Goal: Task Accomplishment & Management: Use online tool/utility

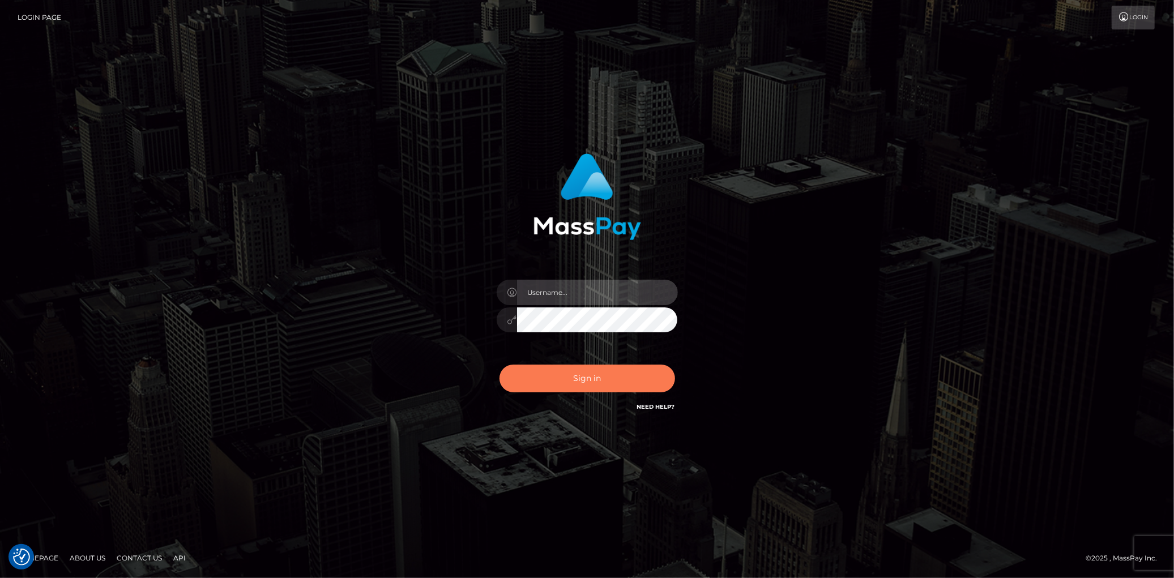
type input "Eduard Gavrilescu"
click at [611, 374] on button "Sign in" at bounding box center [587, 379] width 176 height 28
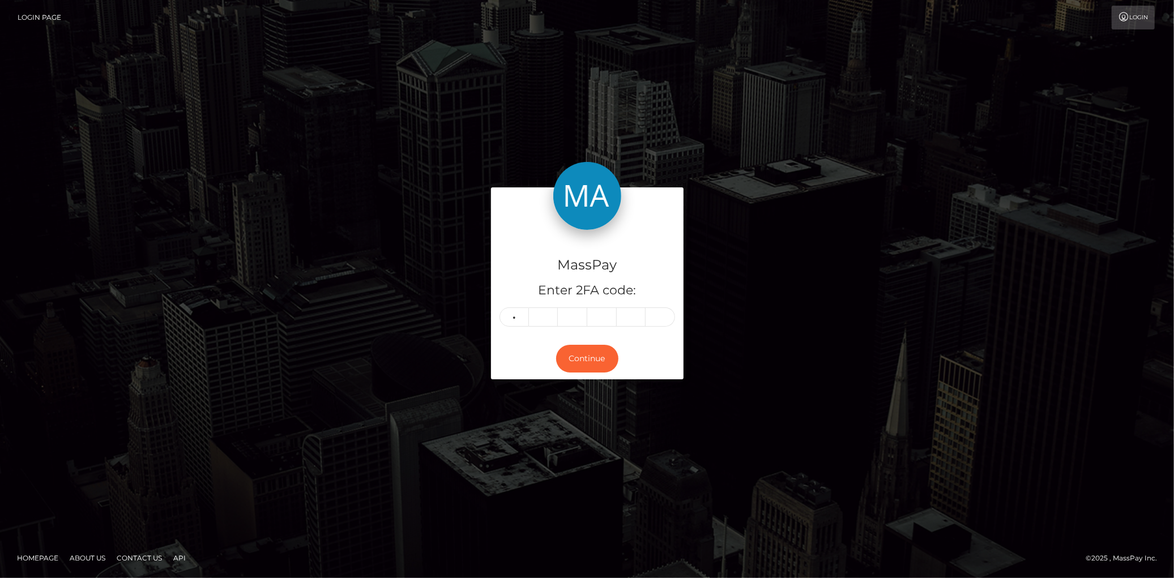
type input "5"
type input "0"
type input "7"
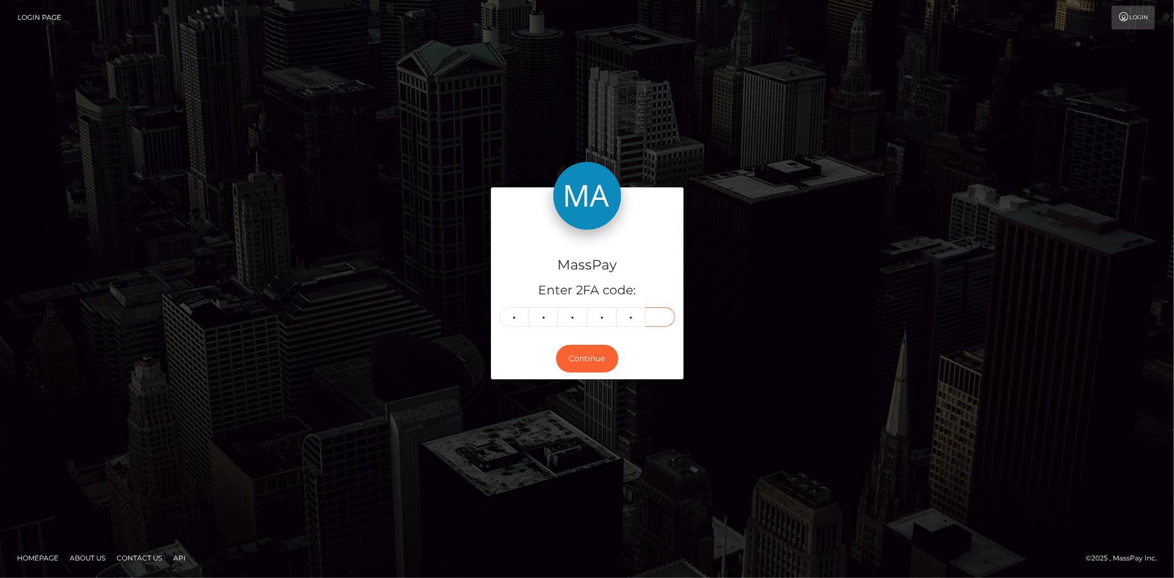
type input "4"
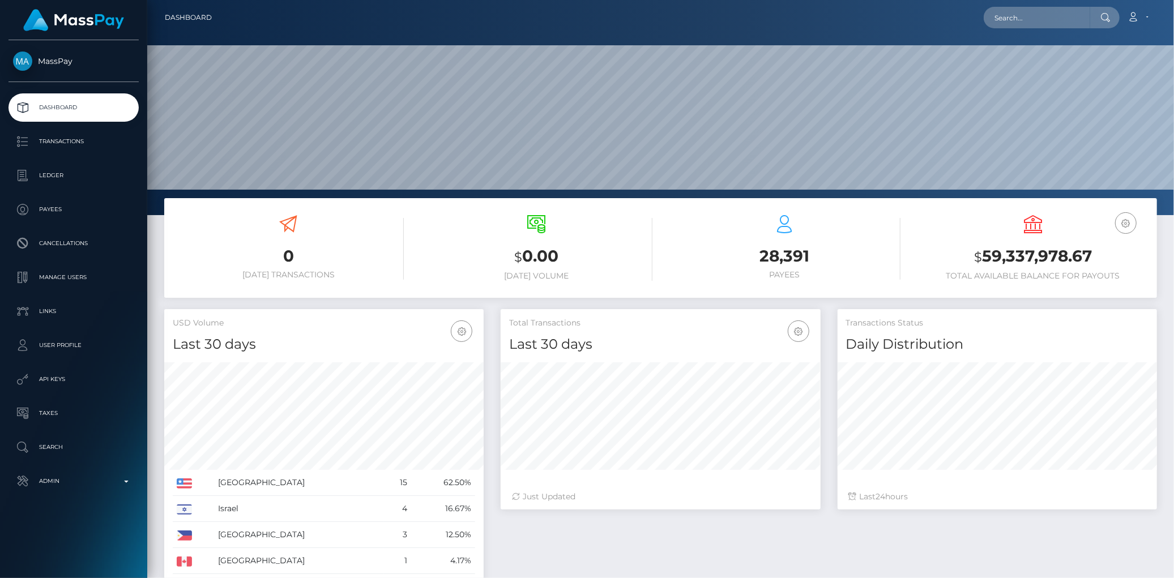
scroll to position [200, 319]
click at [1009, 16] on input "text" at bounding box center [1036, 18] width 106 height 22
paste input "poact_0VWHcVtCV22U"
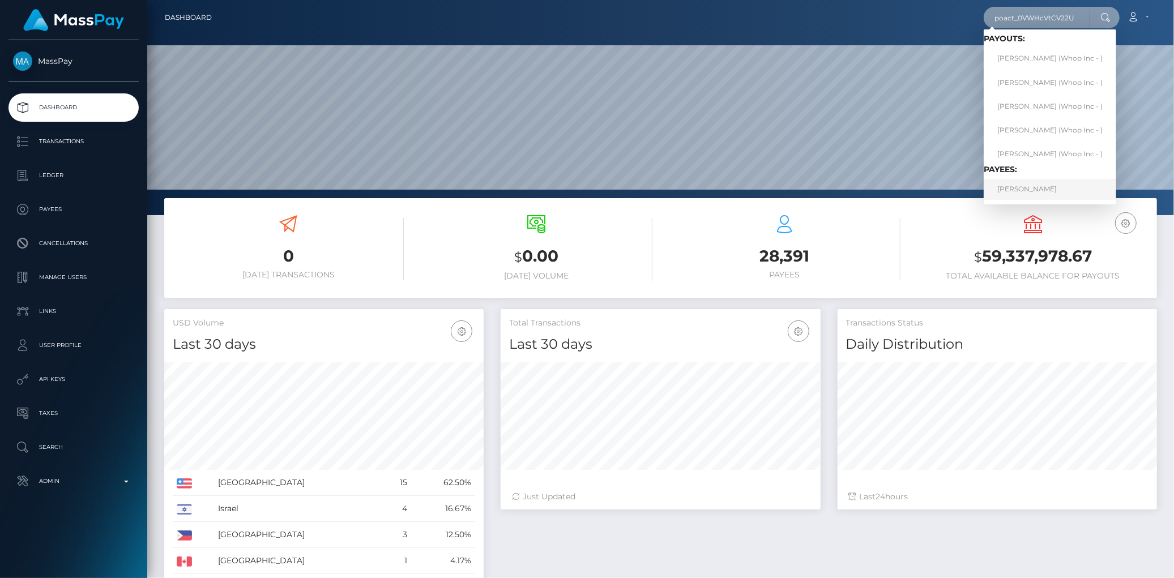
type input "poact_0VWHcVtCV22U"
click at [1032, 191] on link "JULIAN G OLIVETTO" at bounding box center [1049, 189] width 132 height 21
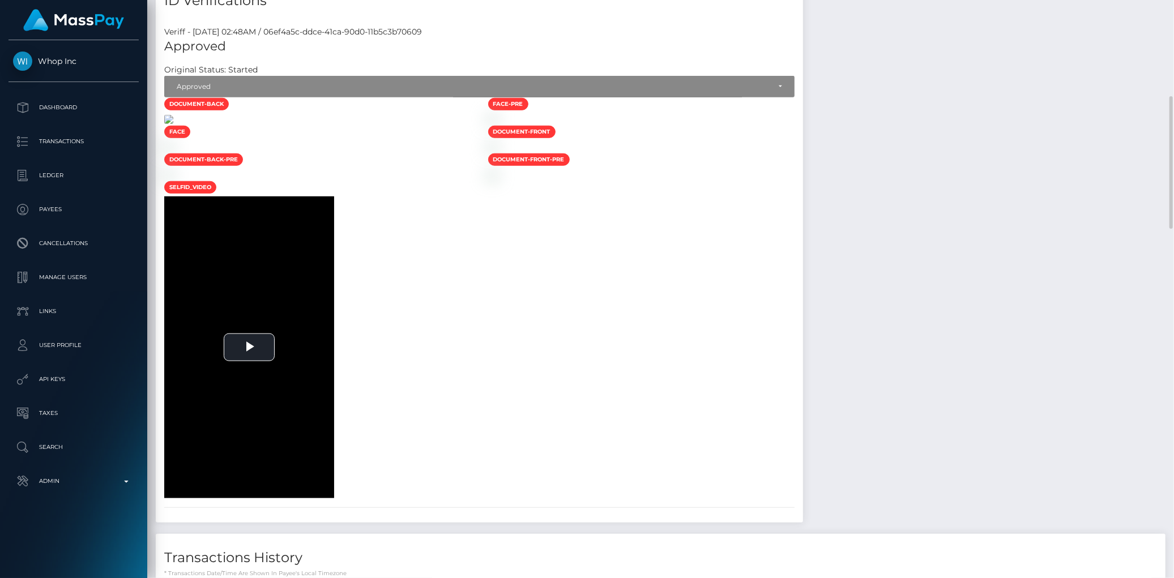
scroll to position [503, 0]
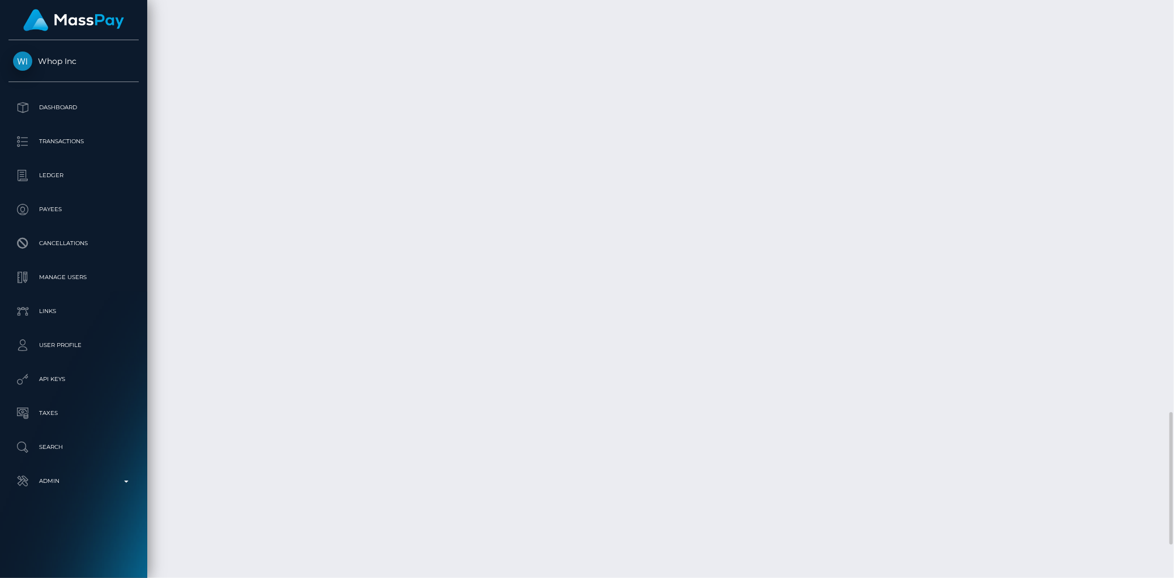
scroll to position [1938, 0]
drag, startPoint x: 484, startPoint y: 273, endPoint x: 638, endPoint y: 271, distance: 154.6
copy td "aa08f412-04ce-4b32-894c-a3185fb79b2f"
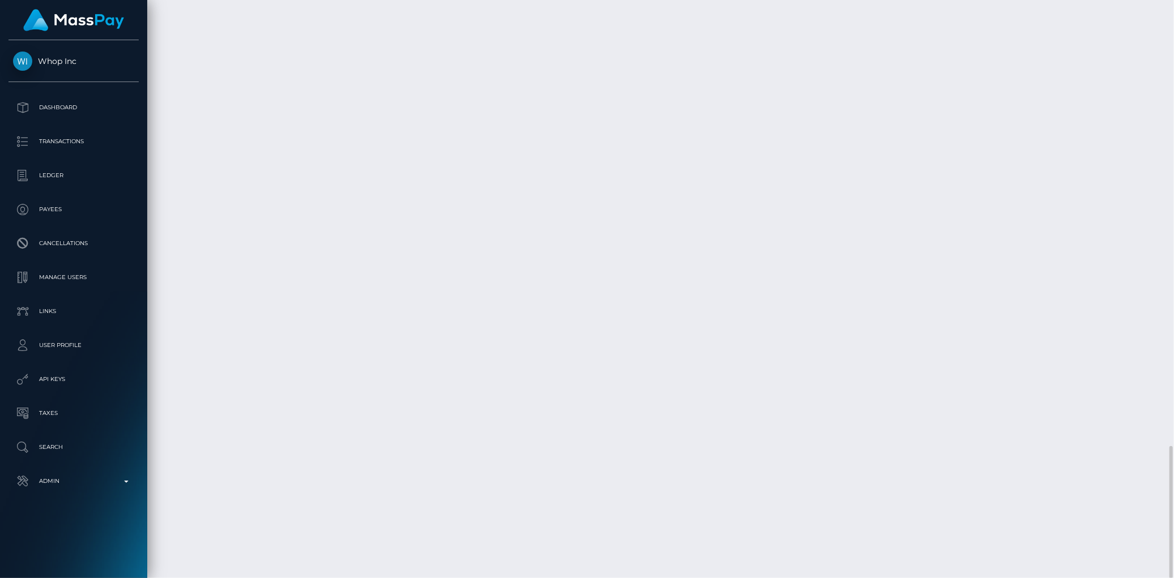
drag, startPoint x: 483, startPoint y: 314, endPoint x: 643, endPoint y: 316, distance: 160.2
copy td "c4f7b1b4-ca52-45d4-8325-729539dc9c4c"
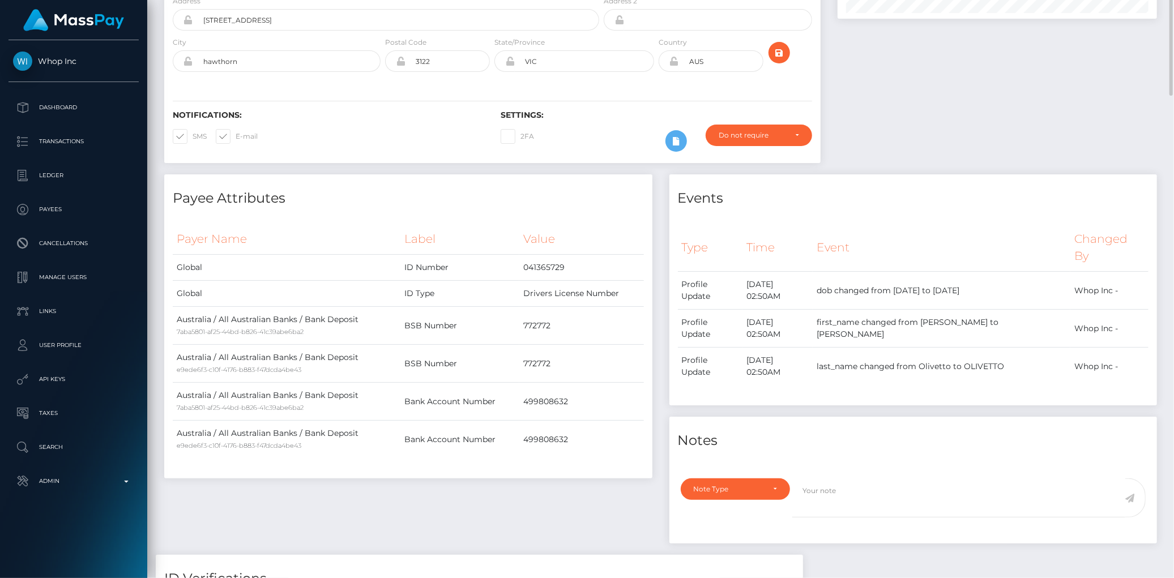
scroll to position [0, 0]
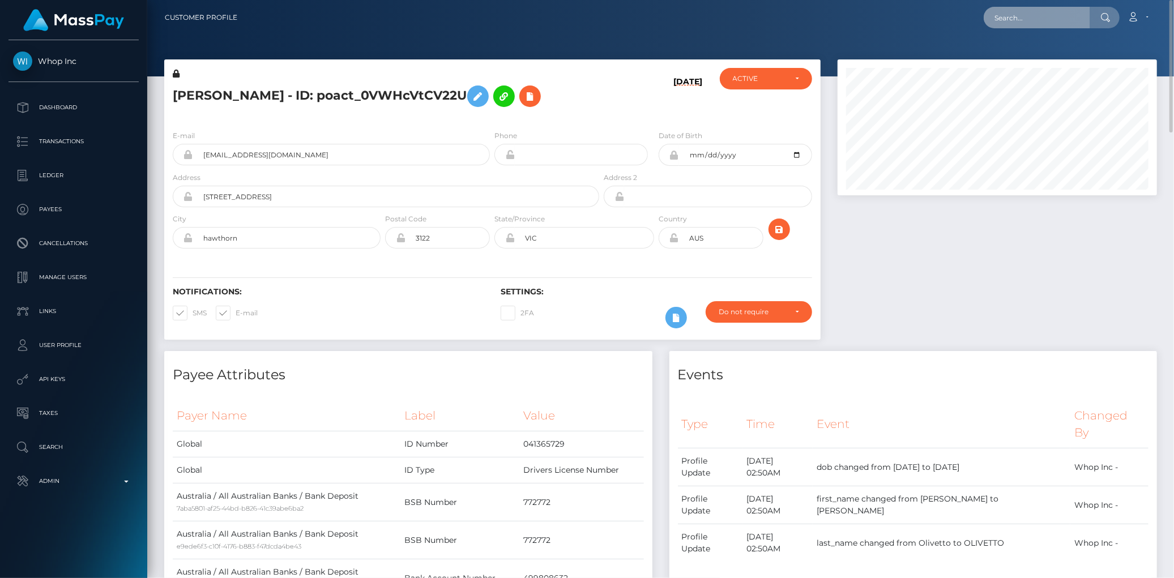
click at [1049, 12] on input "text" at bounding box center [1036, 18] width 106 height 22
paste input "hellomillions-1514176522"
type input "hellomillions-1514176522"
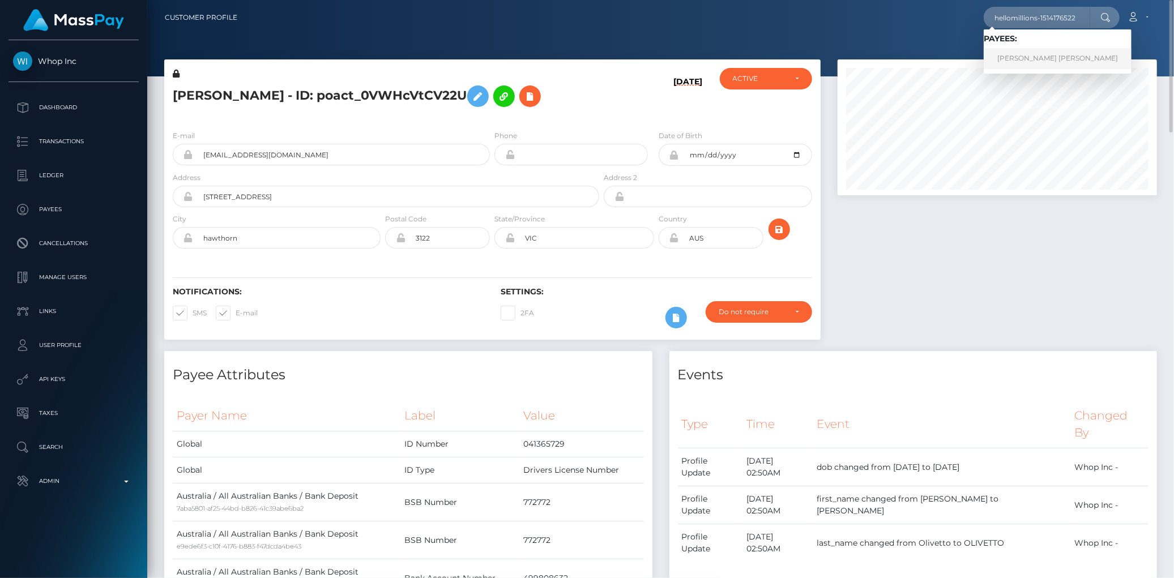
click at [1038, 57] on link "[PERSON_NAME] [PERSON_NAME]" at bounding box center [1057, 58] width 148 height 21
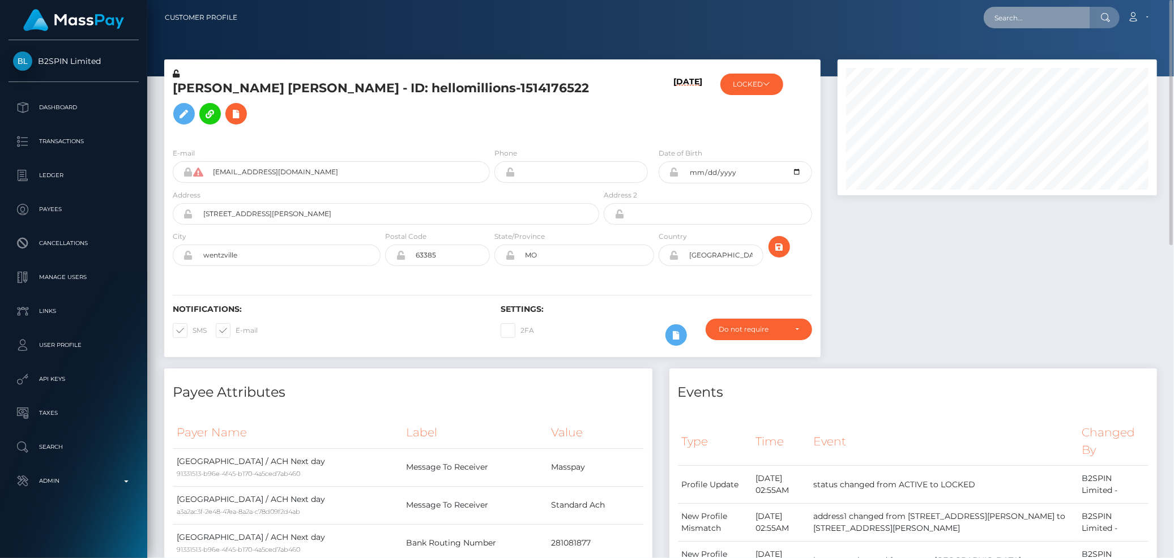
click at [1005, 20] on input "text" at bounding box center [1036, 18] width 106 height 22
paste input "poact_ZKQlX7Dv3yiL"
type input "poact_ZKQlX7Dv3yiL"
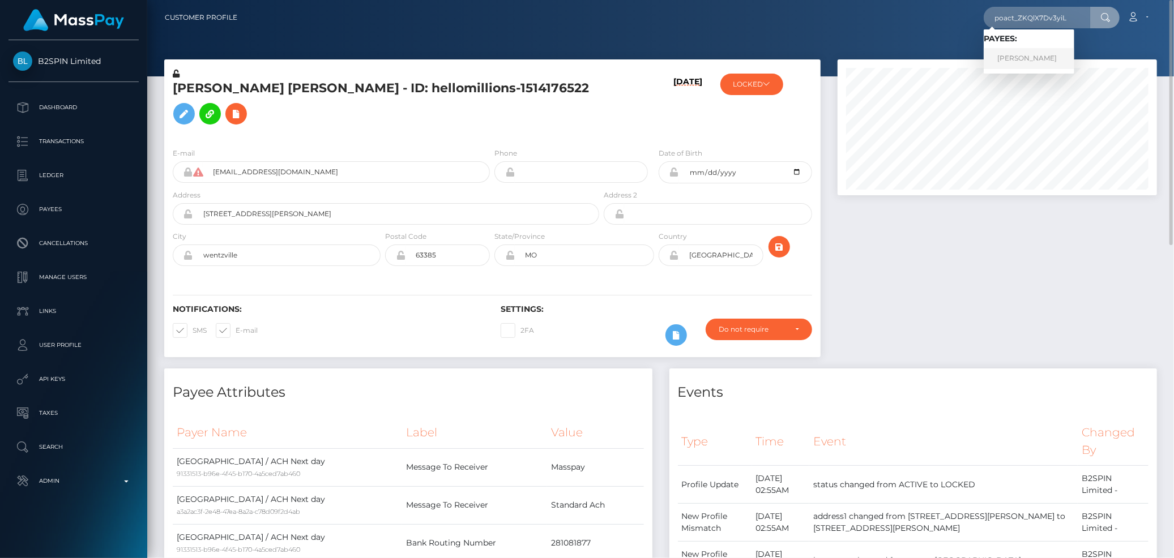
click at [1012, 52] on link "Ibrahim IBRAHIM" at bounding box center [1028, 58] width 91 height 21
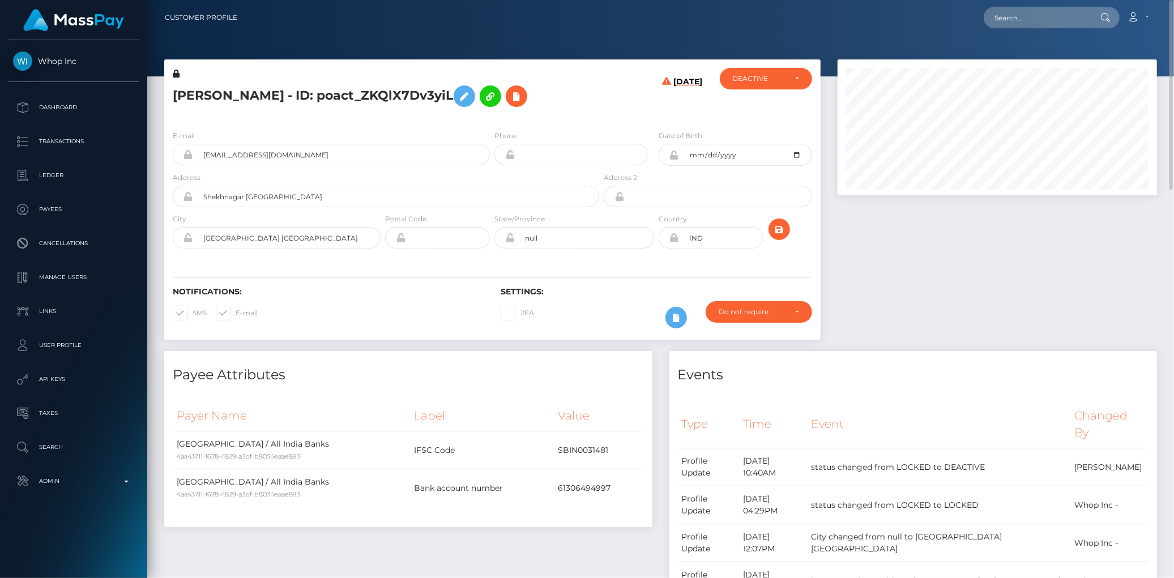
click at [361, 102] on h5 "Ibrahim IBRAHIM - ID: poact_ZKQlX7Dv3yiL" at bounding box center [383, 96] width 420 height 33
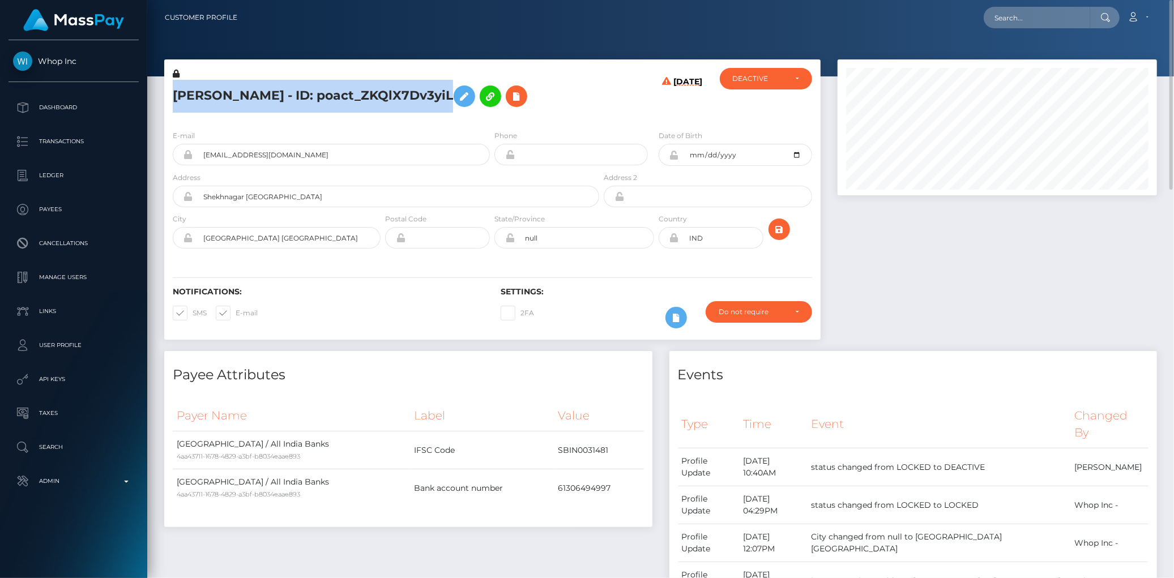
click at [361, 102] on h5 "Ibrahim IBRAHIM - ID: poact_ZKQlX7Dv3yiL" at bounding box center [383, 96] width 420 height 33
copy h5 "Ibrahim IBRAHIM - ID: poact_ZKQlX7Dv3yiL"
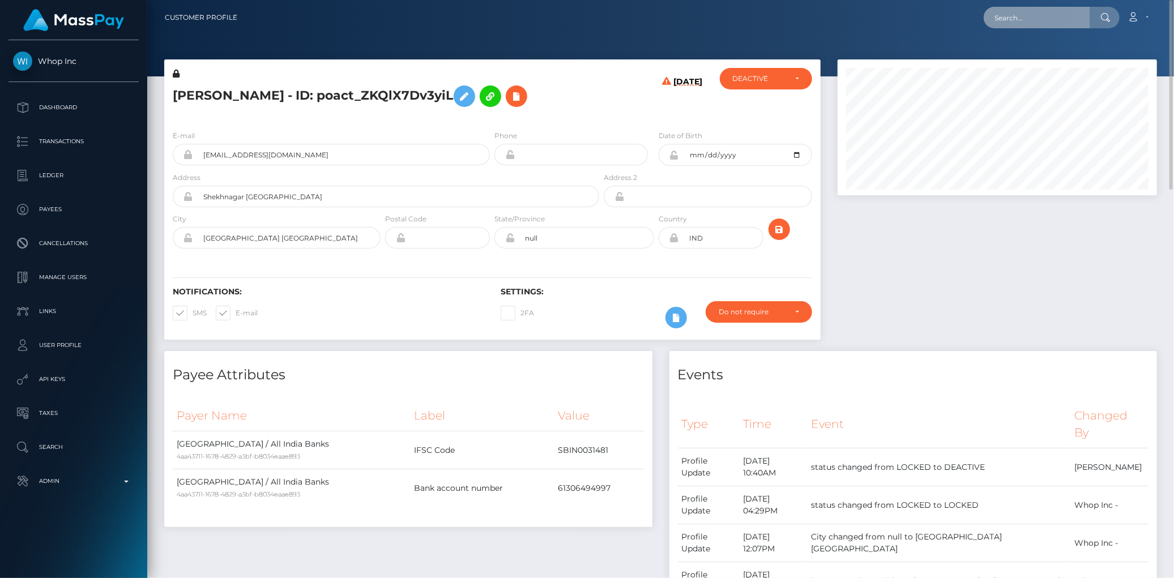
click at [1010, 18] on input "text" at bounding box center [1036, 18] width 106 height 22
paste input "f30fb2c7-c908-418e-9951-b39dc312ecbd"
type input "f30fb2c7-c908-418e-9951-b39dc312ecbd"
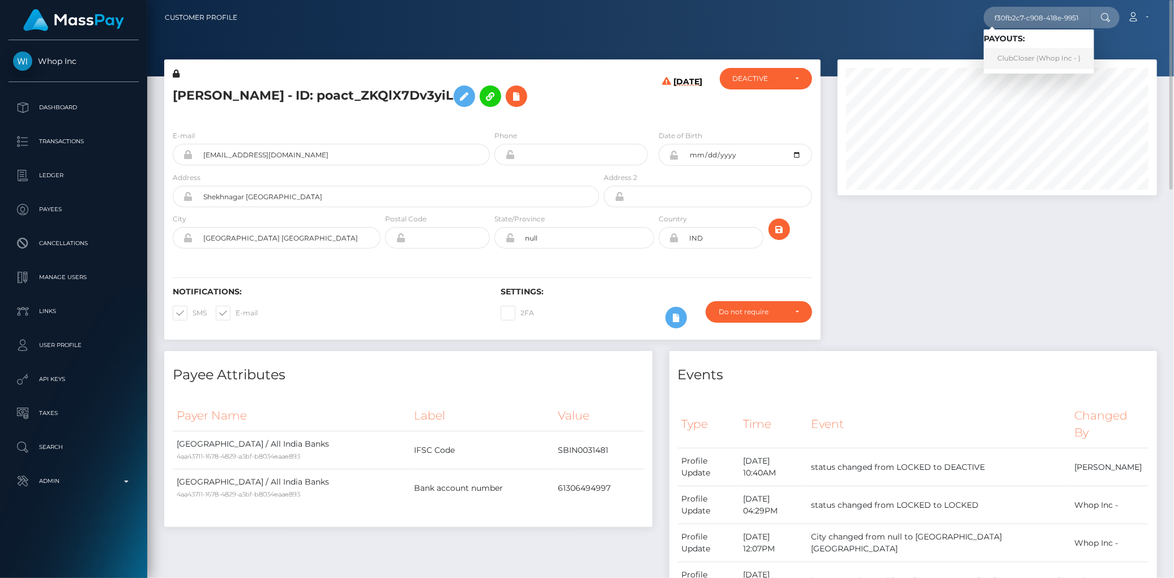
click at [1020, 54] on link "ClubCloser (Whop Inc - )" at bounding box center [1038, 58] width 110 height 21
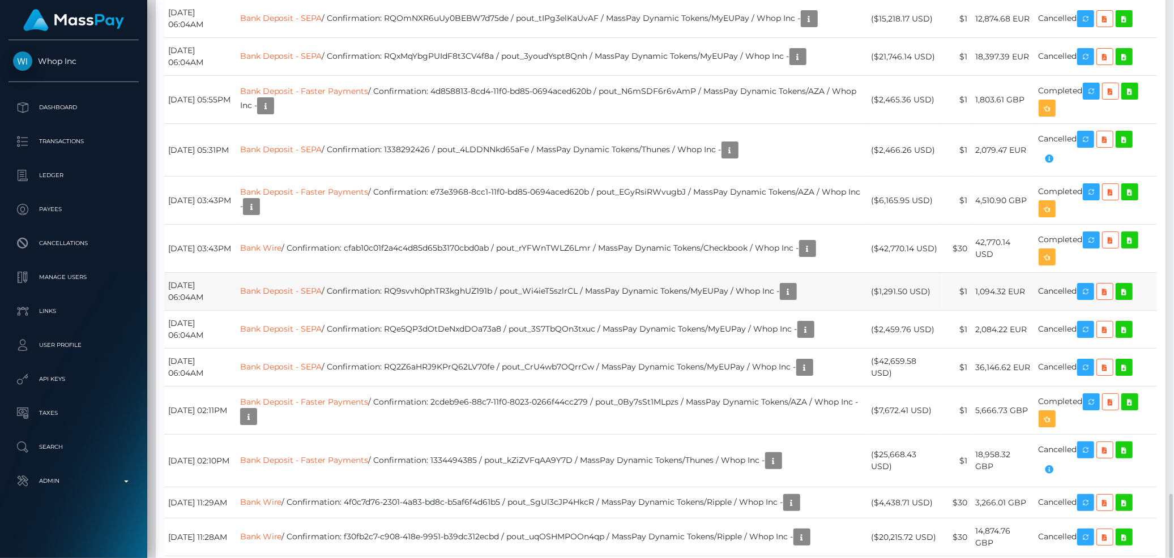
scroll to position [2265, 0]
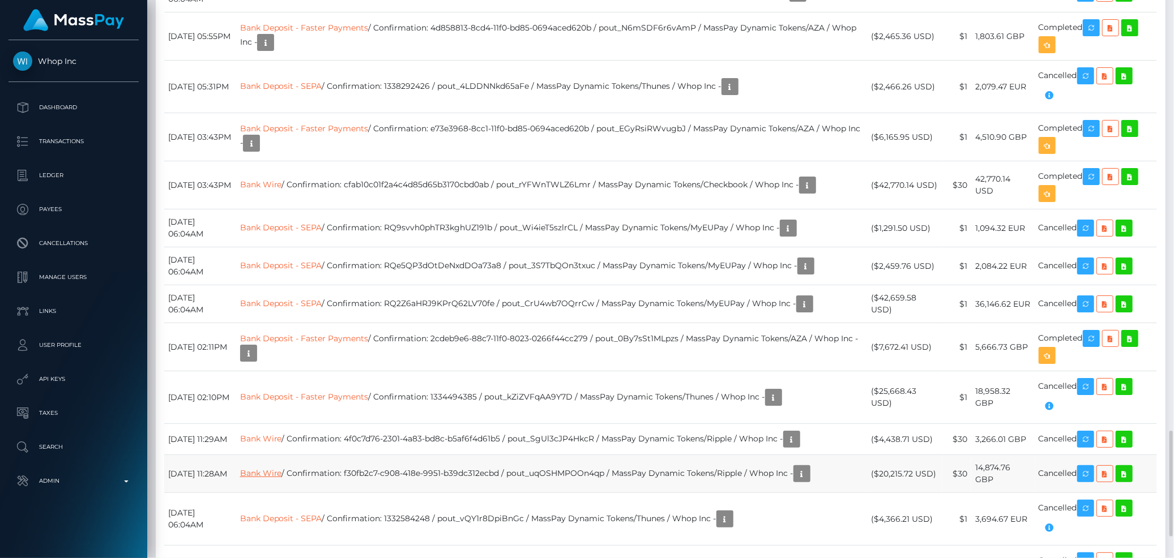
click at [282, 468] on link "Bank Wire" at bounding box center [261, 473] width 42 height 10
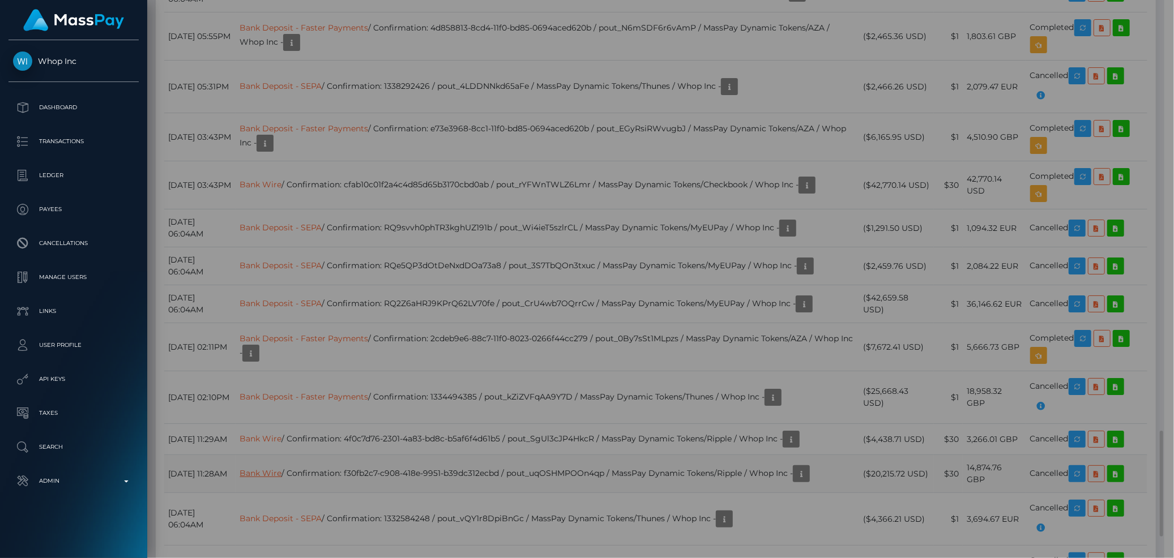
scroll to position [566061, 565880]
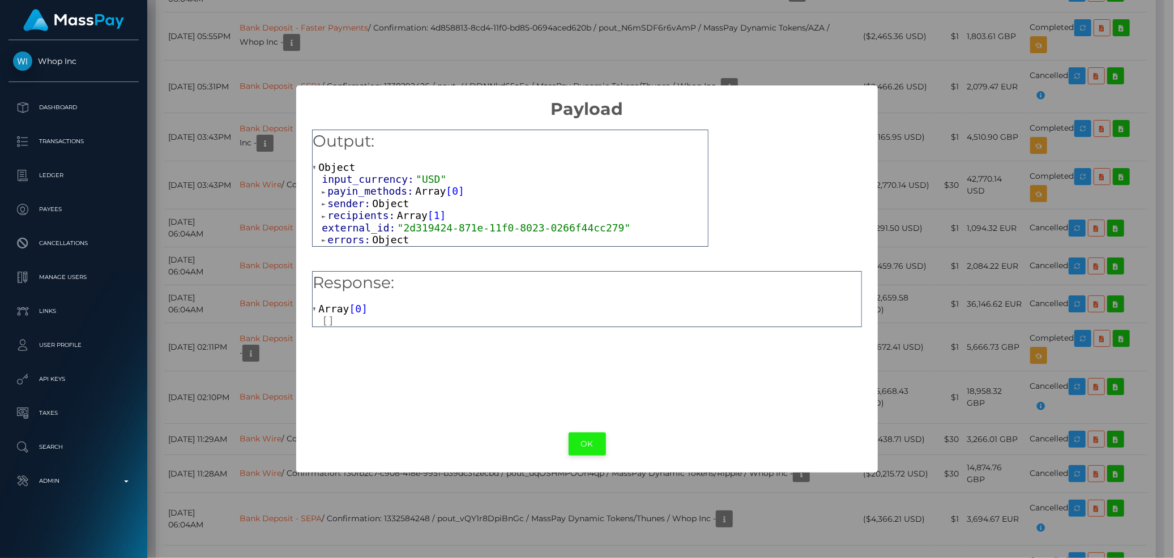
click at [575, 440] on button "OK" at bounding box center [586, 444] width 37 height 23
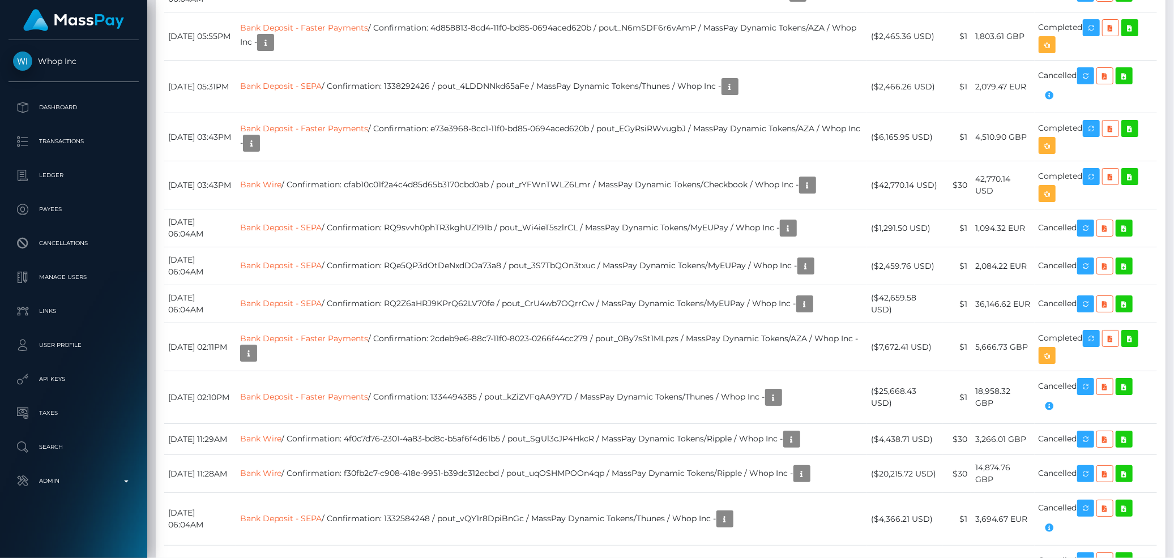
scroll to position [136, 319]
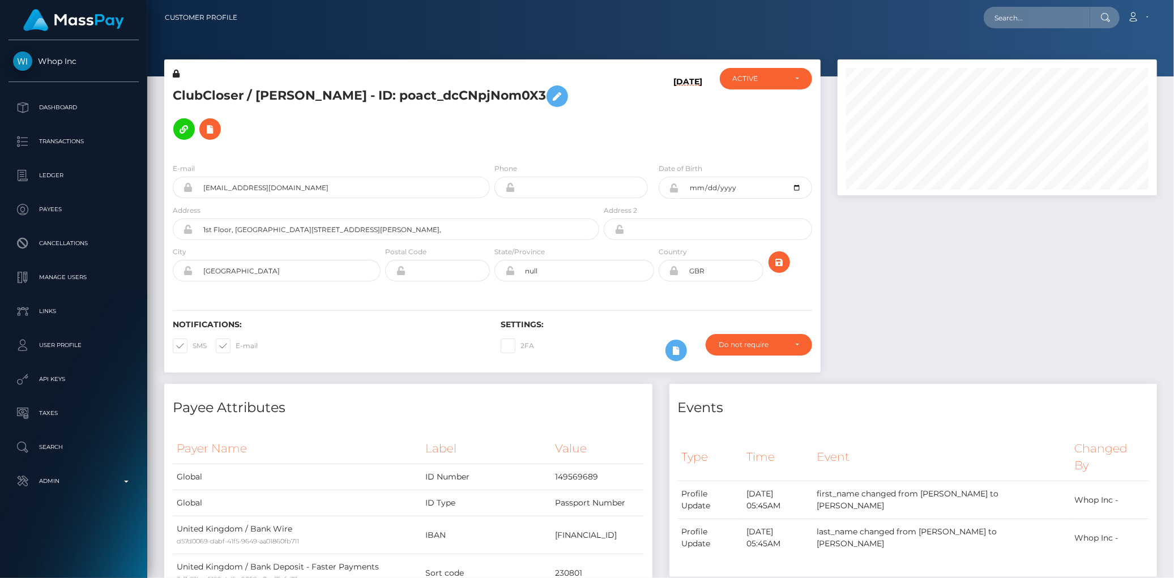
scroll to position [136, 319]
click at [1035, 15] on input "text" at bounding box center [1036, 18] width 106 height 22
paste input "84d9f3c0-1c3b-414e-858c-8f0902eb00ee"
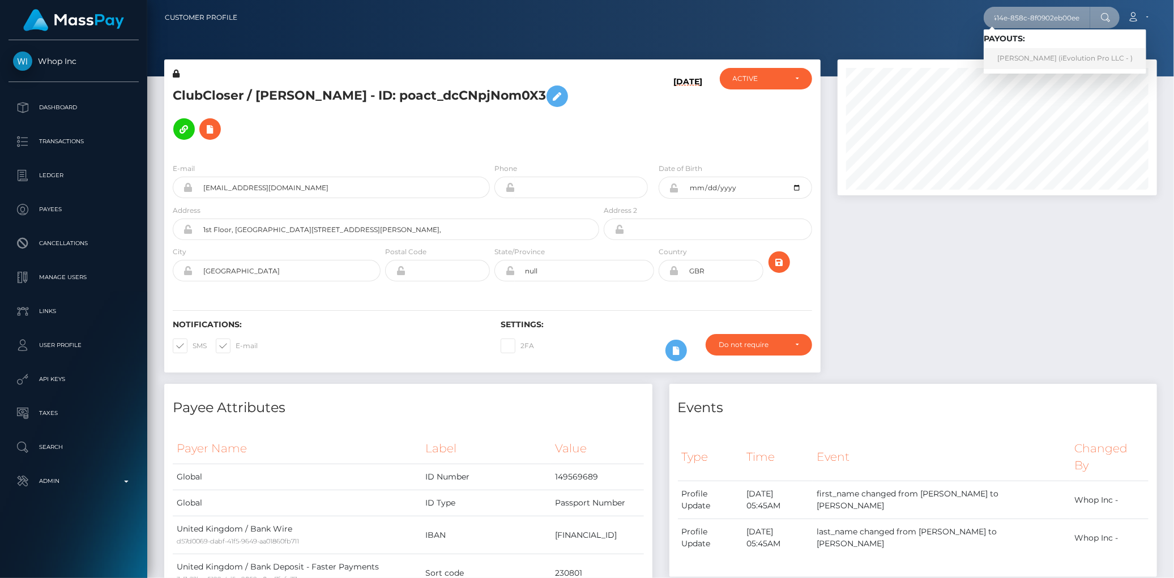
type input "84d9f3c0-1c3b-414e-858c-8f0902eb00ee"
click at [1022, 55] on link "Carolina Maria Nunez Perea (iEvolution Pro LLC - )" at bounding box center [1064, 58] width 162 height 21
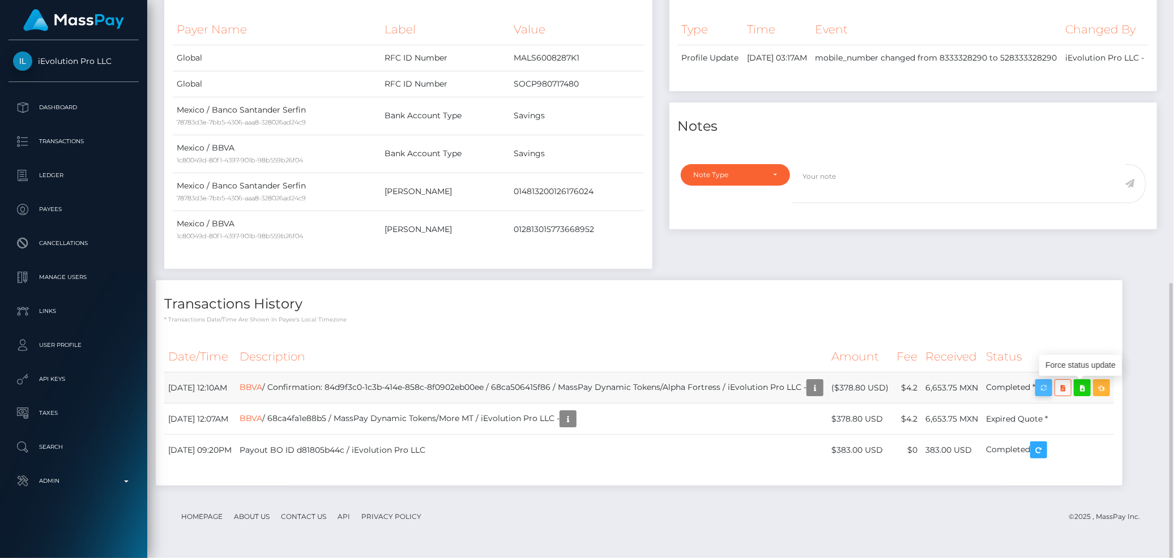
scroll to position [136, 319]
click at [1050, 386] on icon "button" at bounding box center [1044, 388] width 14 height 14
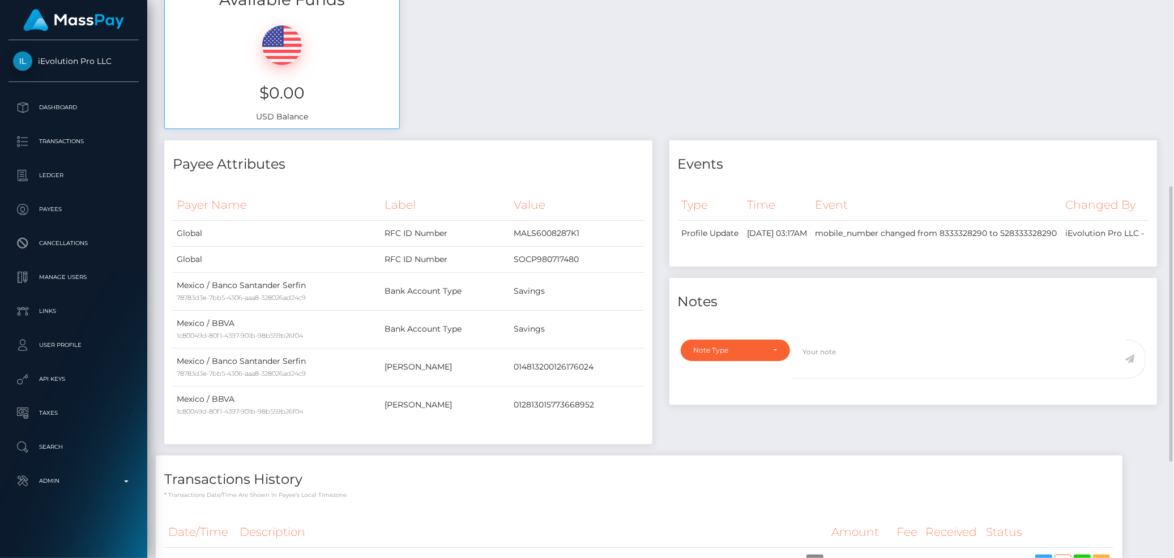
scroll to position [572, 0]
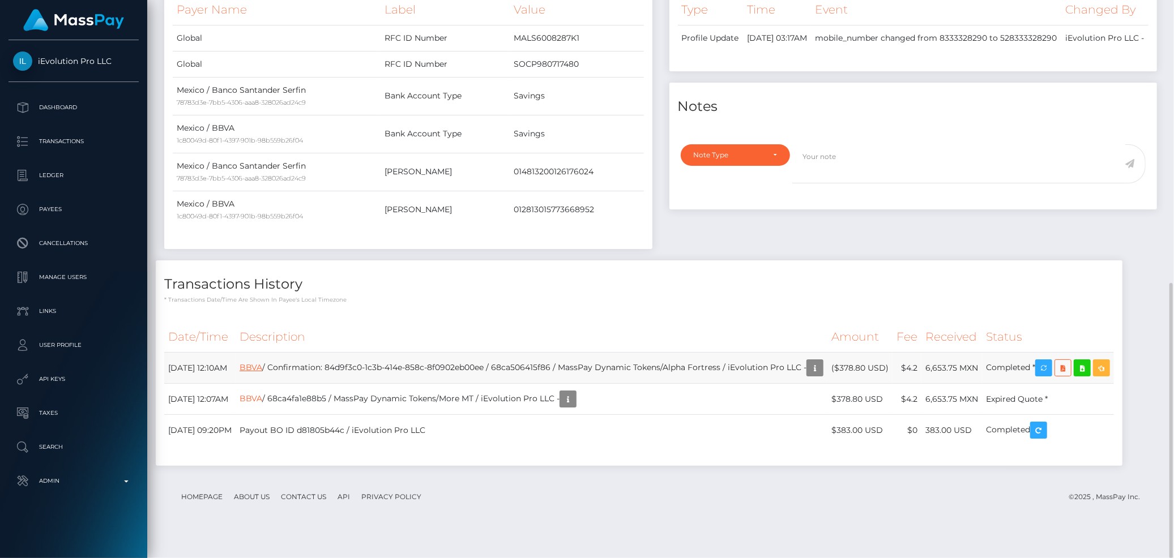
click at [262, 370] on link "BBVA" at bounding box center [251, 367] width 23 height 10
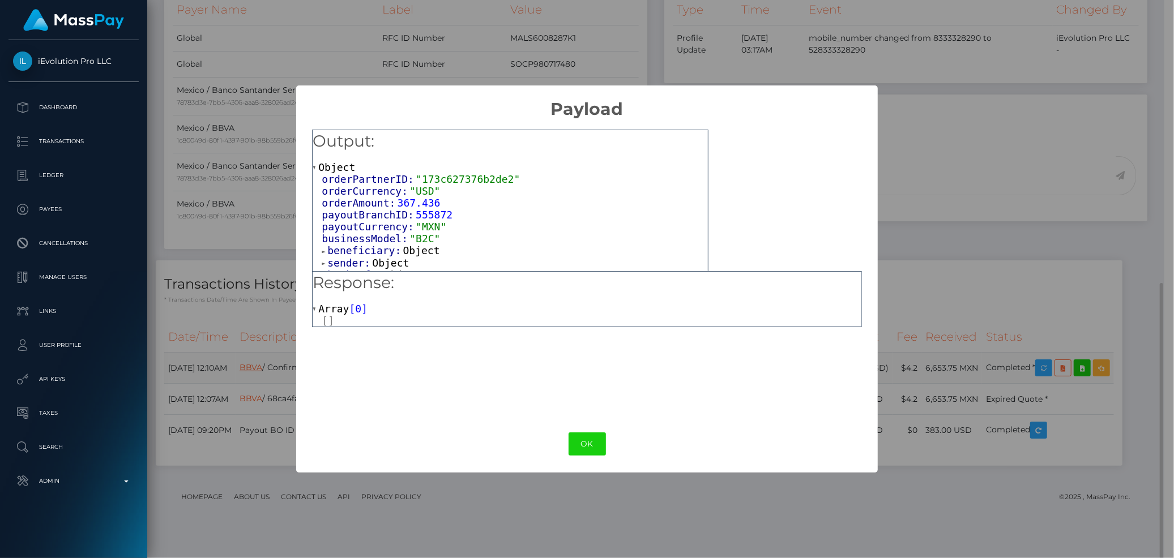
scroll to position [566061, 565880]
click at [354, 252] on span "beneficiary:" at bounding box center [364, 251] width 75 height 12
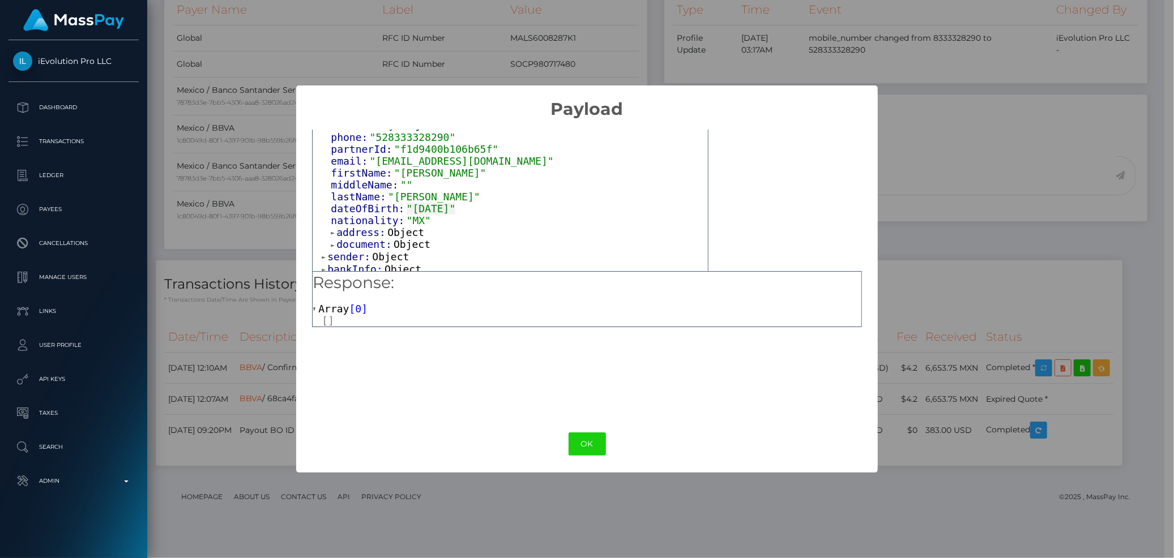
scroll to position [132, 0]
click at [368, 228] on span "address:" at bounding box center [361, 228] width 51 height 12
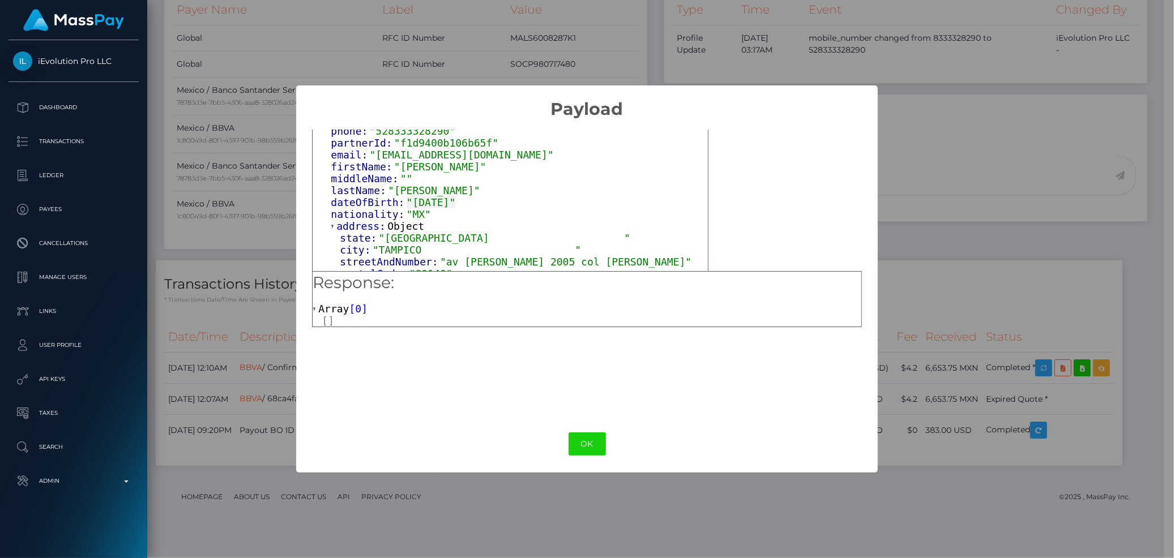
scroll to position [179, 0]
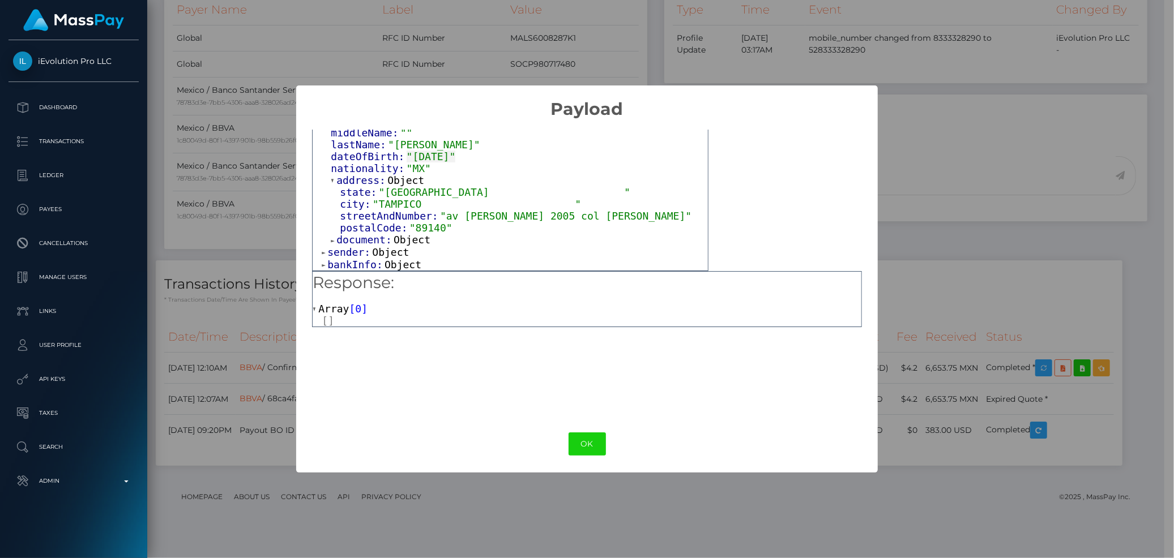
click at [358, 262] on span "bankInfo:" at bounding box center [355, 265] width 57 height 12
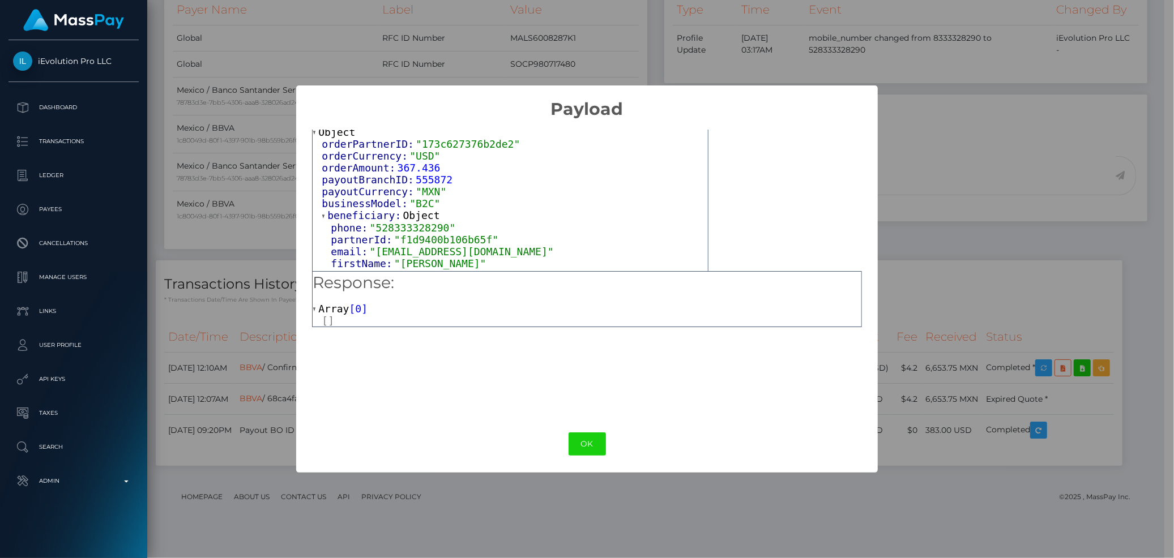
scroll to position [0, 0]
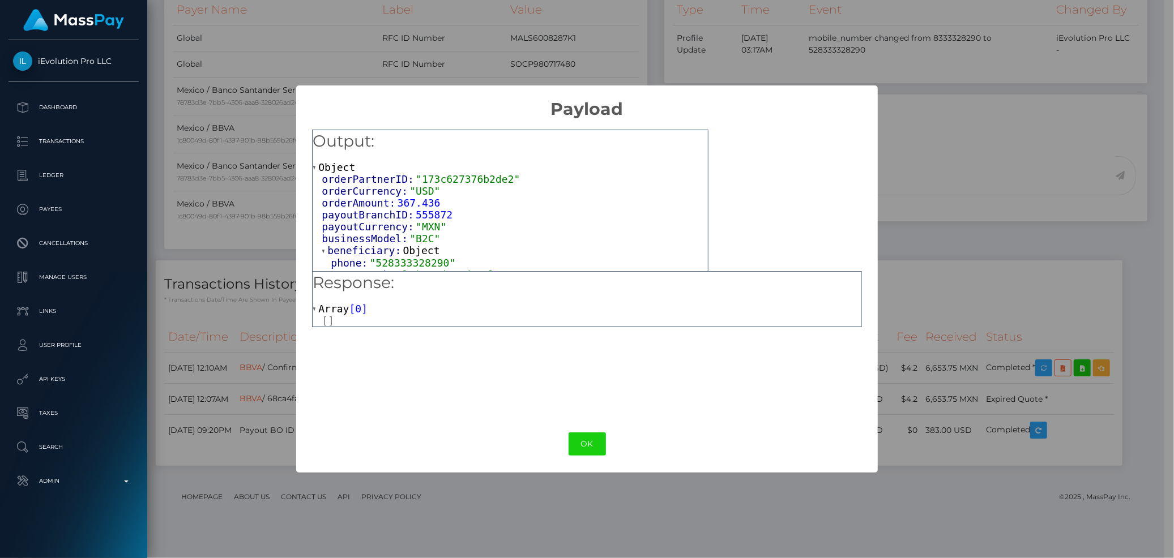
click at [273, 209] on div "× Payload Output: Object orderPartnerID: "173c627376b2de2" orderCurrency: "USD"…" at bounding box center [587, 279] width 1174 height 558
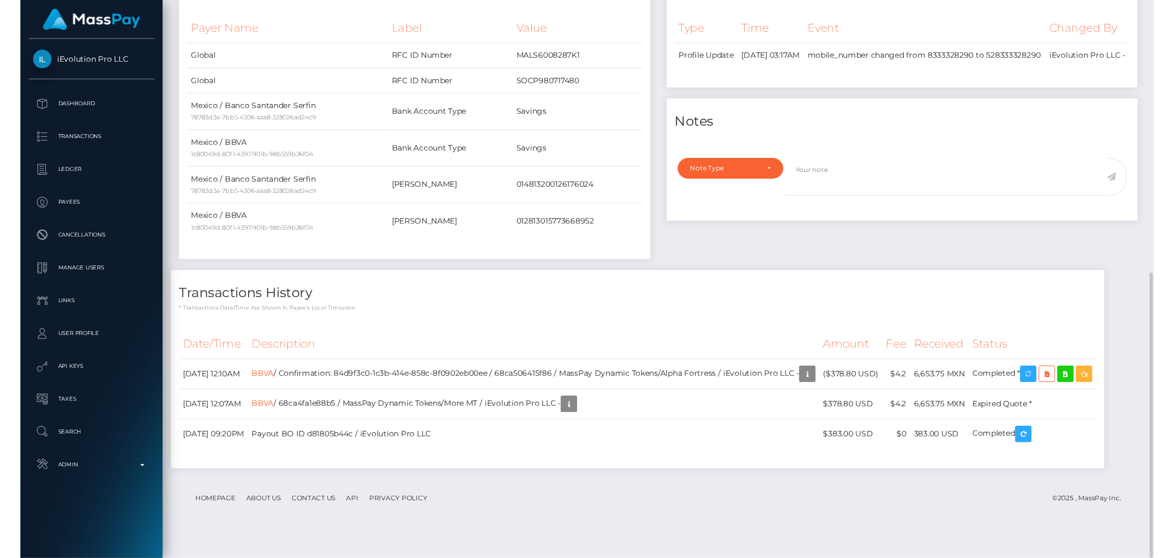
scroll to position [553, 0]
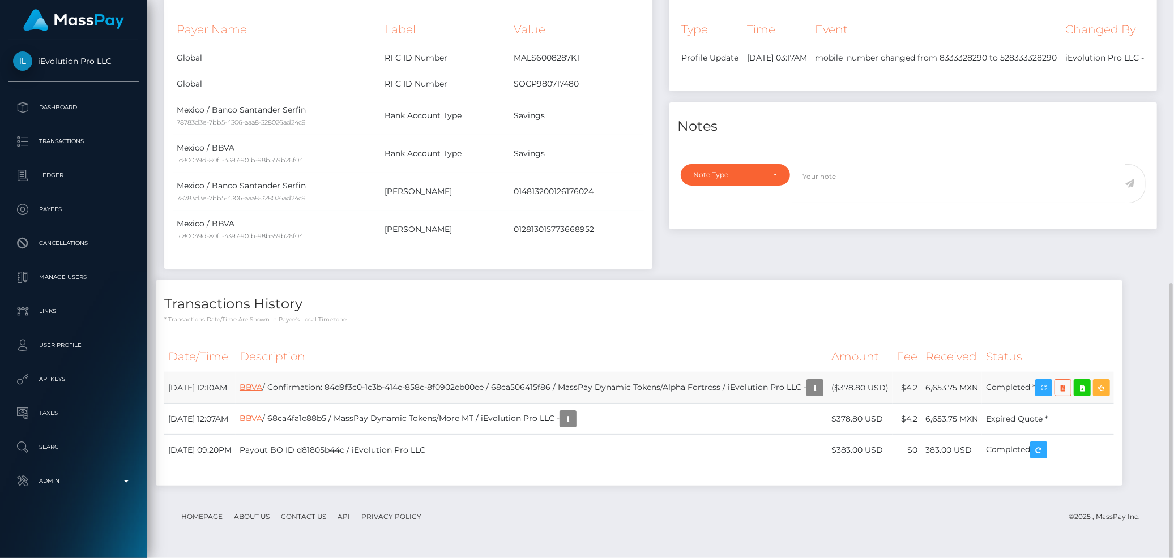
click at [262, 383] on link "BBVA" at bounding box center [251, 387] width 23 height 10
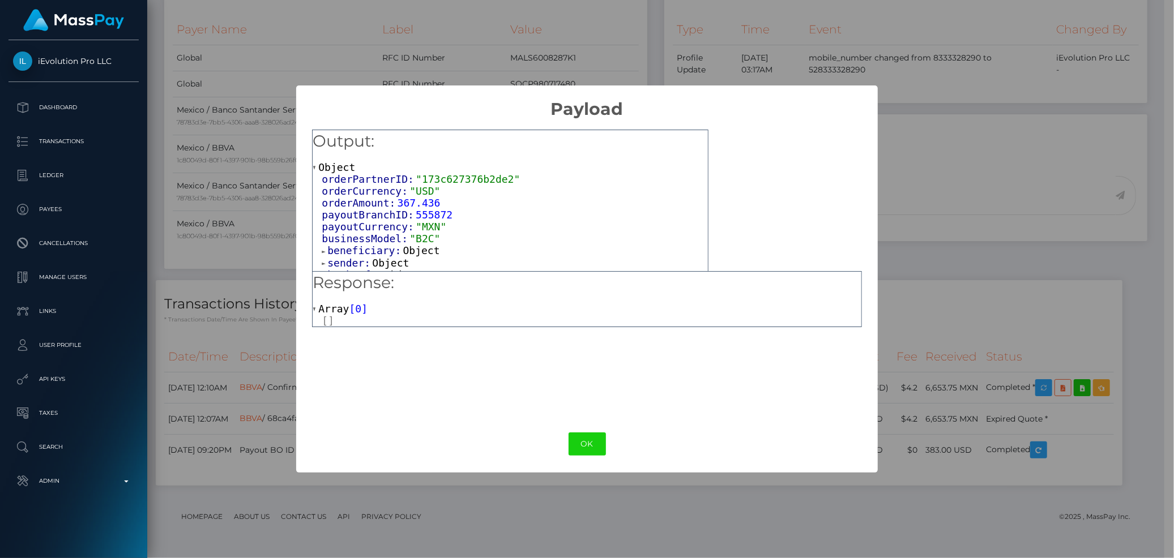
scroll to position [12, 0]
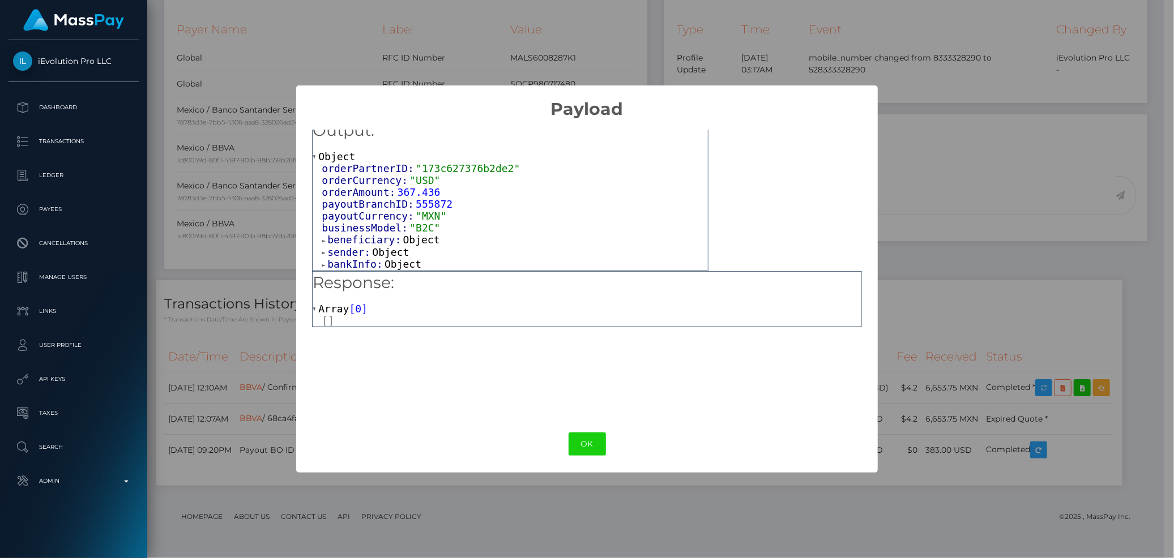
click at [358, 264] on span "bankInfo:" at bounding box center [355, 264] width 57 height 12
click at [356, 249] on span "sender:" at bounding box center [349, 251] width 45 height 12
click at [358, 236] on span "beneficiary:" at bounding box center [364, 239] width 75 height 12
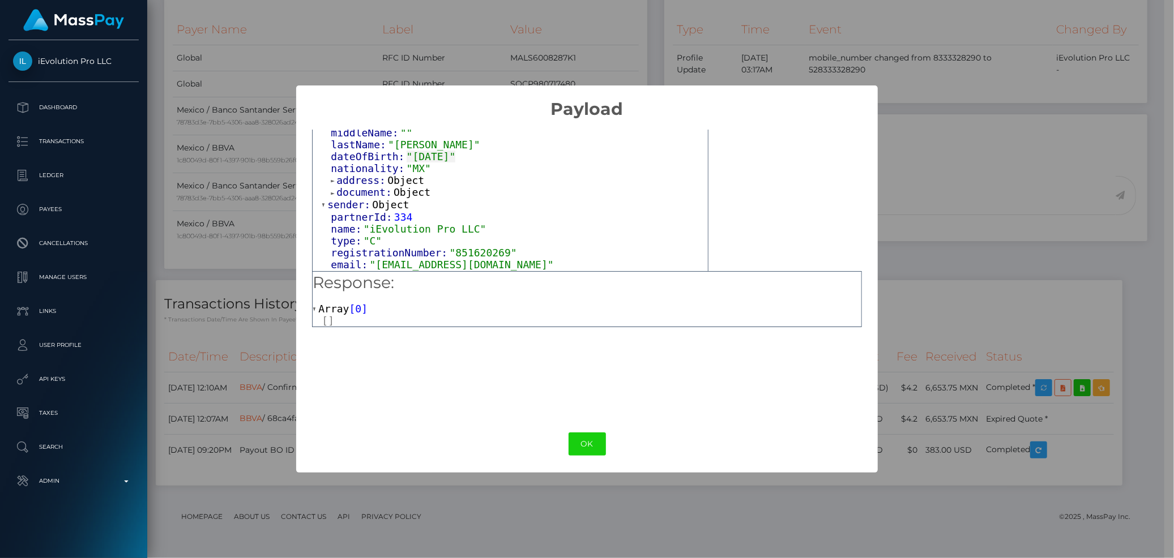
scroll to position [200, 0]
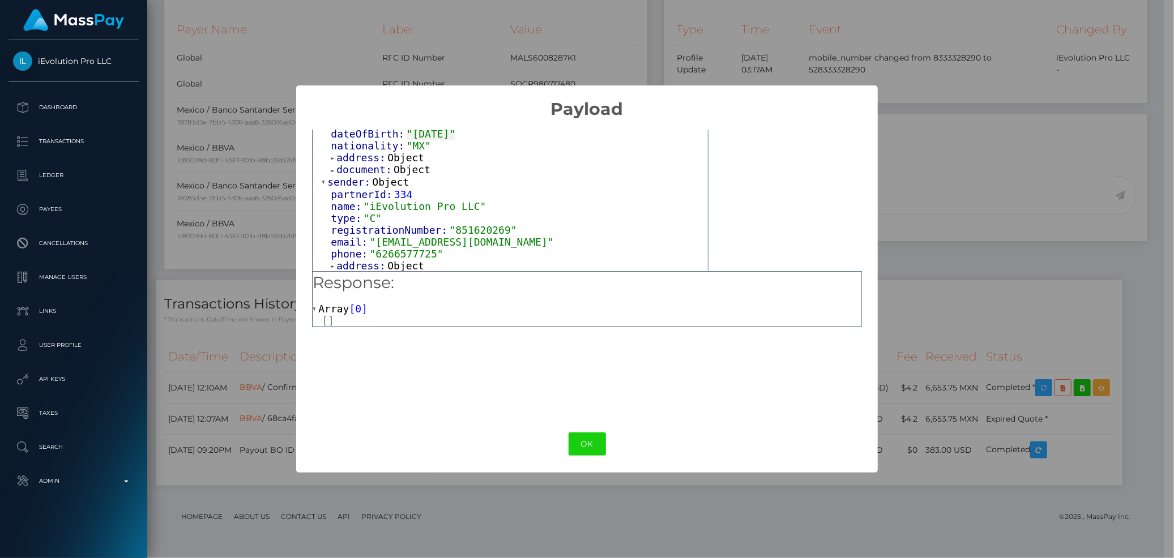
click at [365, 168] on span "document:" at bounding box center [364, 170] width 57 height 12
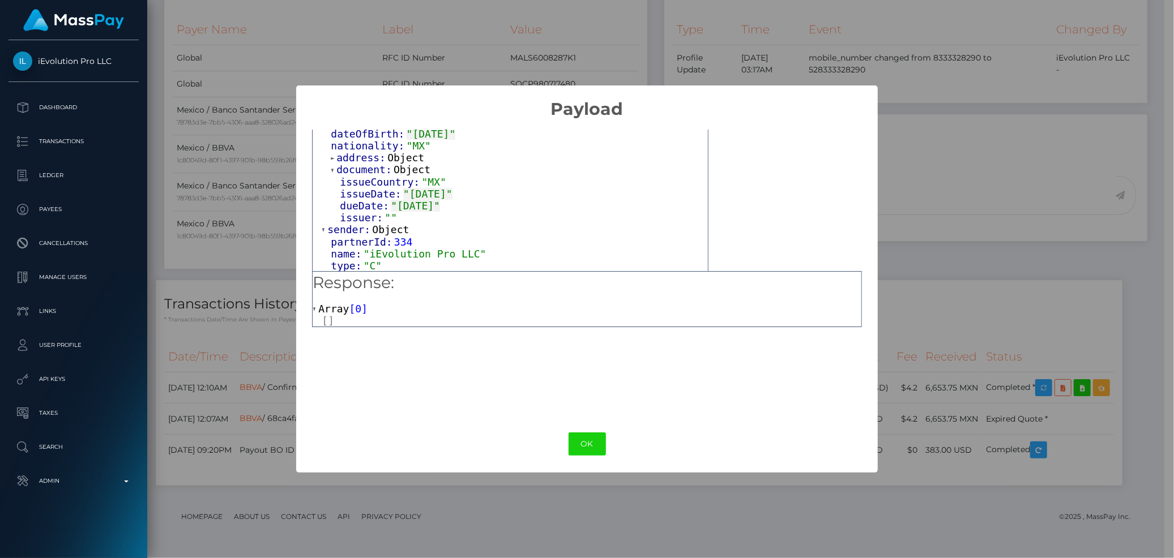
click at [364, 162] on span "address:" at bounding box center [361, 158] width 51 height 12
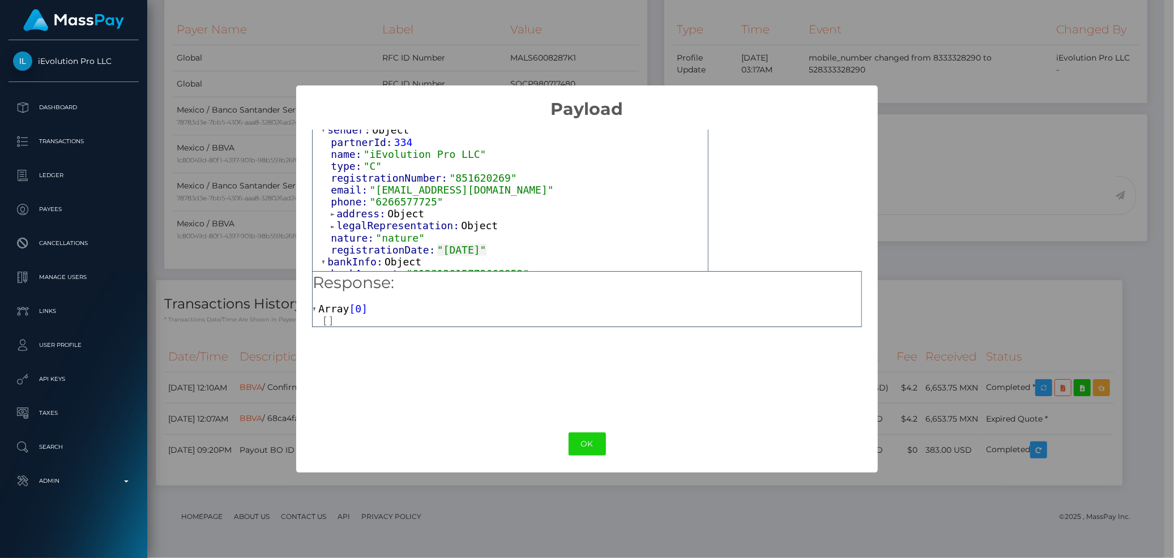
scroll to position [383, 0]
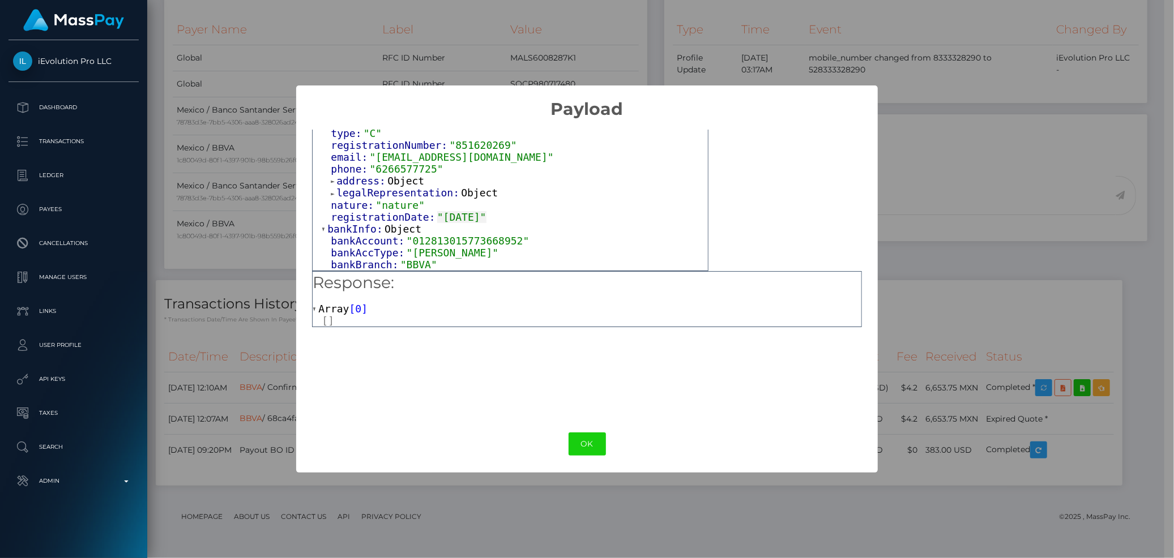
click at [380, 178] on span "address:" at bounding box center [361, 181] width 51 height 12
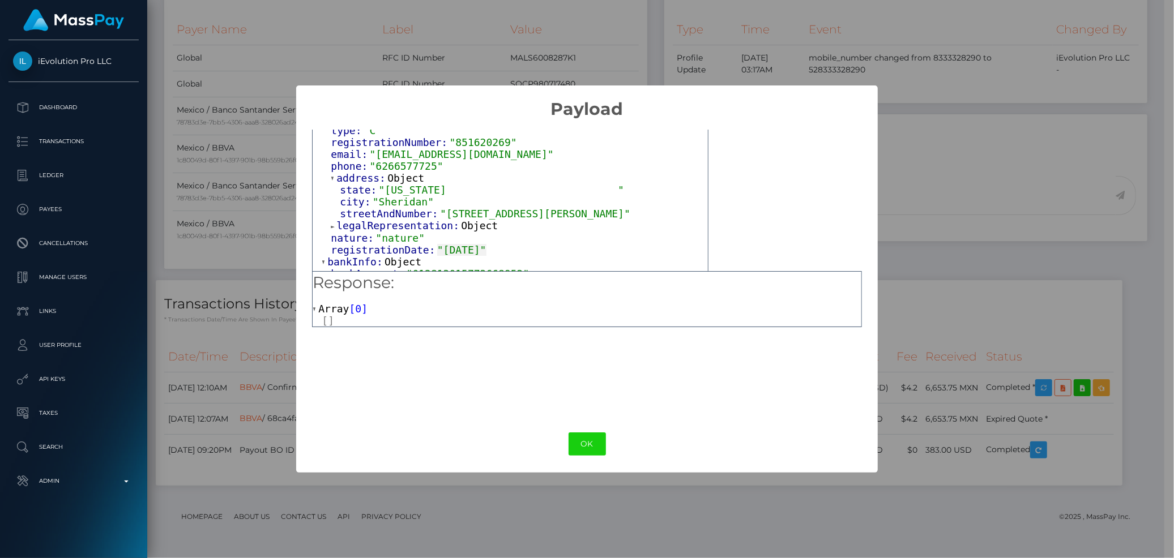
click at [384, 218] on span "streetAndNumber:" at bounding box center [390, 214] width 100 height 12
click at [383, 228] on span "legalRepresentation:" at bounding box center [398, 226] width 125 height 12
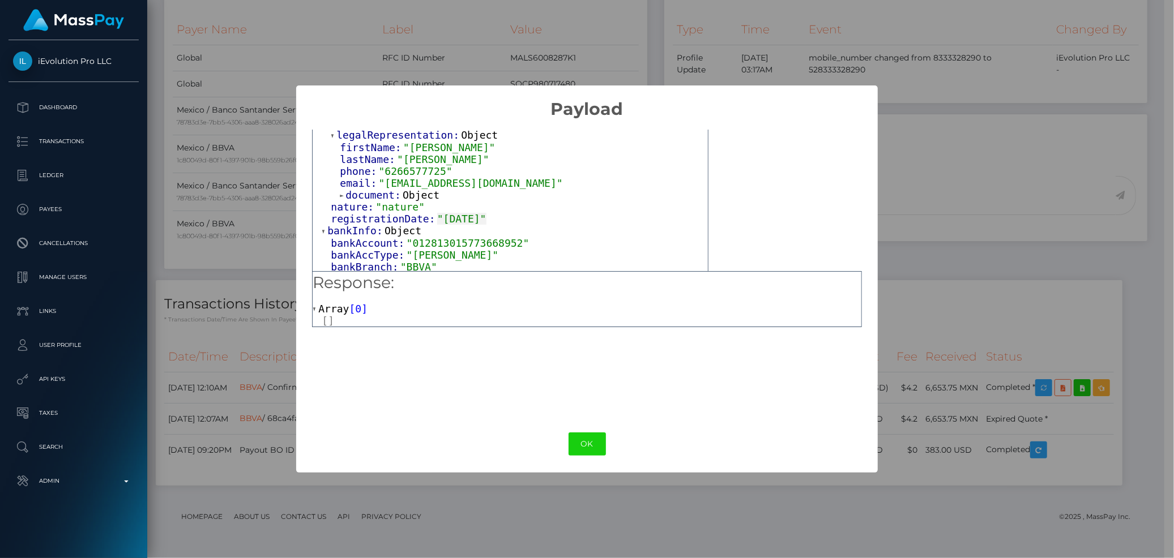
scroll to position [480, 0]
click at [370, 191] on span "document:" at bounding box center [373, 193] width 57 height 12
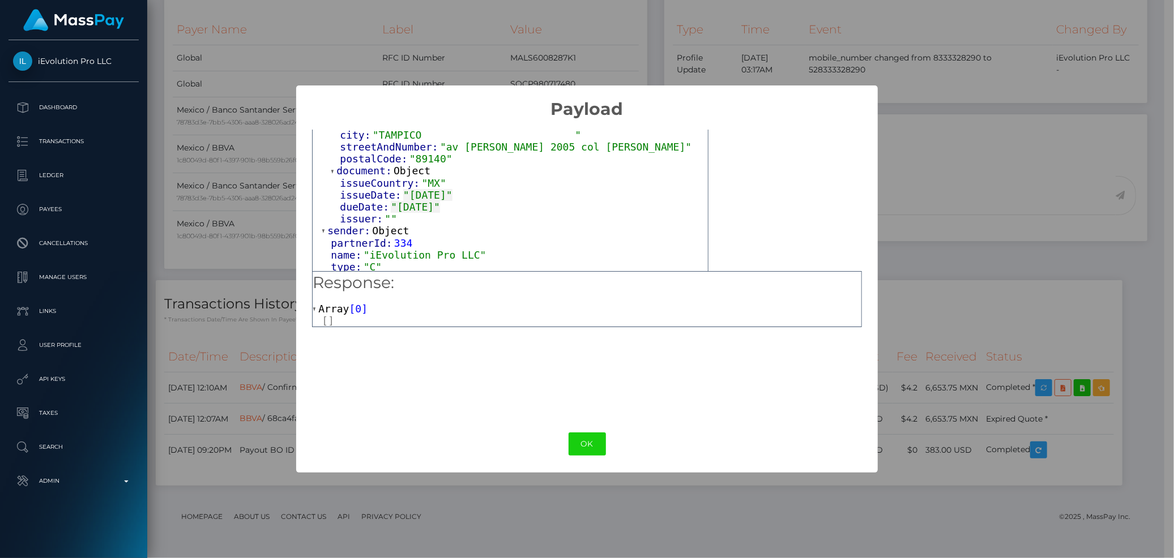
scroll to position [251, 0]
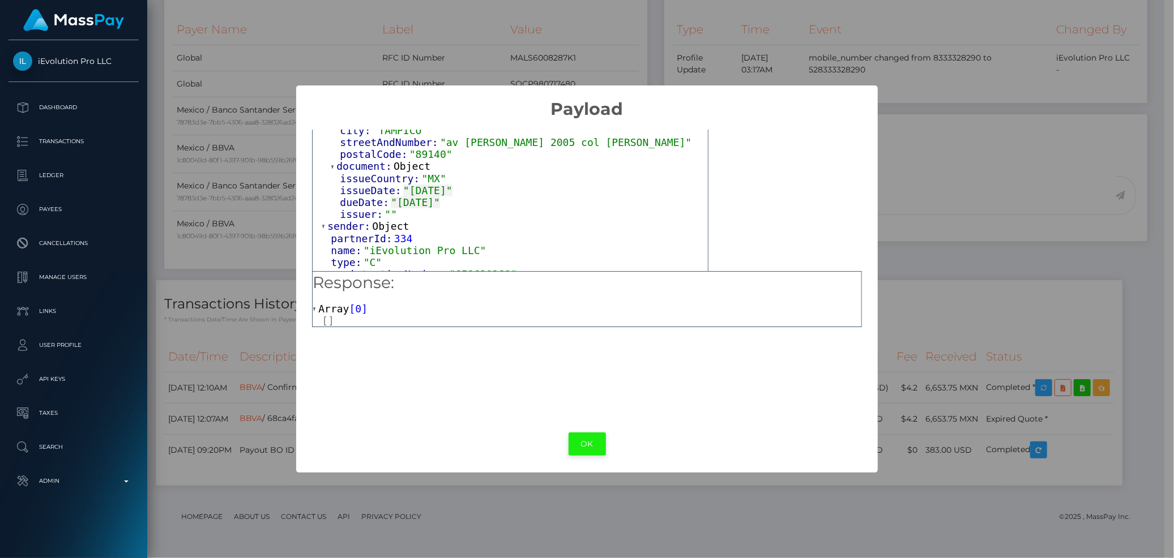
click at [576, 442] on button "OK" at bounding box center [586, 444] width 37 height 23
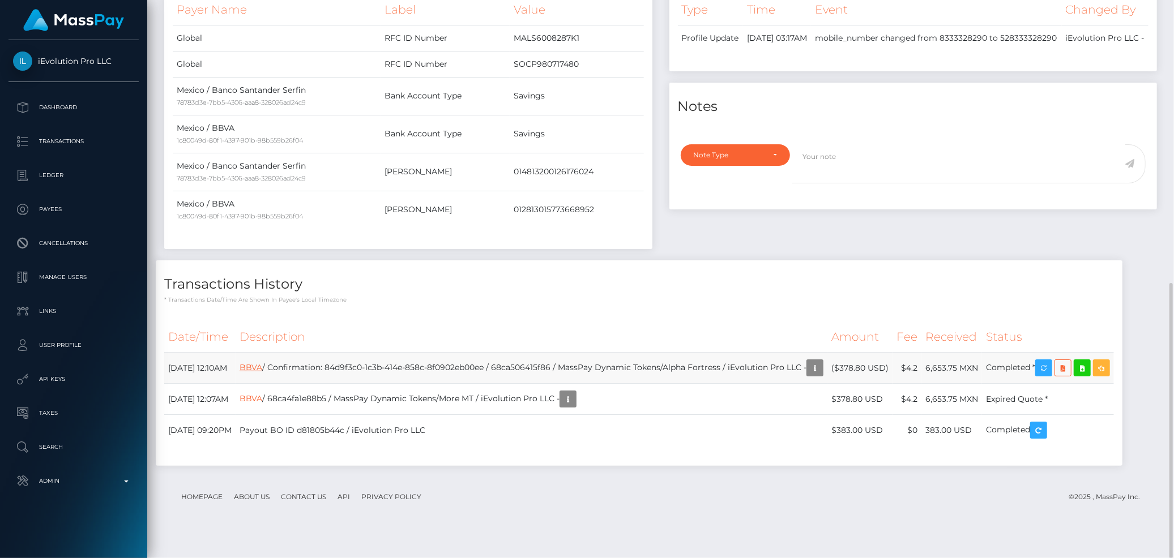
scroll to position [136, 319]
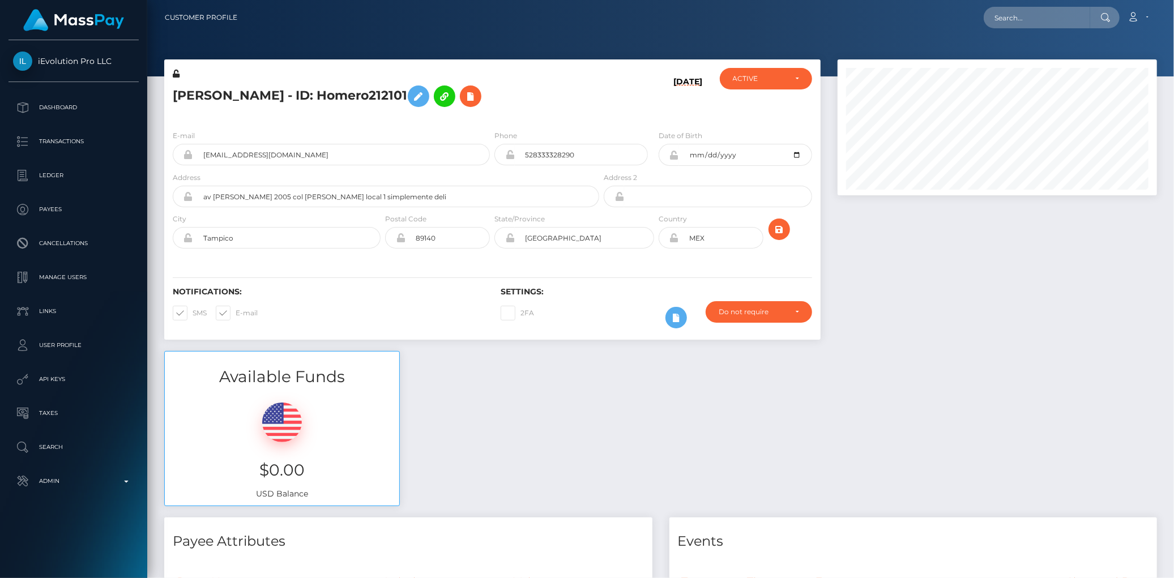
scroll to position [136, 319]
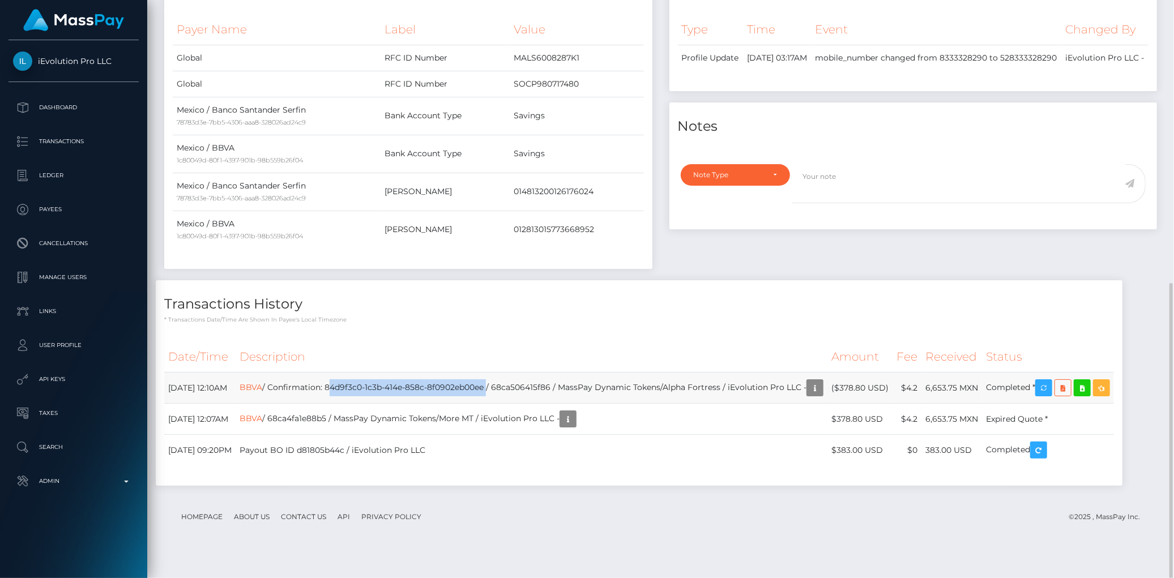
click at [374, 384] on td "BBVA / Confirmation: 84d9f3c0-1c3b-414e-858c-8f0902eb00ee / 68ca506415f86 / Mas…" at bounding box center [532, 388] width 592 height 31
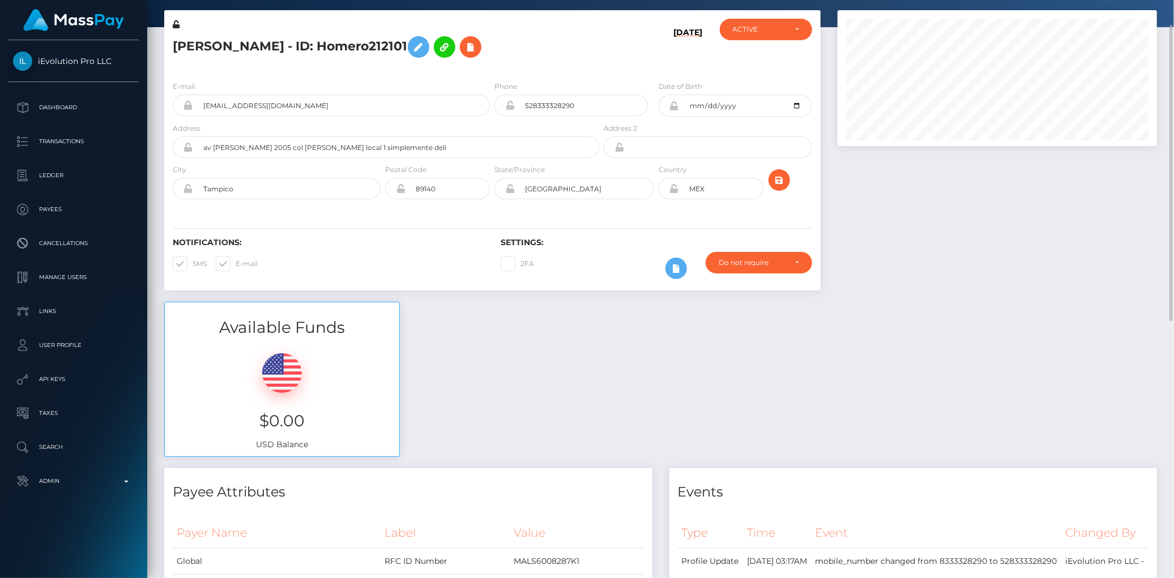
scroll to position [0, 0]
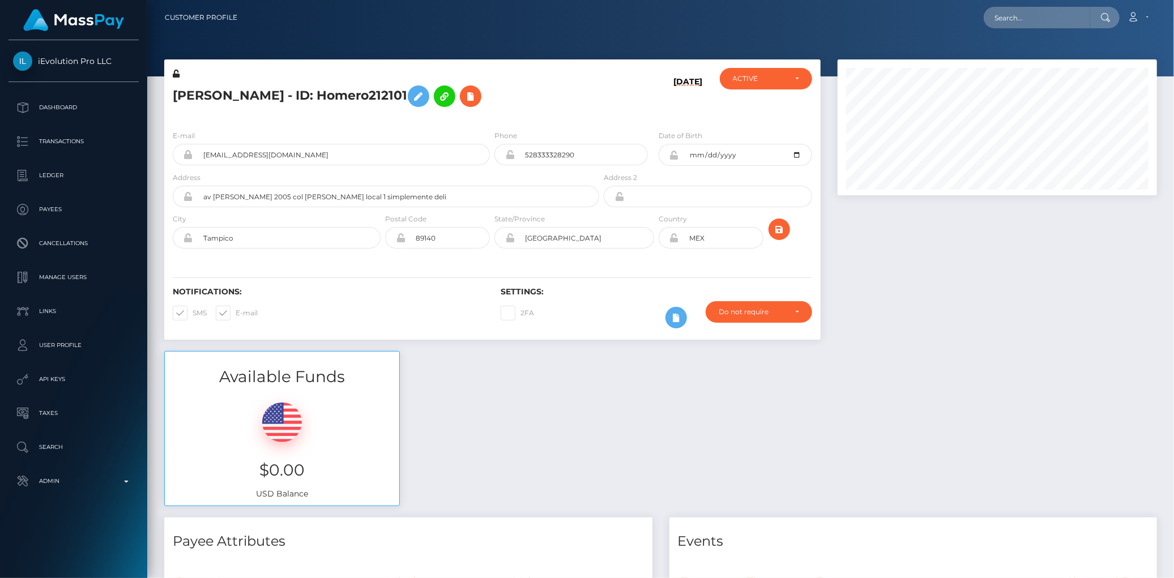
scroll to position [136, 319]
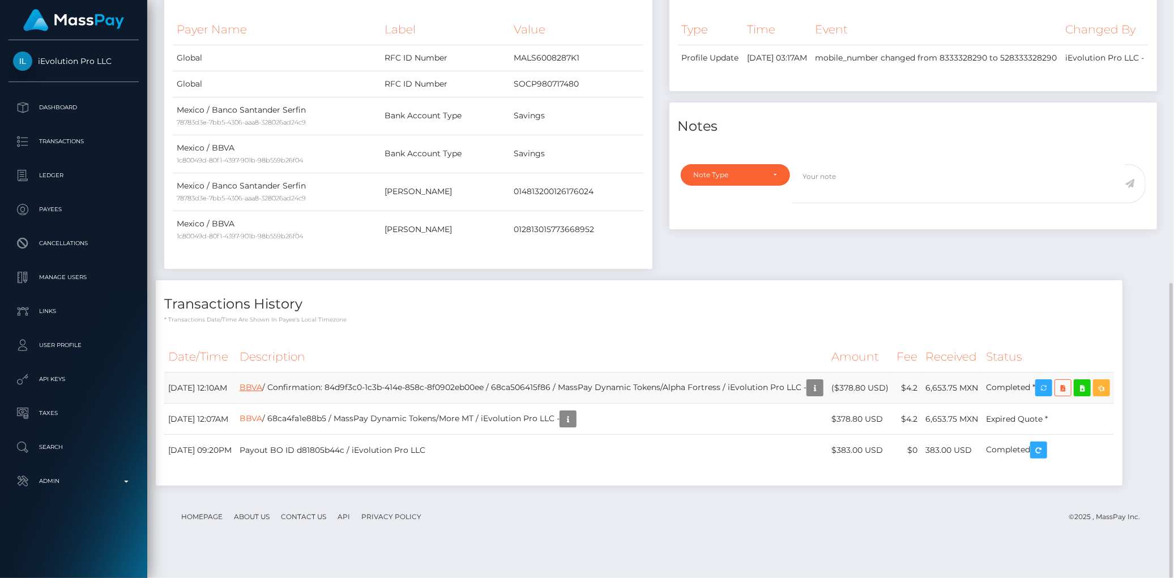
click at [262, 388] on link "BBVA" at bounding box center [251, 387] width 23 height 10
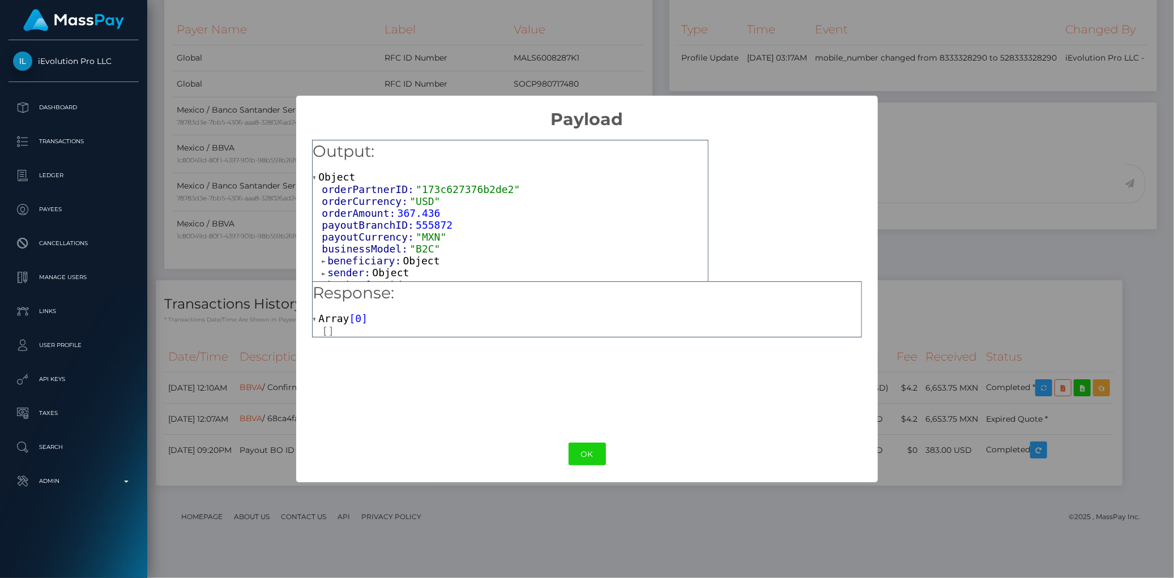
scroll to position [12, 0]
click at [358, 274] on span "bankInfo:" at bounding box center [355, 274] width 57 height 12
click at [349, 260] on span "sender:" at bounding box center [349, 261] width 45 height 12
click at [350, 249] on span "beneficiary:" at bounding box center [364, 249] width 75 height 12
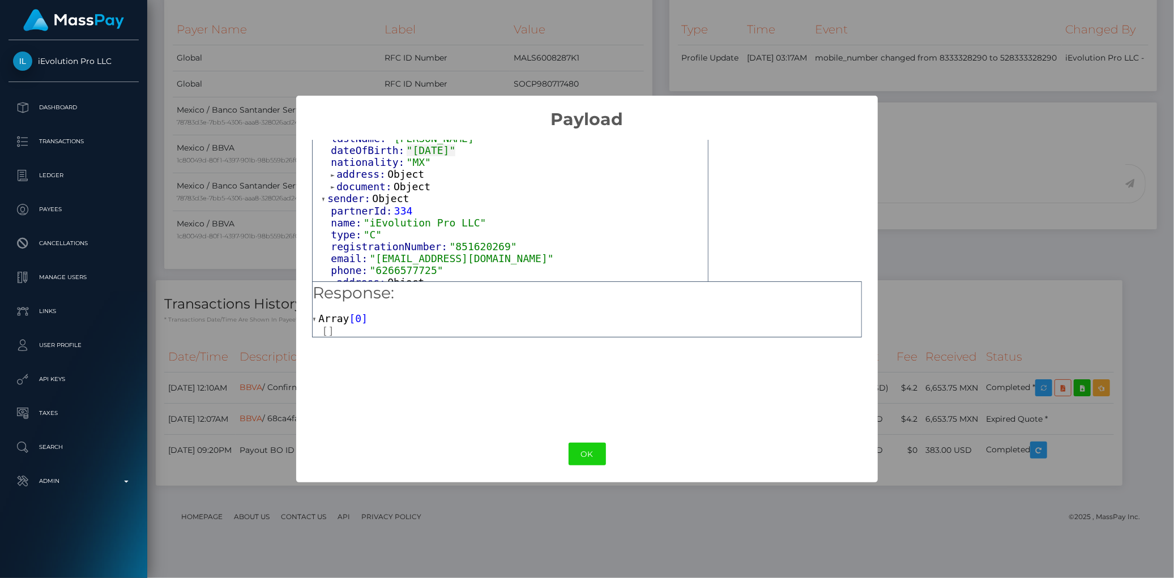
scroll to position [200, 0]
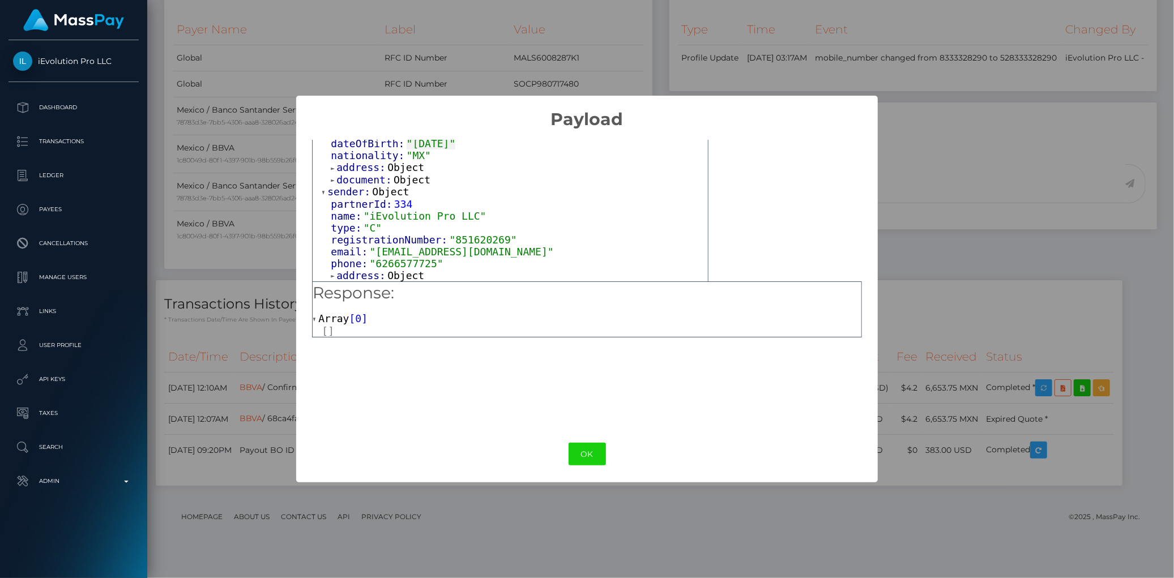
click at [366, 179] on span "document:" at bounding box center [364, 180] width 57 height 12
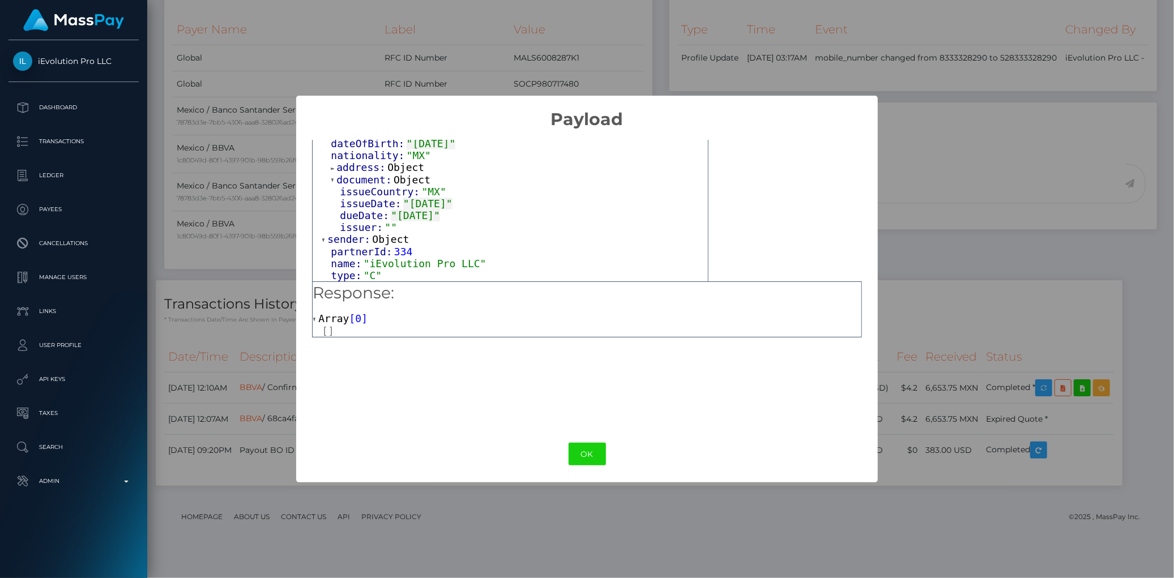
click at [365, 166] on span "address:" at bounding box center [361, 167] width 51 height 12
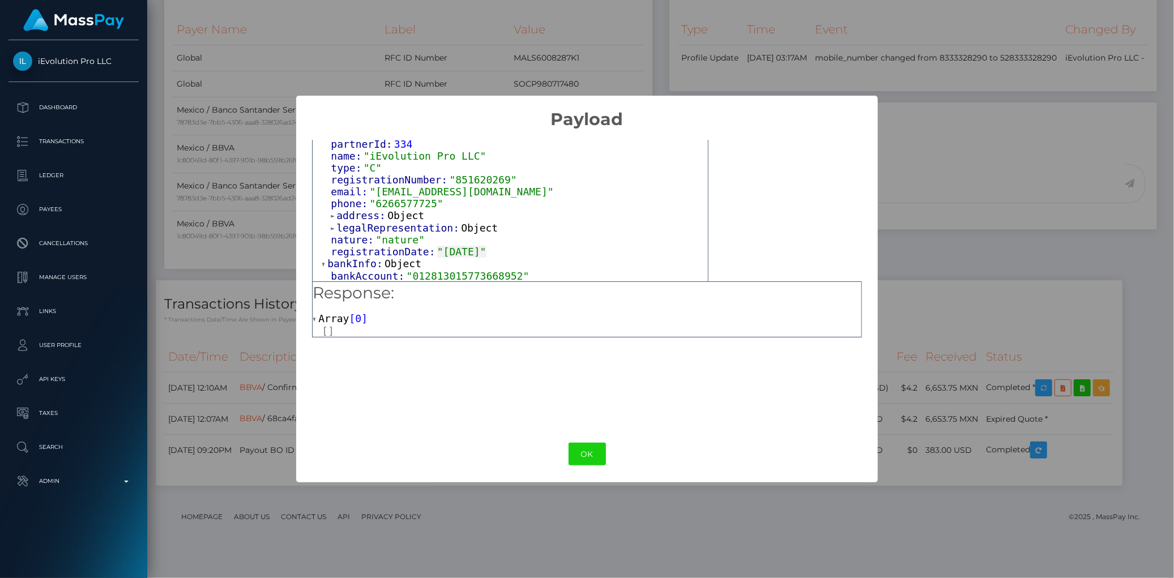
scroll to position [383, 0]
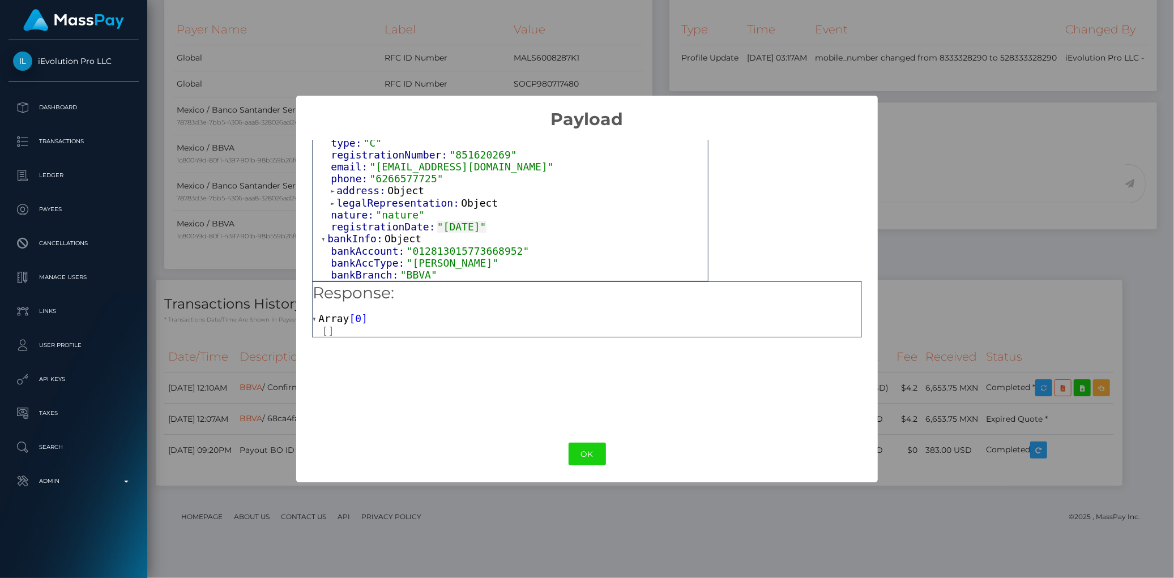
click at [381, 200] on span "legalRepresentation:" at bounding box center [398, 203] width 125 height 12
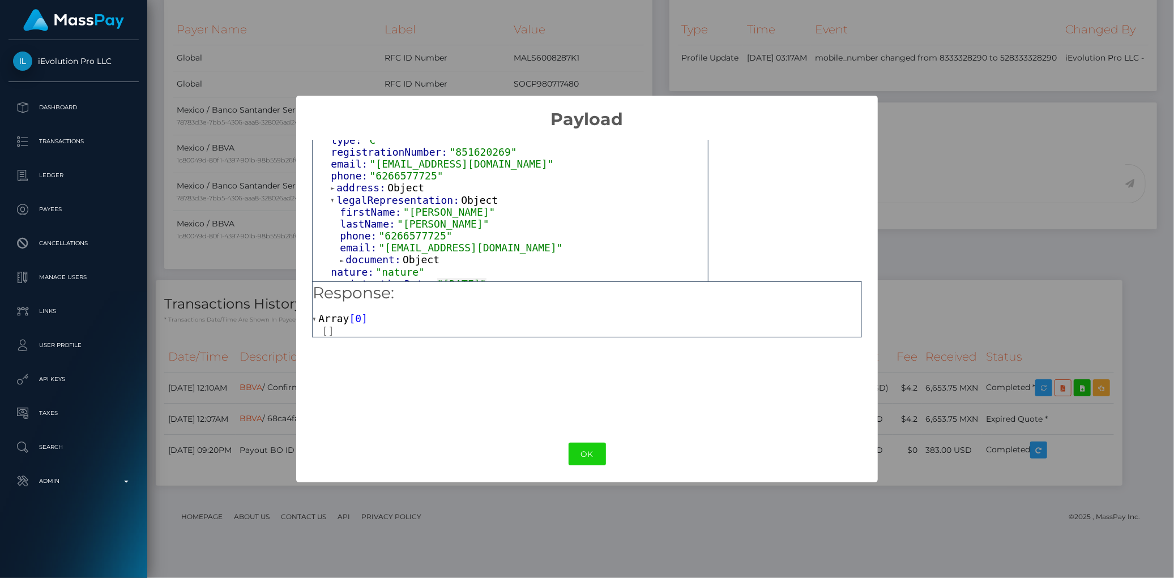
click at [370, 189] on span "address:" at bounding box center [361, 188] width 51 height 12
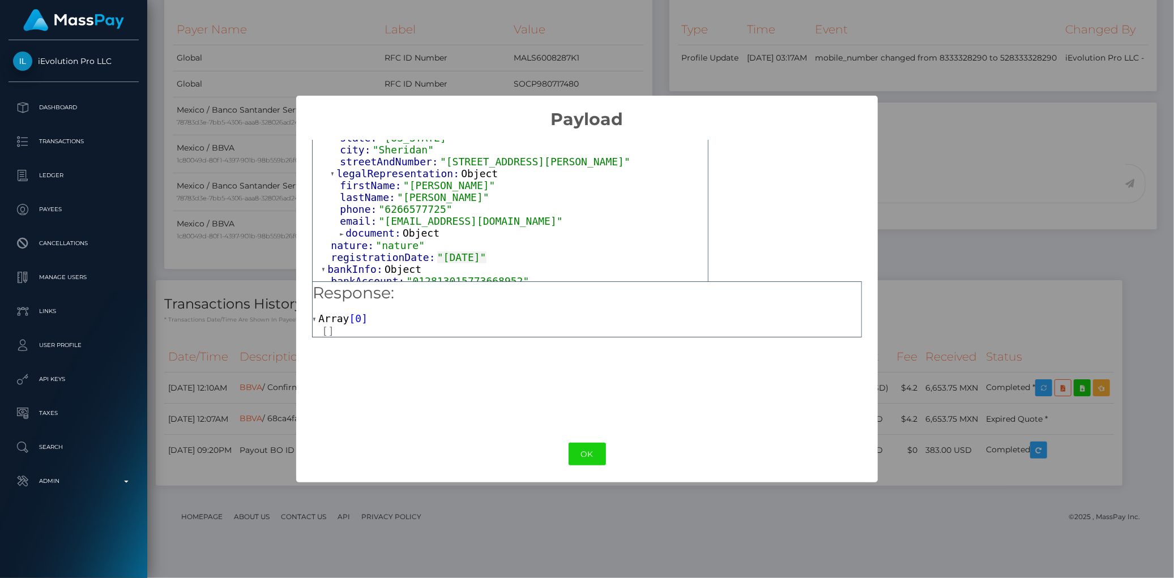
scroll to position [446, 0]
click at [375, 234] on span "document:" at bounding box center [373, 232] width 57 height 12
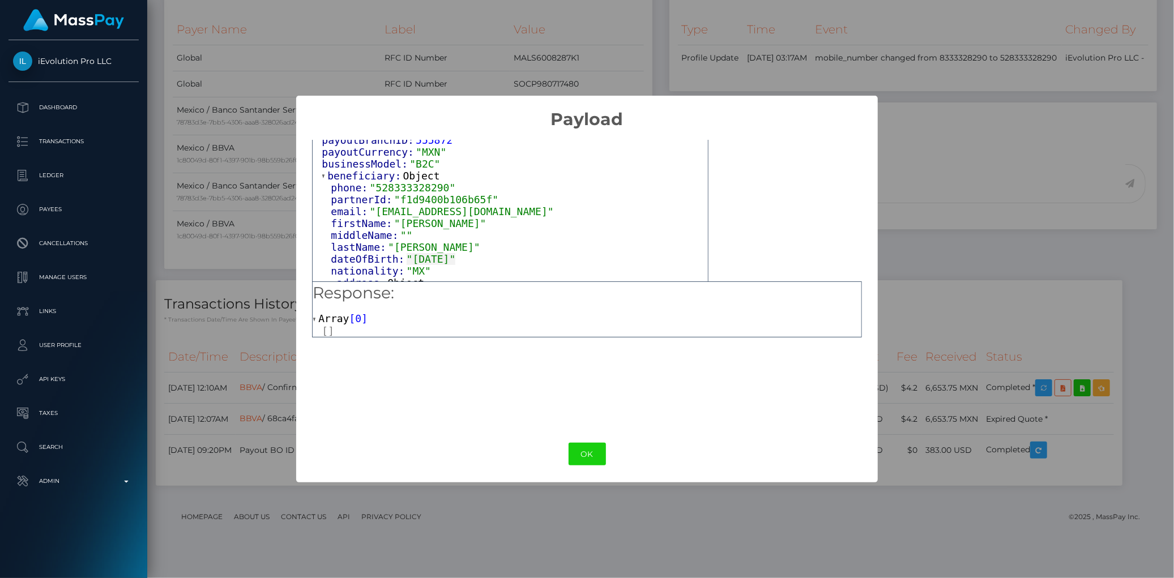
scroll to position [63, 0]
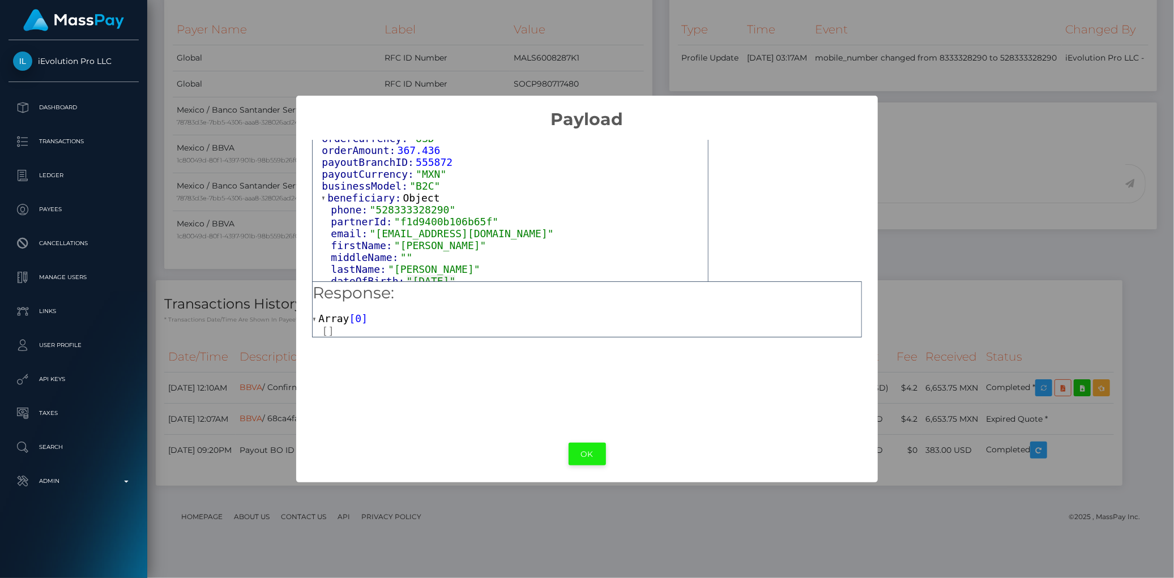
click at [570, 451] on button "OK" at bounding box center [586, 454] width 37 height 23
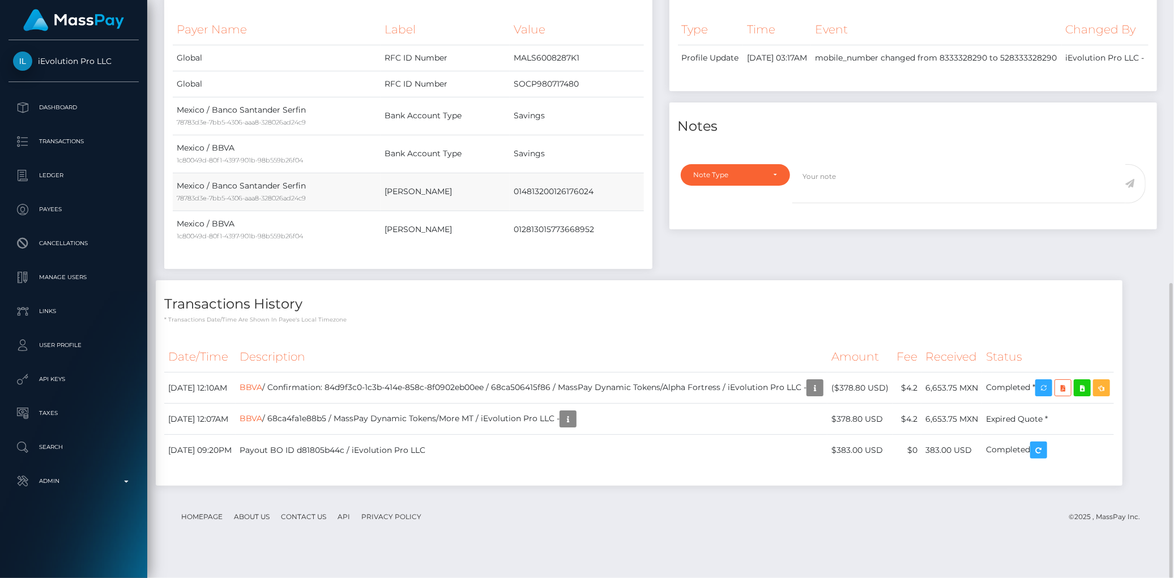
scroll to position [490, 0]
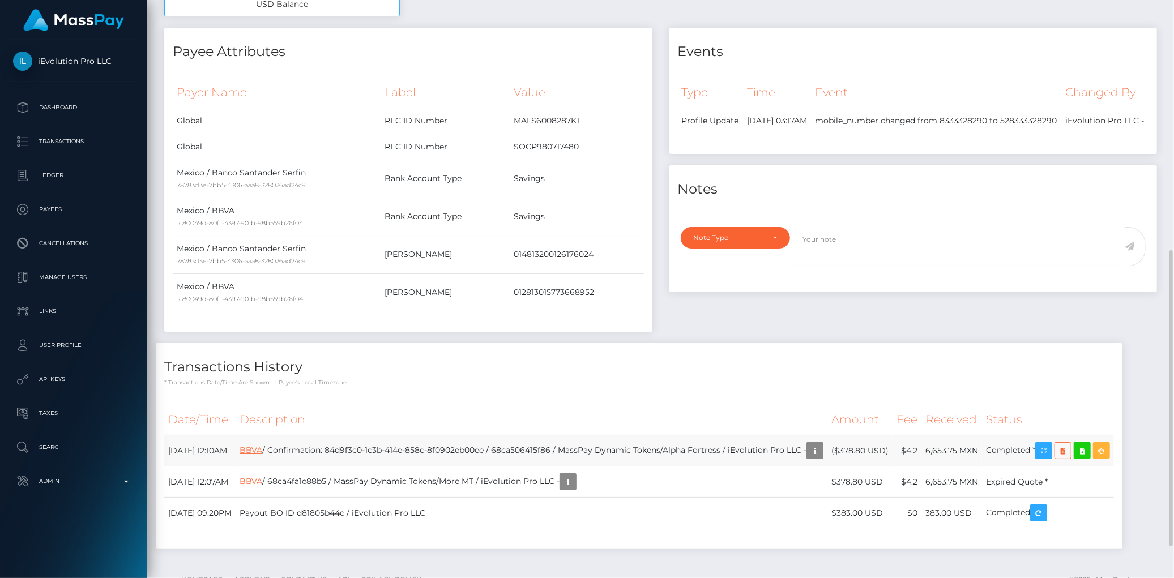
click at [262, 451] on link "BBVA" at bounding box center [251, 450] width 23 height 10
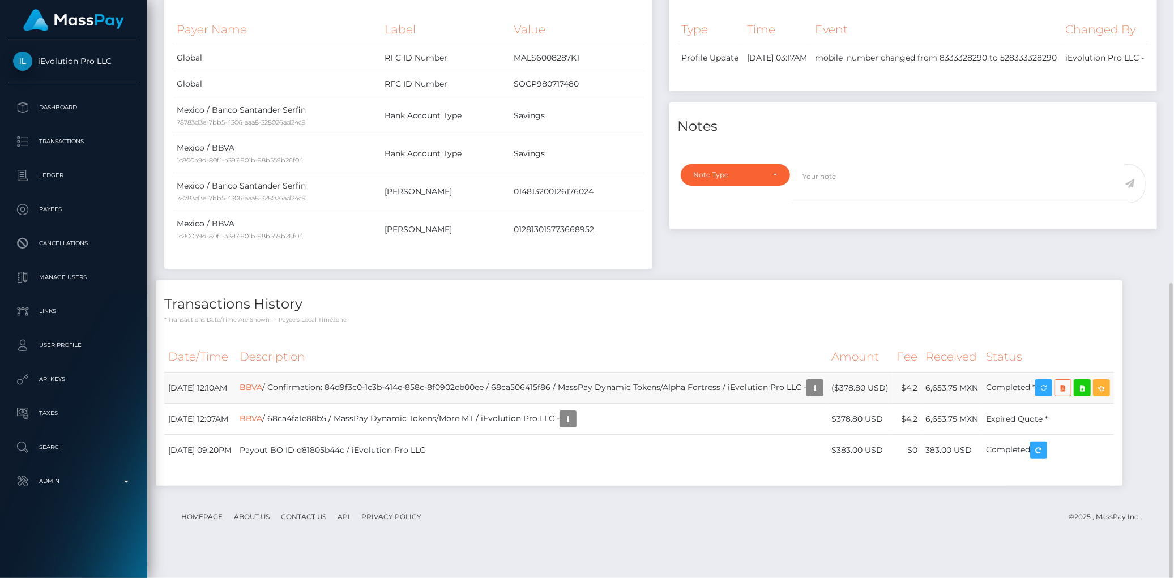
click at [309, 382] on td "BBVA / Confirmation: 84d9f3c0-1c3b-414e-858c-8f0902eb00ee / 68ca506415f86 / Mas…" at bounding box center [532, 388] width 592 height 31
click at [262, 387] on link "BBVA" at bounding box center [251, 387] width 23 height 10
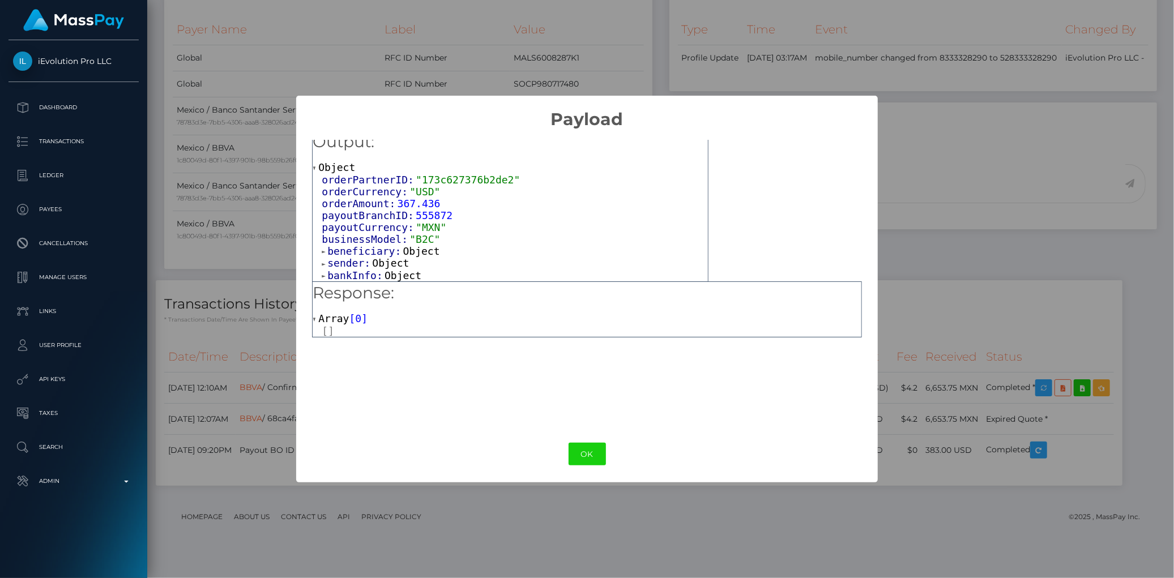
scroll to position [12, 0]
click at [357, 259] on span "sender:" at bounding box center [349, 262] width 45 height 12
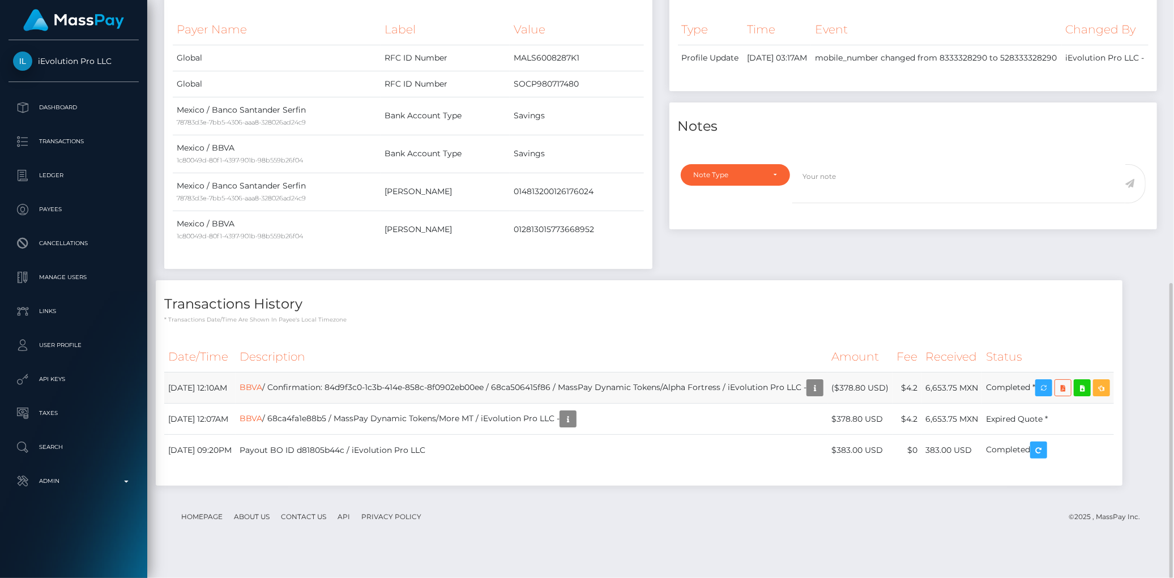
scroll to position [136, 319]
drag, startPoint x: 167, startPoint y: 393, endPoint x: 1077, endPoint y: 388, distance: 909.9
click at [1077, 388] on tr "September 17, 2025 12:10AM BBVA / Confirmation: 84d9f3c0-1c3b-414e-858c-8f0902e…" at bounding box center [639, 388] width 950 height 31
copy tr "September 17, 2025 12:10AM BBVA / Confirmation: 84d9f3c0-1c3b-414e-858c-8f0902e…"
click at [262, 391] on link "BBVA" at bounding box center [251, 387] width 23 height 10
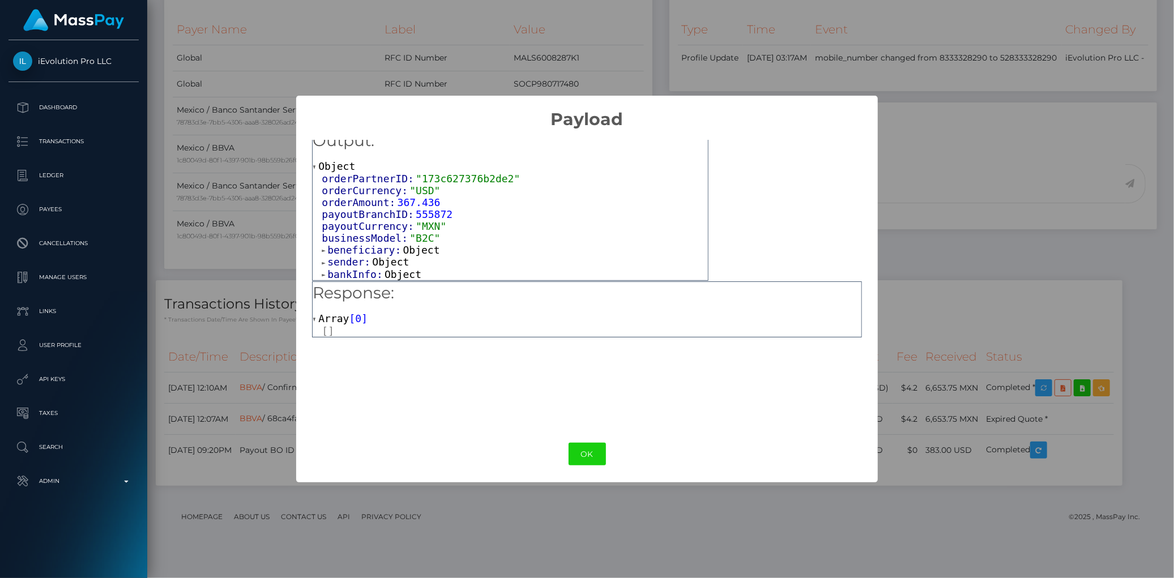
click at [332, 263] on span "sender:" at bounding box center [349, 262] width 45 height 12
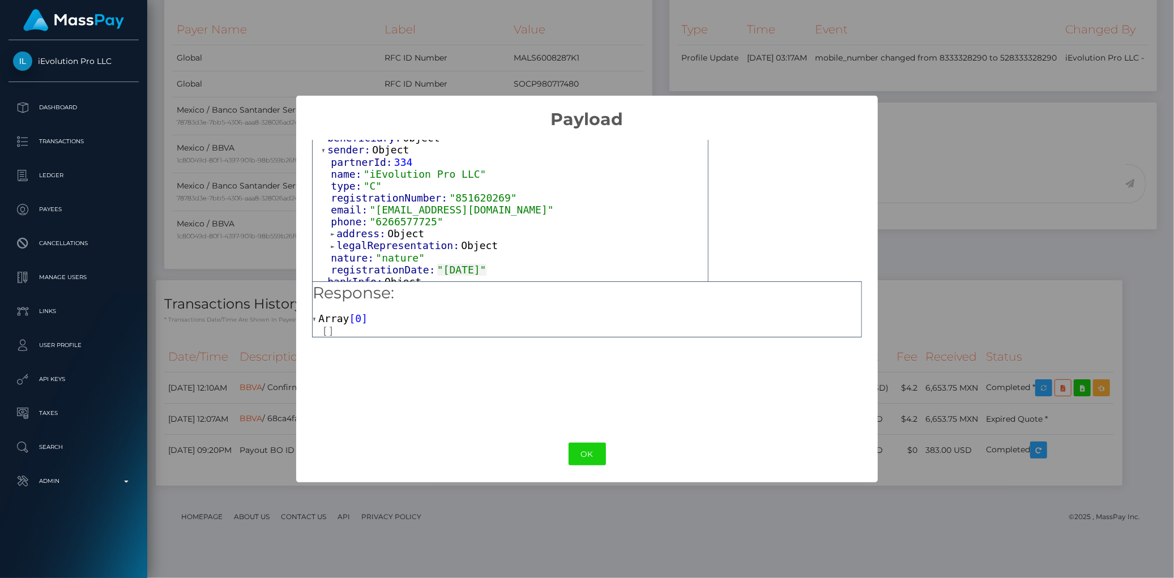
scroll to position [132, 0]
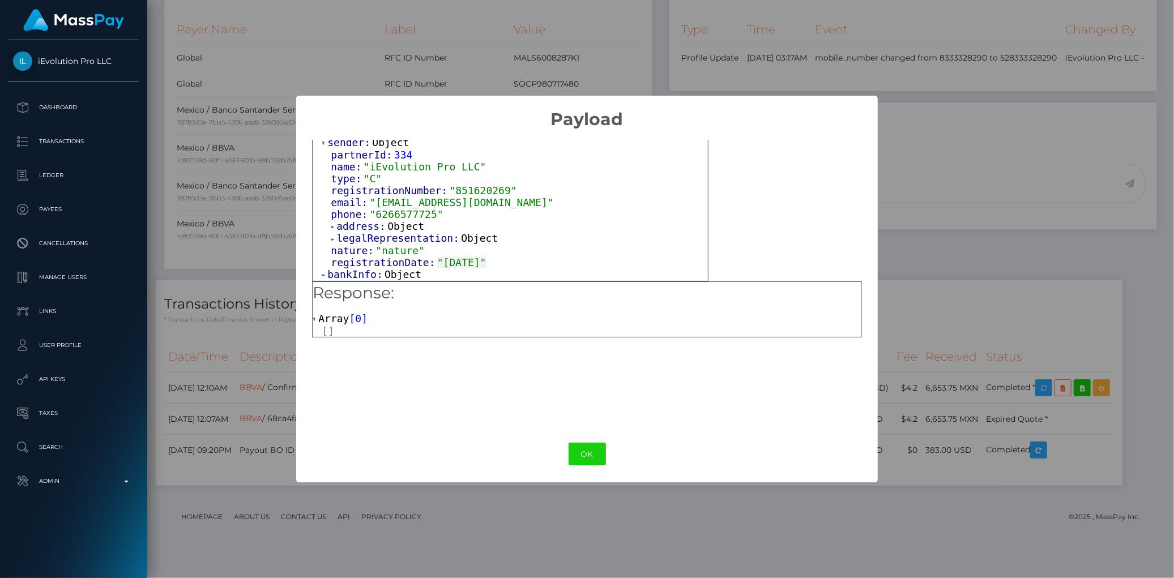
click at [371, 227] on span "address:" at bounding box center [361, 226] width 51 height 12
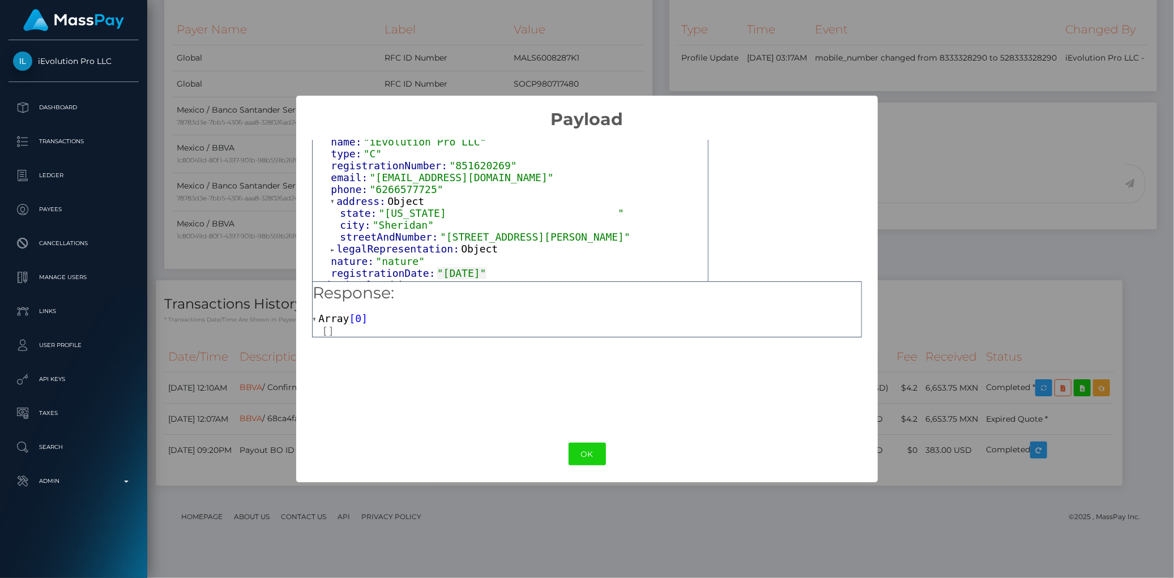
scroll to position [168, 0]
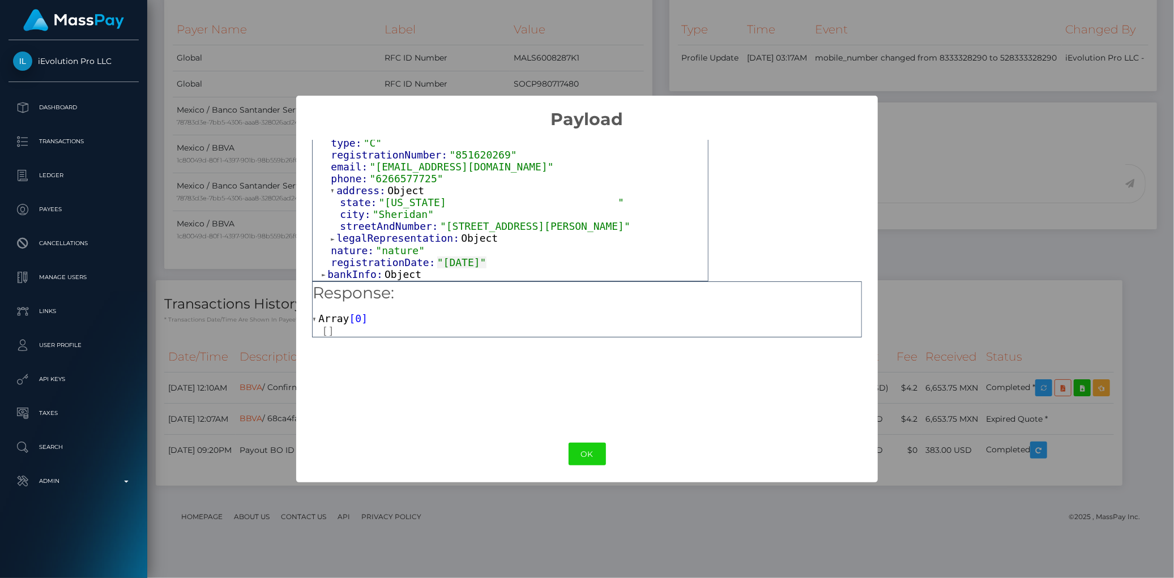
click at [388, 237] on span "legalRepresentation:" at bounding box center [398, 238] width 125 height 12
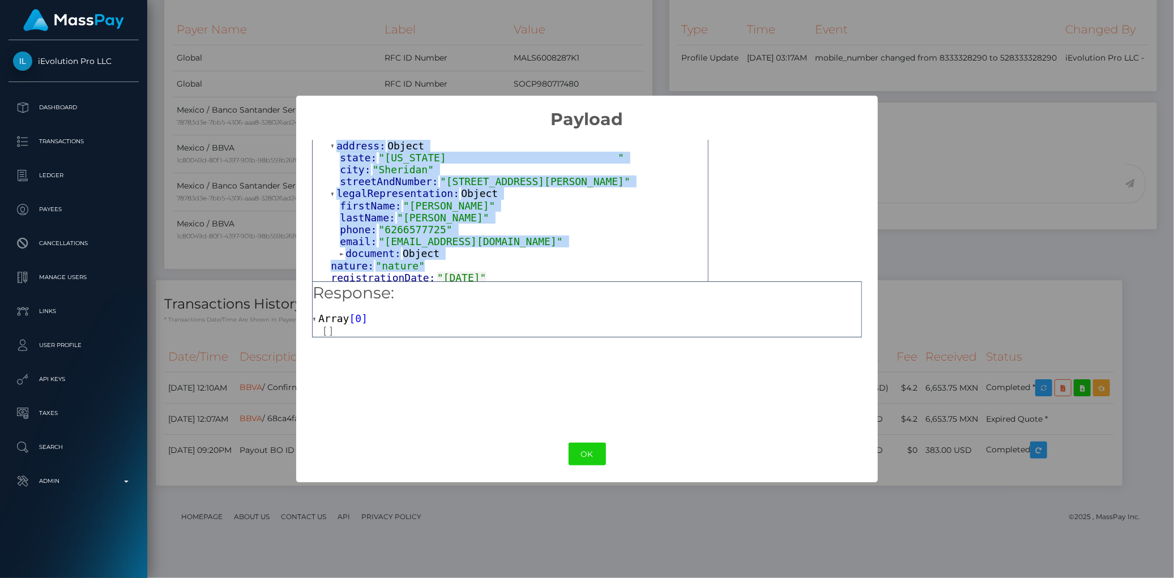
scroll to position [228, 0]
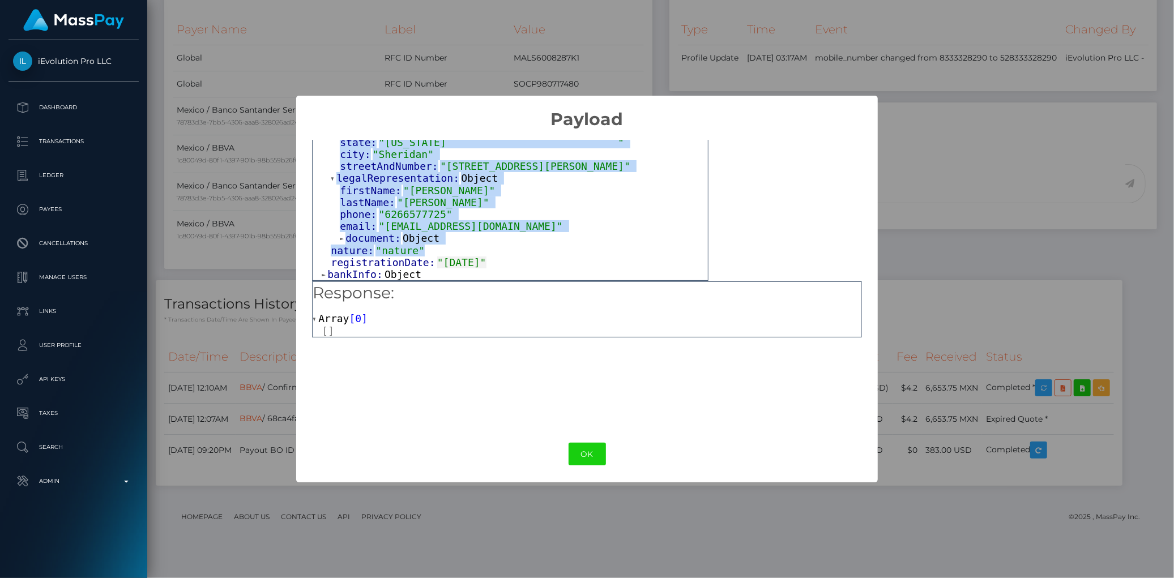
drag, startPoint x: 332, startPoint y: 247, endPoint x: 507, endPoint y: 259, distance: 175.3
click at [507, 259] on div "partnerId: 334 name: "iEvolution Pro LLC" type: "C" registrationNumber: "851620…" at bounding box center [515, 160] width 386 height 215
copy div "partnerId: 334 name: "iEvolution Pro LLC" type: "C" registrationNumber: "851620…"
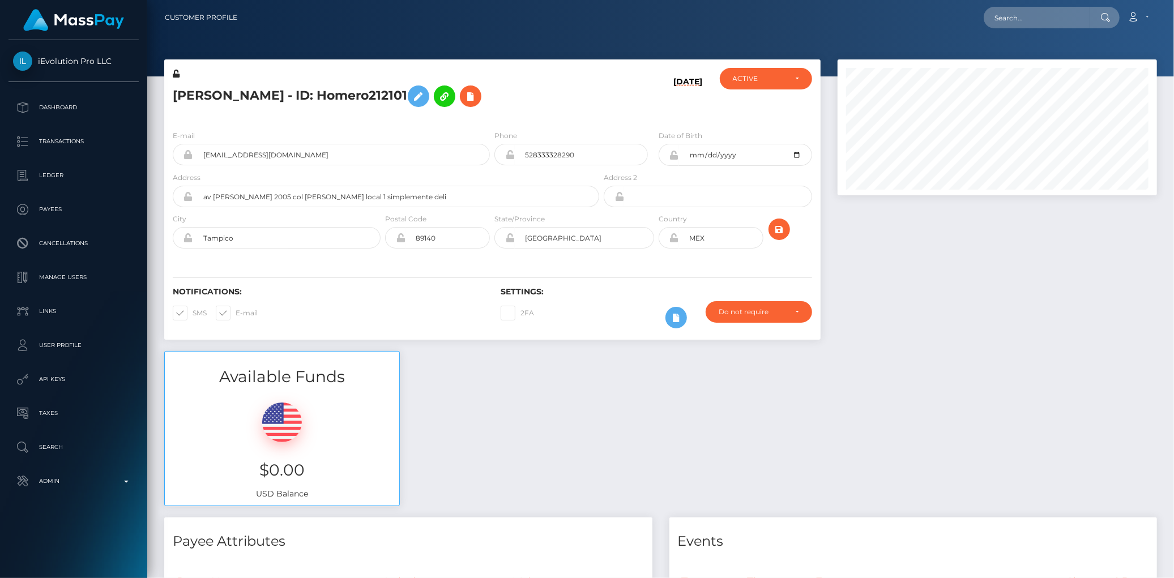
scroll to position [136, 319]
click at [80, 70] on link "iEvolution Pro LLC" at bounding box center [73, 61] width 147 height 19
click at [55, 487] on p "Admin" at bounding box center [73, 481] width 121 height 17
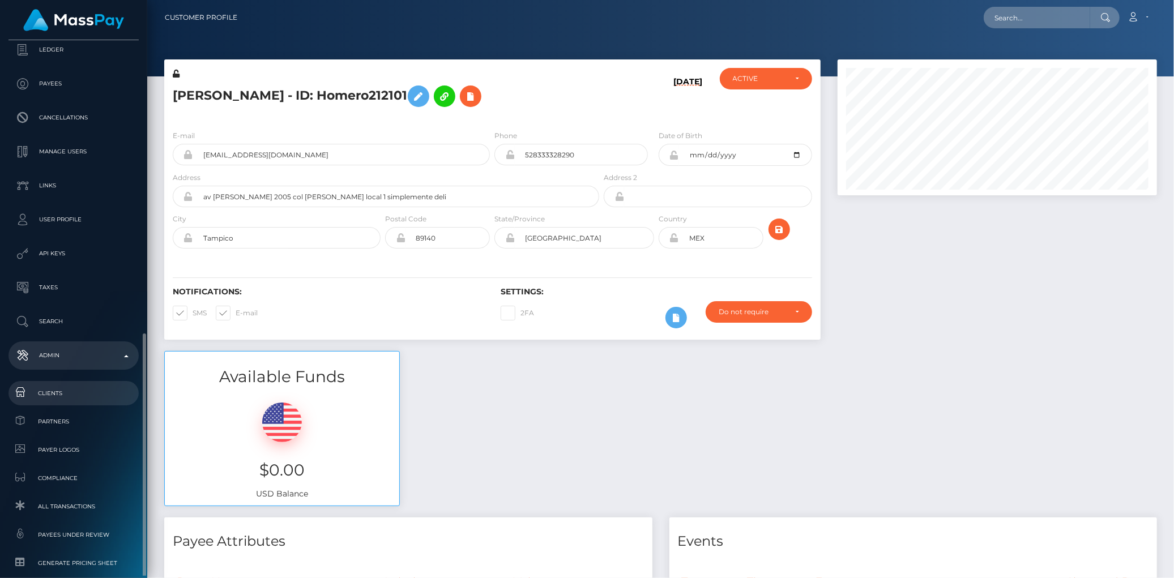
scroll to position [251, 0]
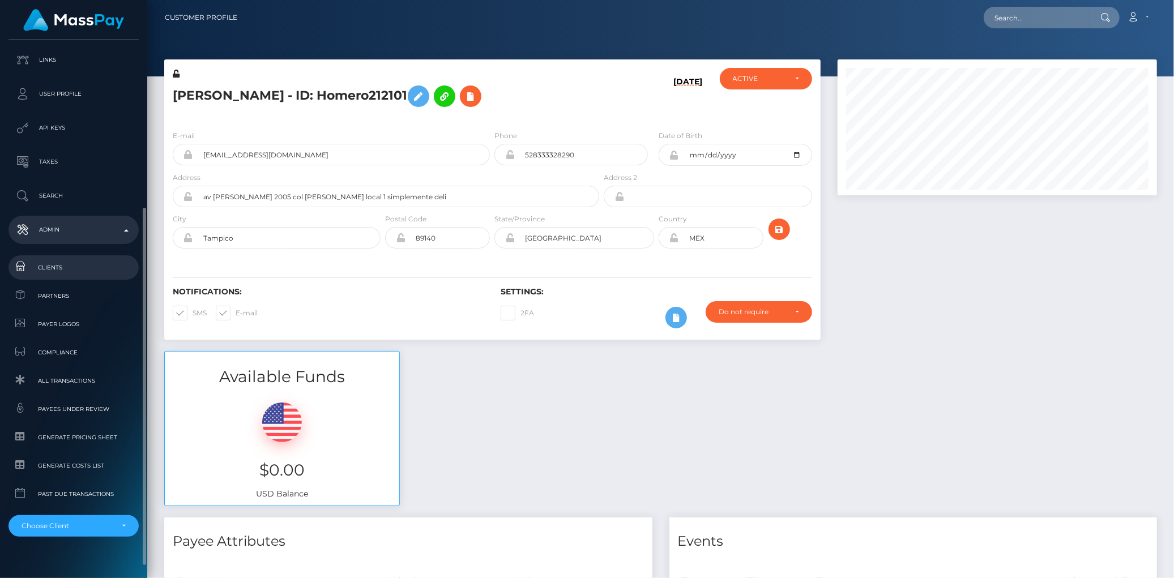
click at [76, 259] on link "Clients" at bounding box center [73, 267] width 130 height 24
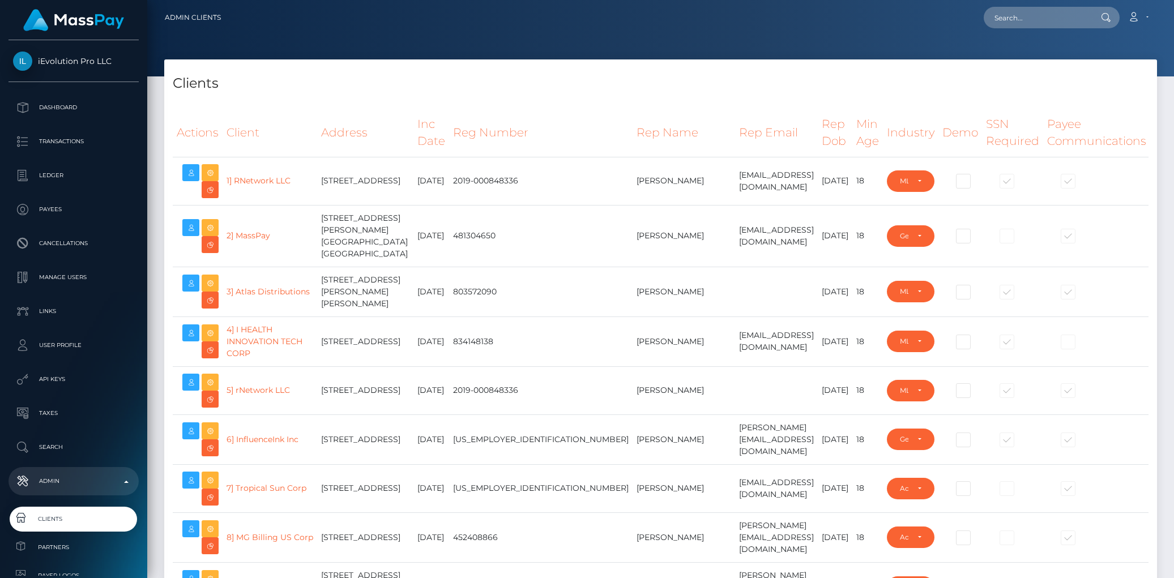
select select "223"
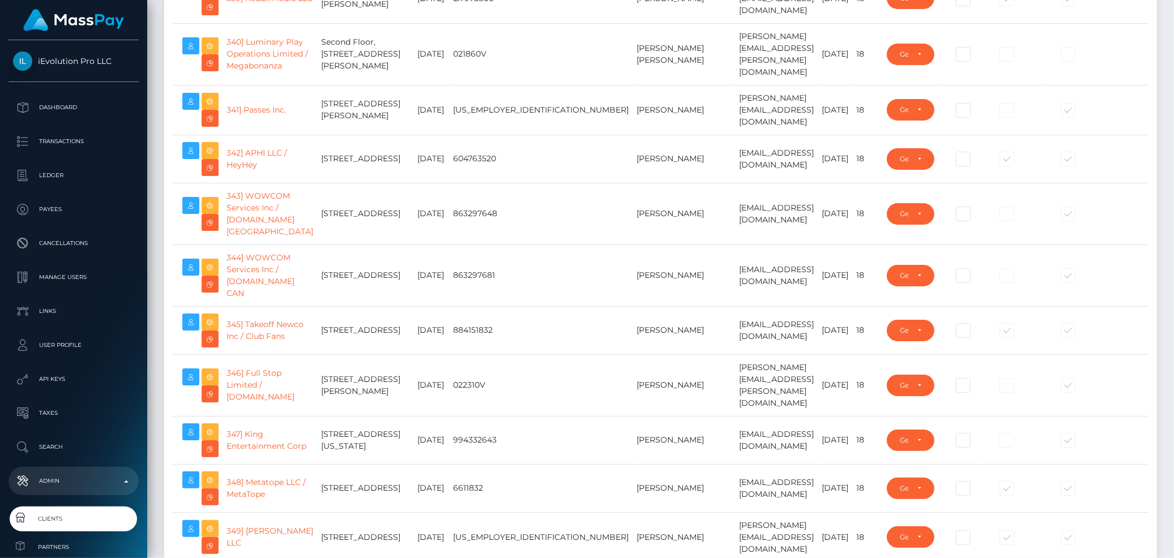
scroll to position [18244, 0]
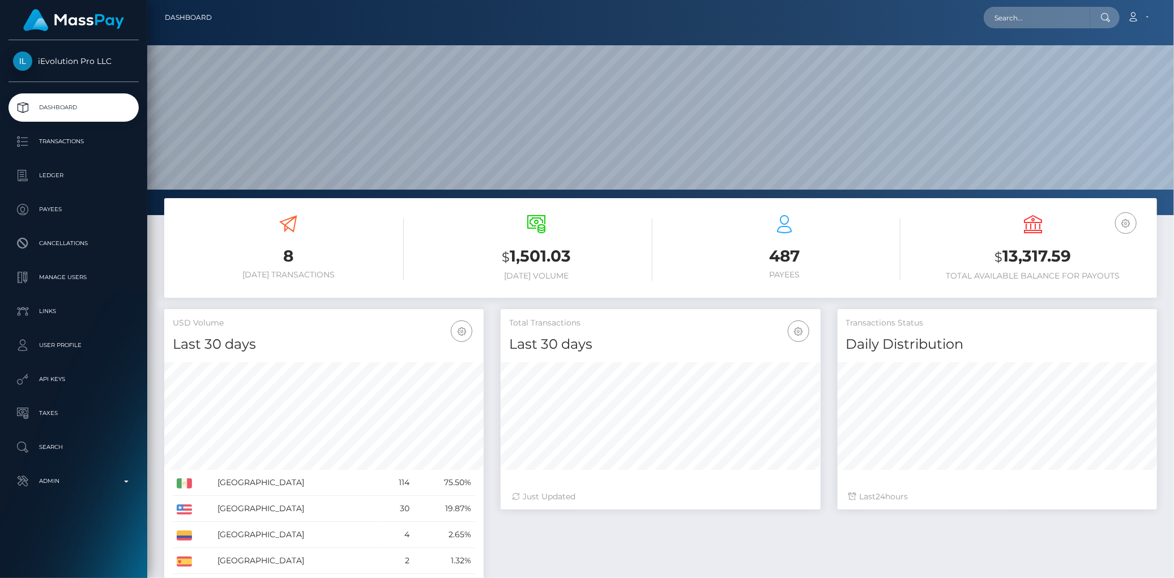
scroll to position [200, 319]
drag, startPoint x: 116, startPoint y: 61, endPoint x: 33, endPoint y: 67, distance: 83.4
click at [1024, 14] on input "text" at bounding box center [1036, 18] width 106 height 22
paste input "MSP51a9580df52702a"
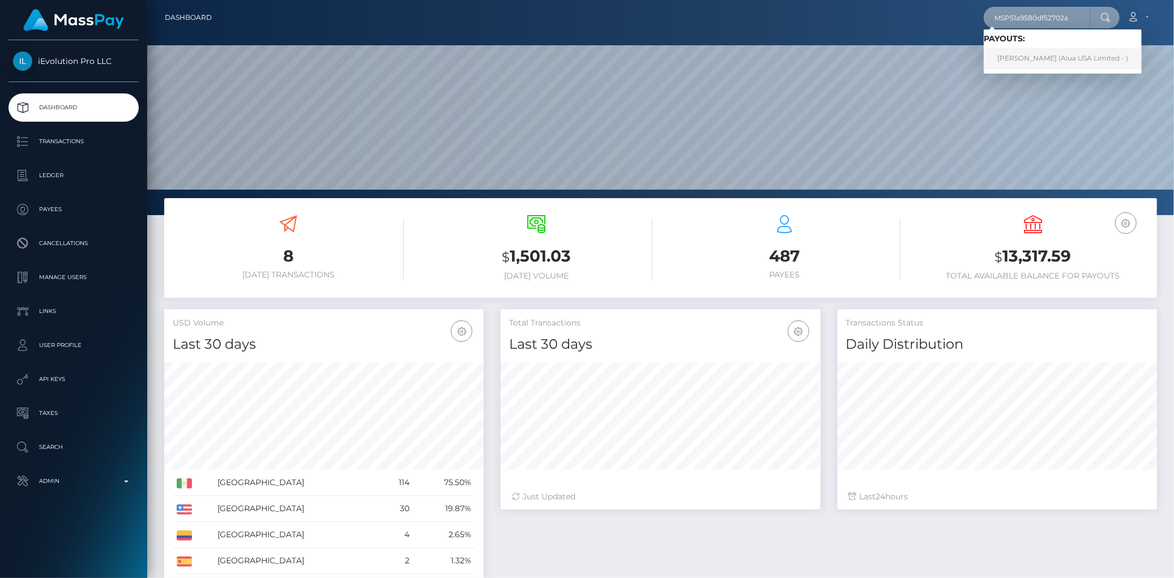
type input "MSP51a9580df52702a"
click at [1042, 50] on span "Payouts: Trisha Bani (Alua USA Limited - )" at bounding box center [1062, 51] width 158 height 35
click at [1056, 13] on input "MSP51a9580df52702a" at bounding box center [1036, 18] width 106 height 22
click at [1029, 55] on link "Trisha Bani (Alua USA Limited - )" at bounding box center [1062, 58] width 158 height 21
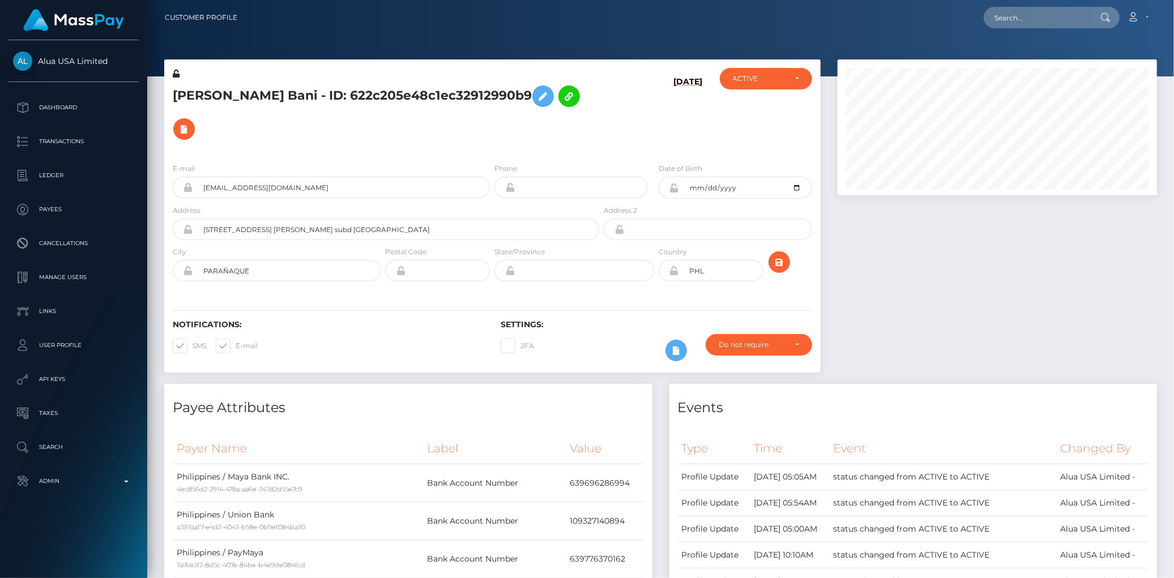
scroll to position [136, 319]
click at [1013, 23] on input "text" at bounding box center [1036, 18] width 106 height 22
paste input "326468f4762248d18e1926f8d300e88e"
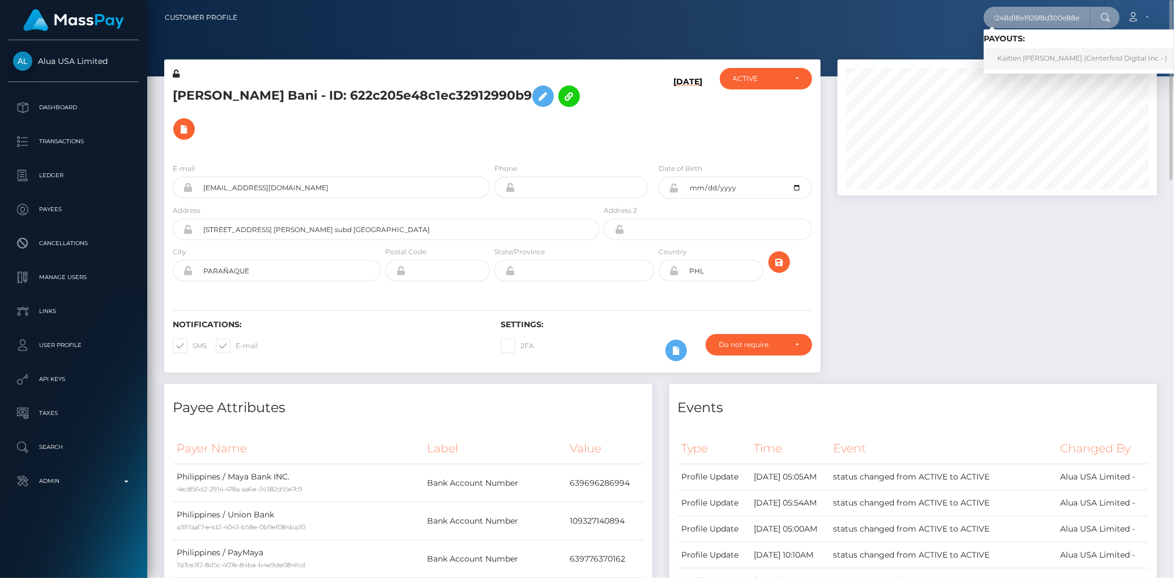
type input "326468f4762248d18e1926f8d300e88e"
click at [1017, 58] on link "Kaitlen [PERSON_NAME] (Centerfold Digital Inc - )" at bounding box center [1081, 58] width 197 height 21
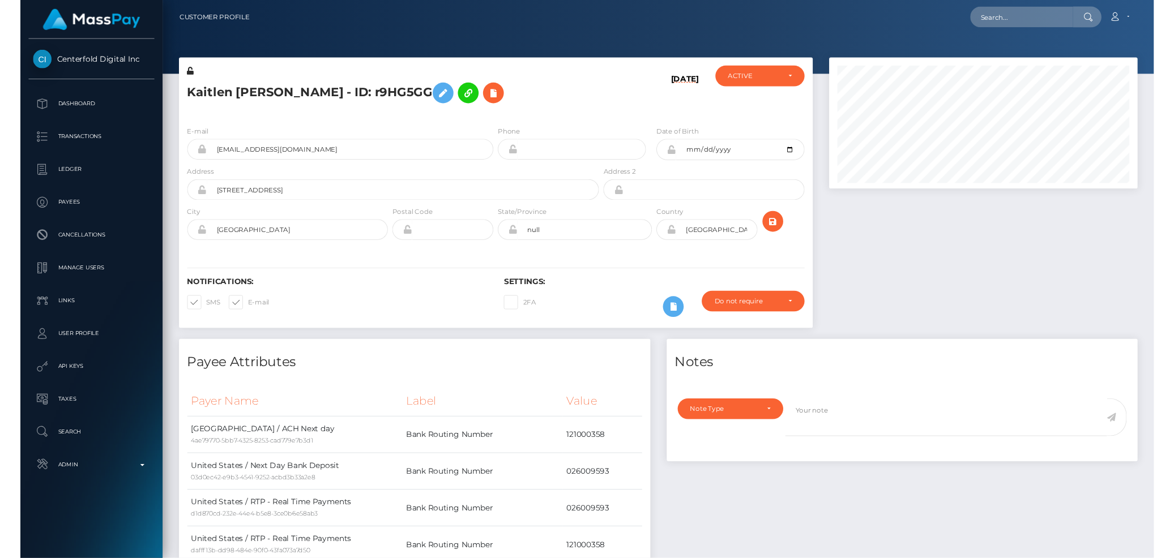
scroll to position [136, 319]
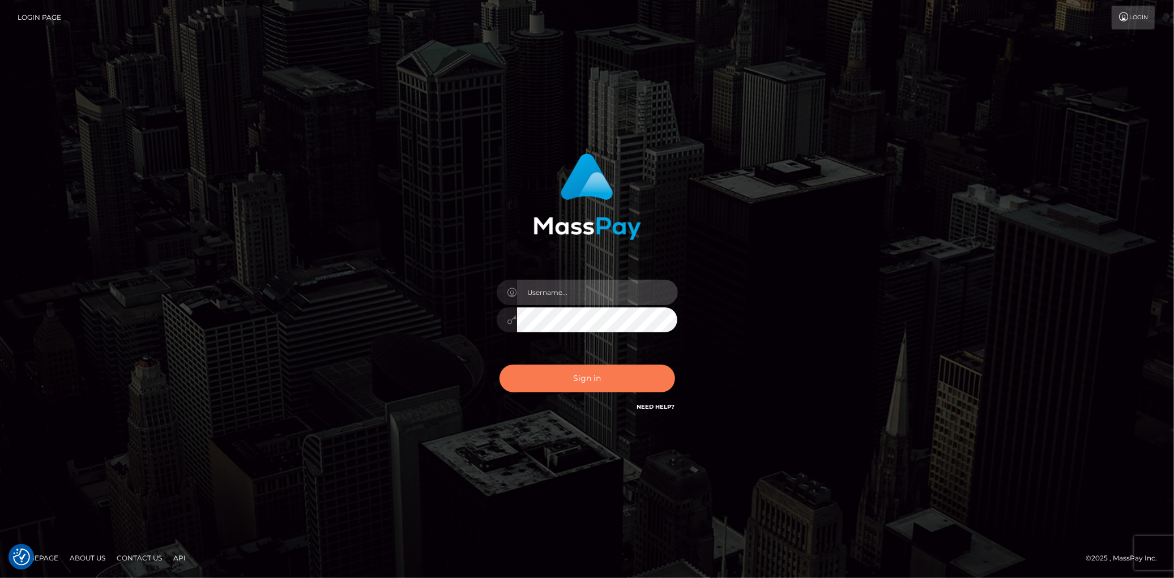
type input "[PERSON_NAME]"
click at [550, 381] on button "Sign in" at bounding box center [587, 379] width 176 height 28
type input "[PERSON_NAME]"
click at [550, 381] on button "Sign in" at bounding box center [587, 379] width 176 height 28
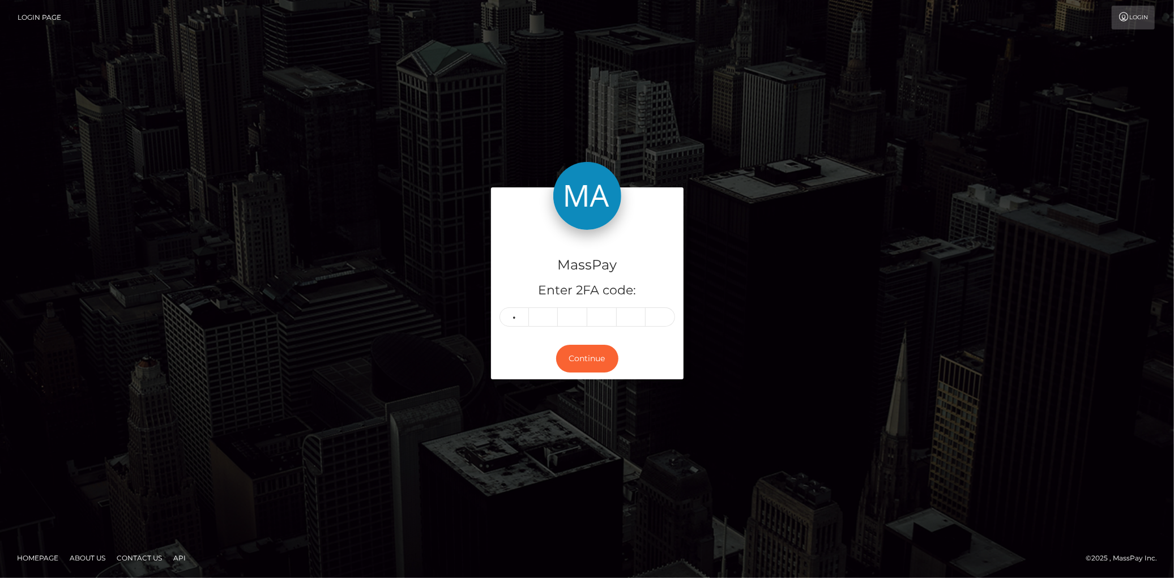
type input "6"
type input "7"
type input "1"
type input "7"
type input "1"
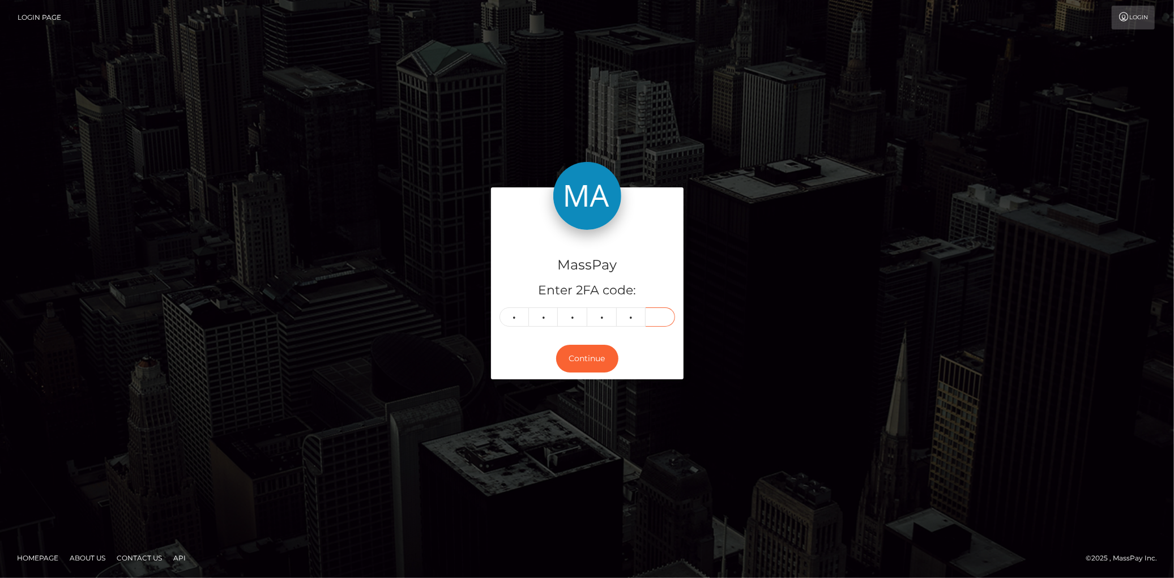
type input "6"
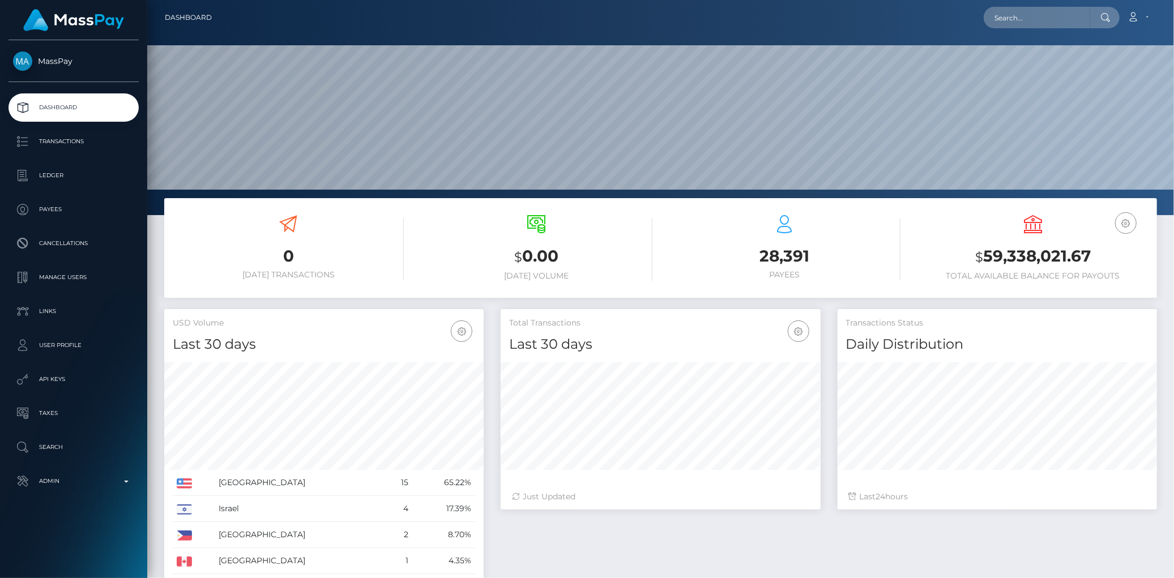
scroll to position [200, 319]
click at [1001, 27] on input "text" at bounding box center [1036, 18] width 106 height 22
paste input "130413"
type input "130413"
paste input "821098137803304960"
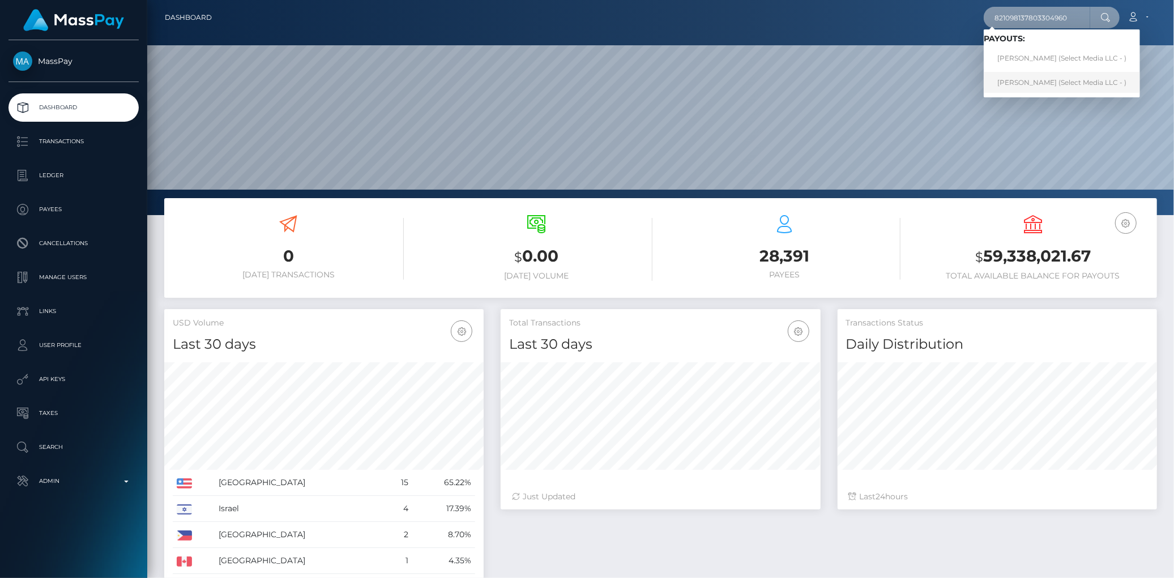
type input "821098137803304960"
click at [1033, 79] on link "ANGEL TASHELL DAVIS (Select Media LLC - )" at bounding box center [1061, 82] width 156 height 21
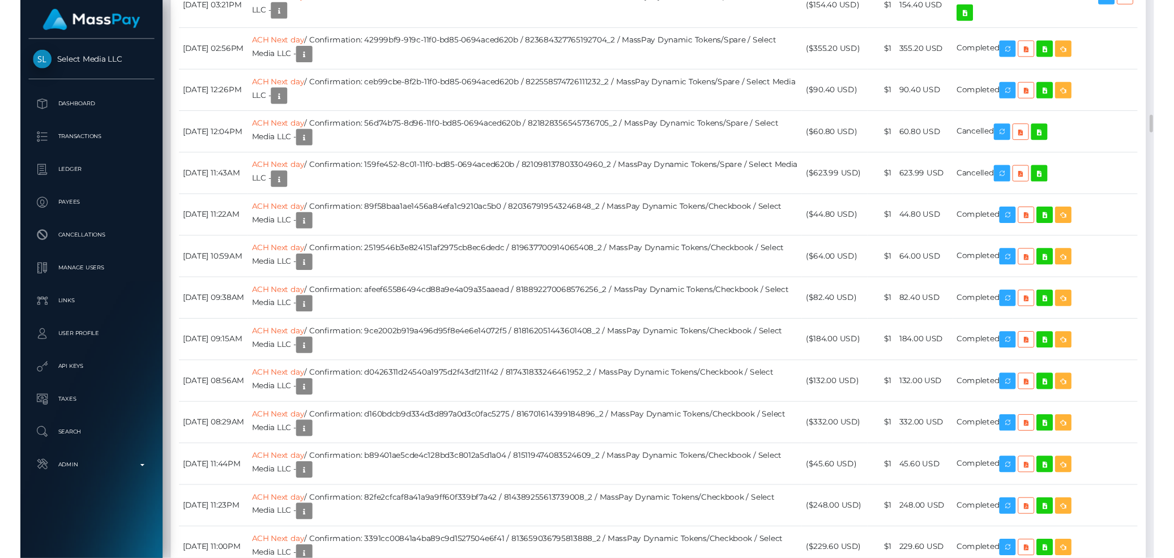
scroll to position [3774, 0]
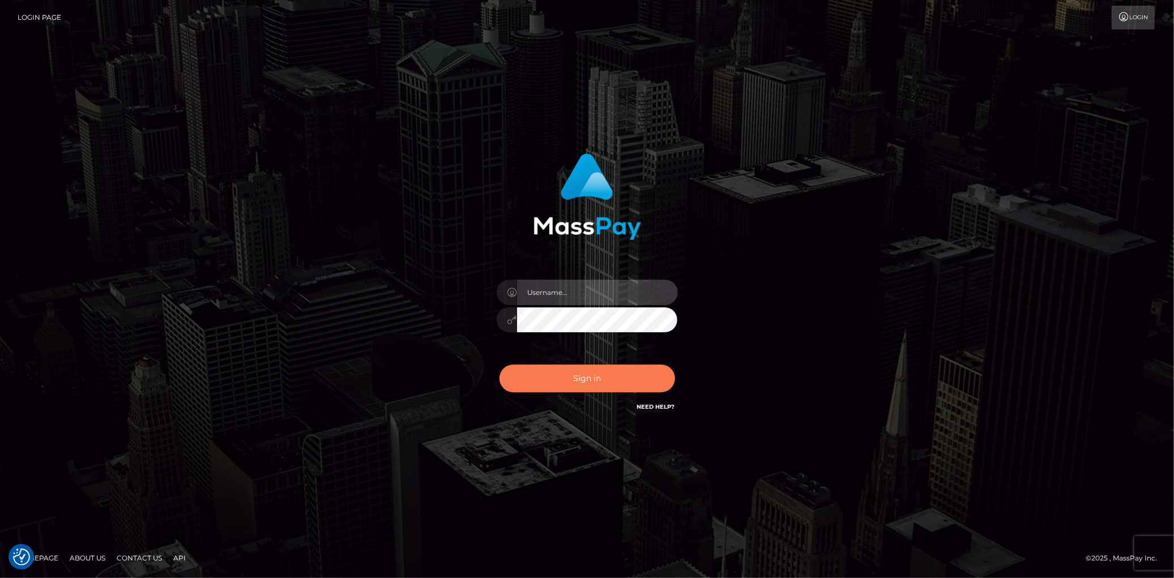
type input "[PERSON_NAME]"
click at [522, 370] on button "Sign in" at bounding box center [587, 379] width 176 height 28
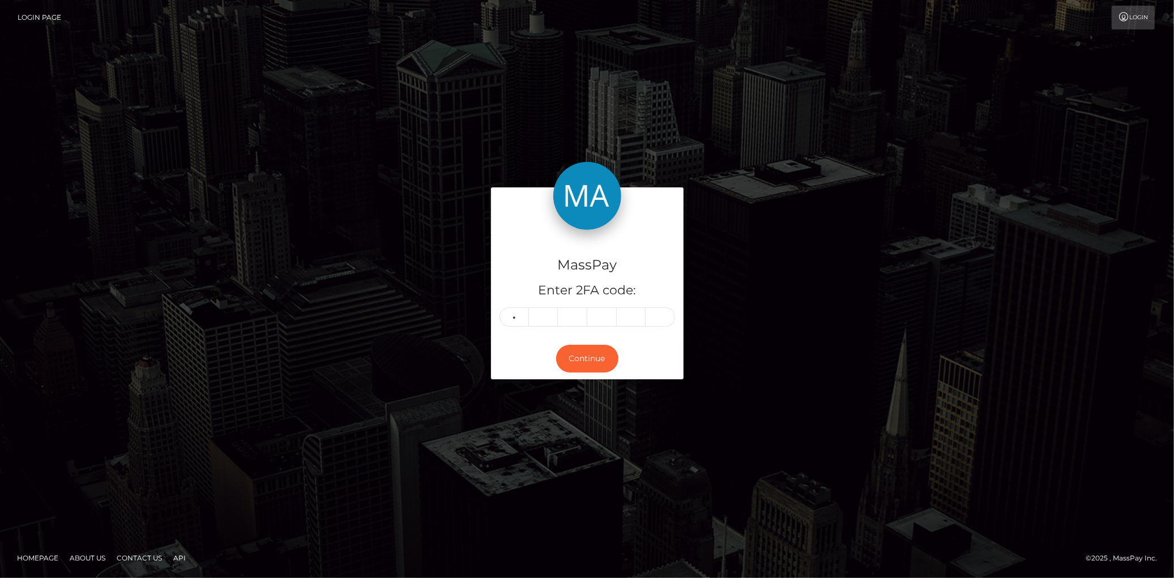
type input "1"
type input "5"
type input "9"
type input "3"
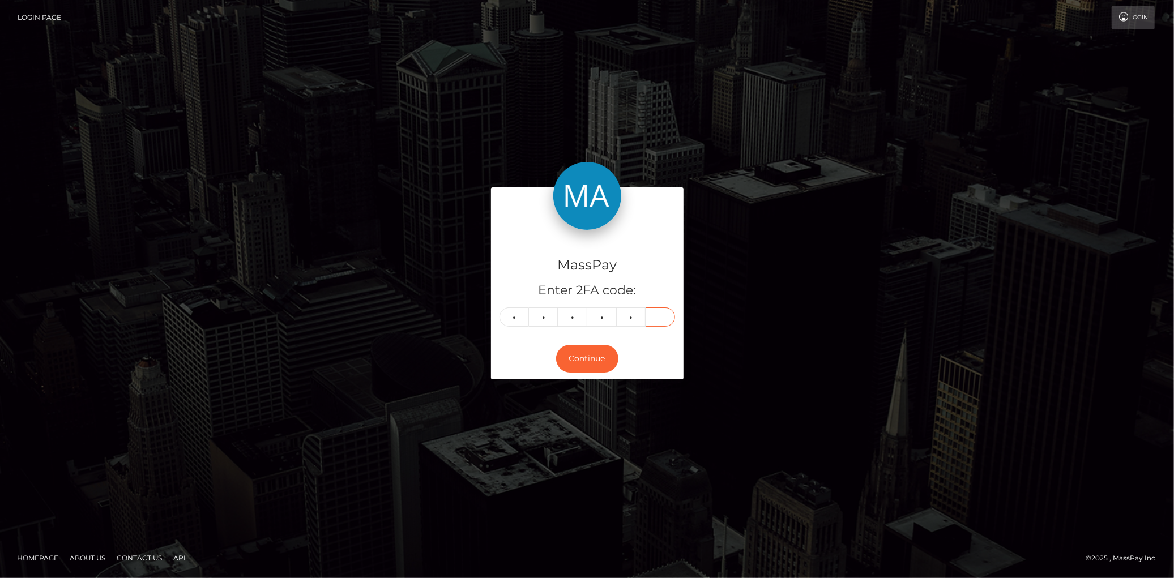
type input "1"
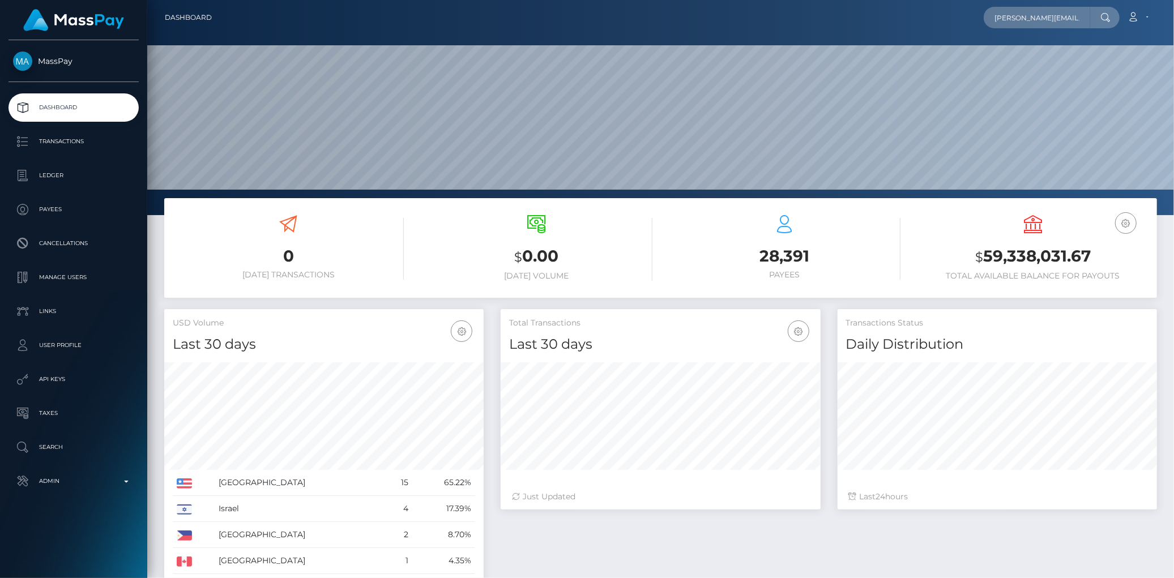
scroll to position [0, 8]
type input "[PERSON_NAME][EMAIL_ADDRESS][DOMAIN_NAME]"
click at [1017, 49] on link "LISA ANNA HOEKSTRA" at bounding box center [1028, 58] width 91 height 21
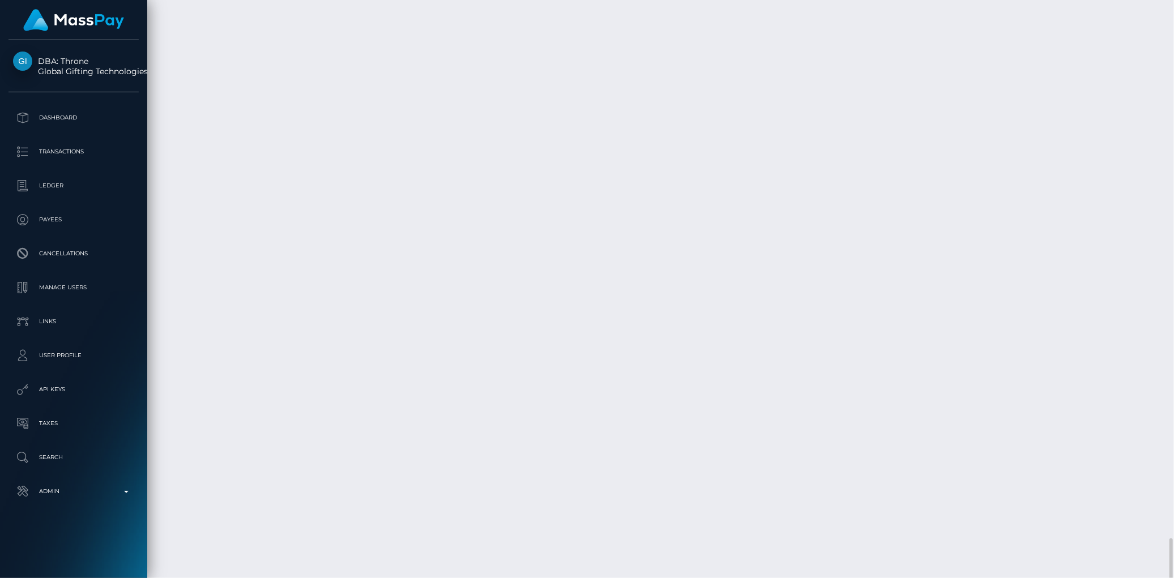
scroll to position [3563, 0]
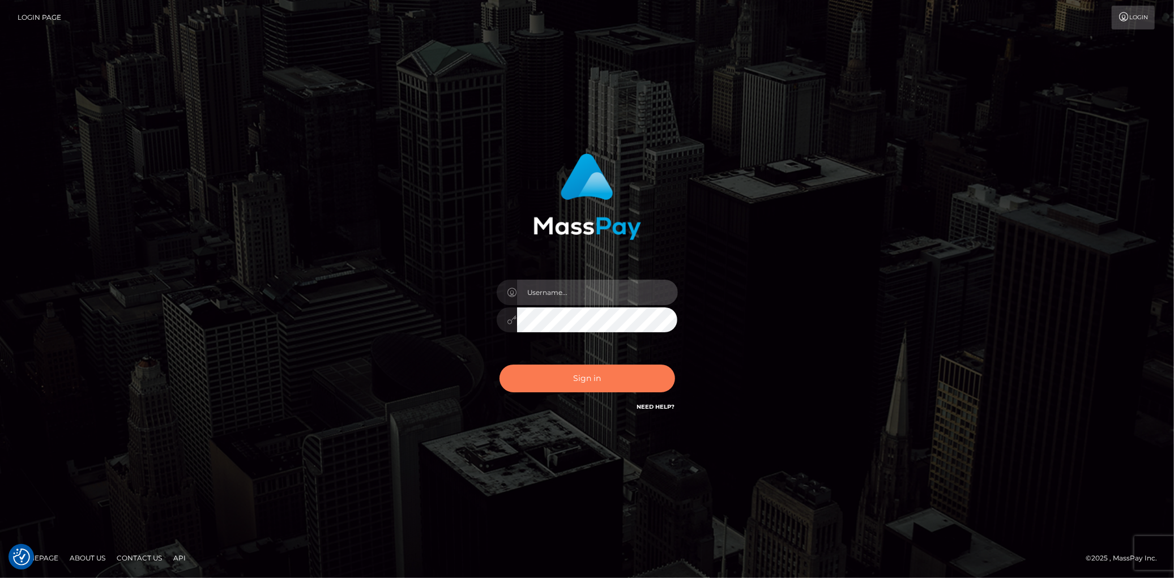
type input "[PERSON_NAME]"
click at [606, 369] on button "Sign in" at bounding box center [587, 379] width 176 height 28
type input "[PERSON_NAME]"
click at [601, 370] on button "Sign in" at bounding box center [587, 379] width 176 height 28
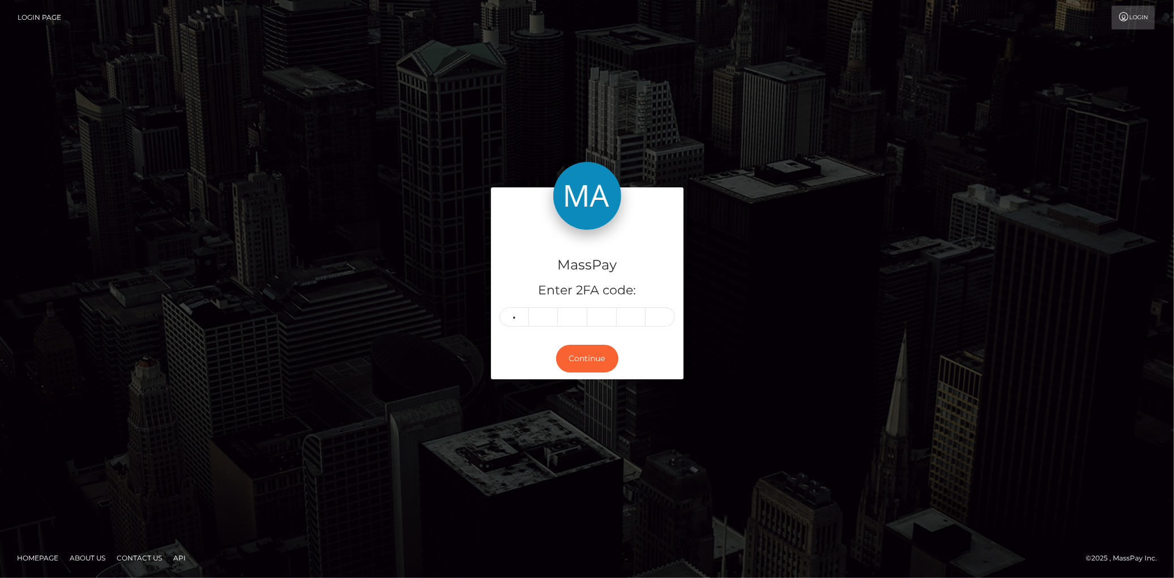
type input "5"
type input "8"
type input "0"
type input "2"
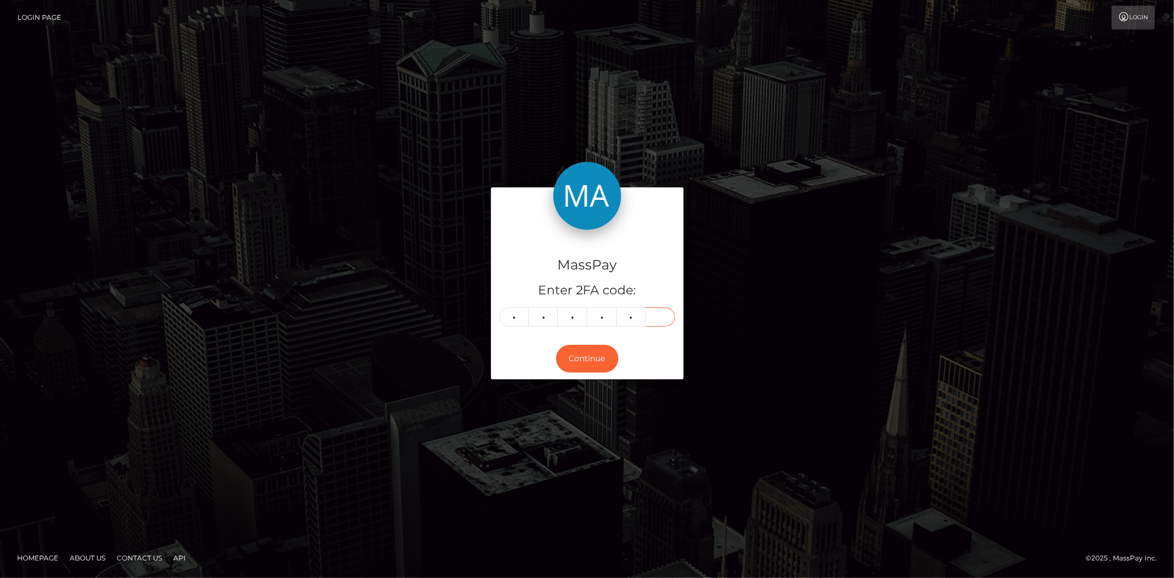
type input "2"
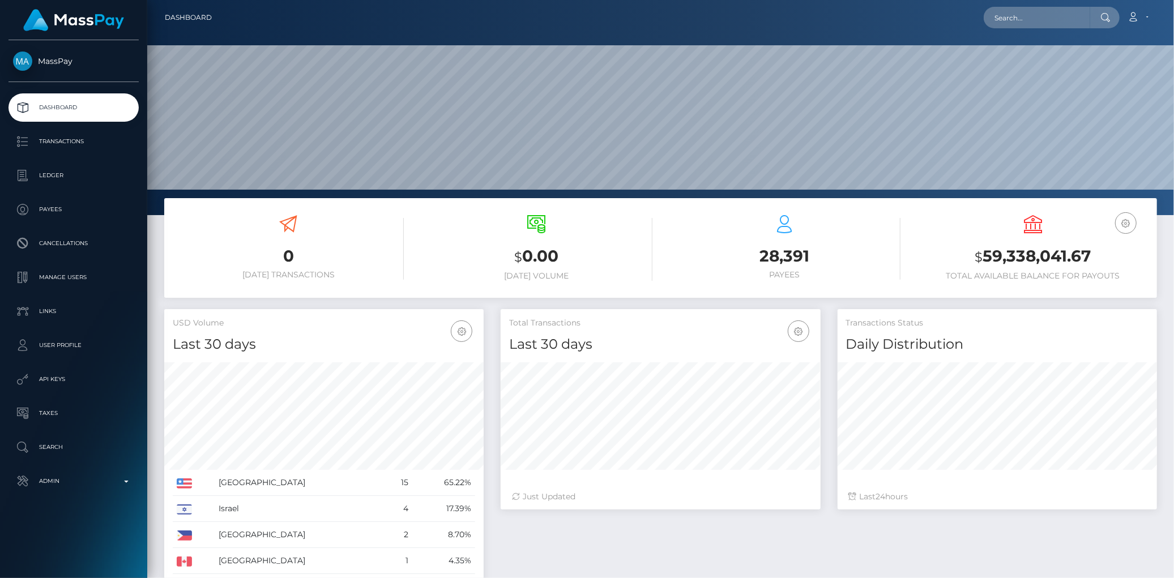
scroll to position [200, 319]
click at [998, 14] on input "text" at bounding box center [1036, 18] width 106 height 22
paste input "f13cde85-18c6-11ef-9e42-062d9cd50a19"
type input "f13cde85-18c6-11ef-9e42-062d9cd50a19"
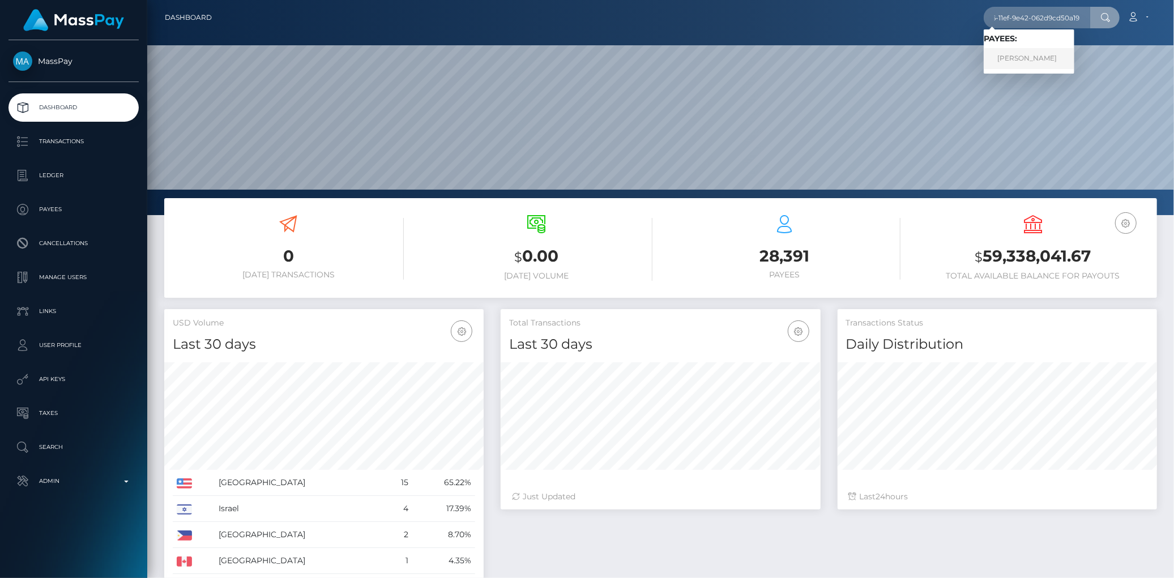
click at [1022, 54] on link "Heather Howard" at bounding box center [1028, 58] width 91 height 21
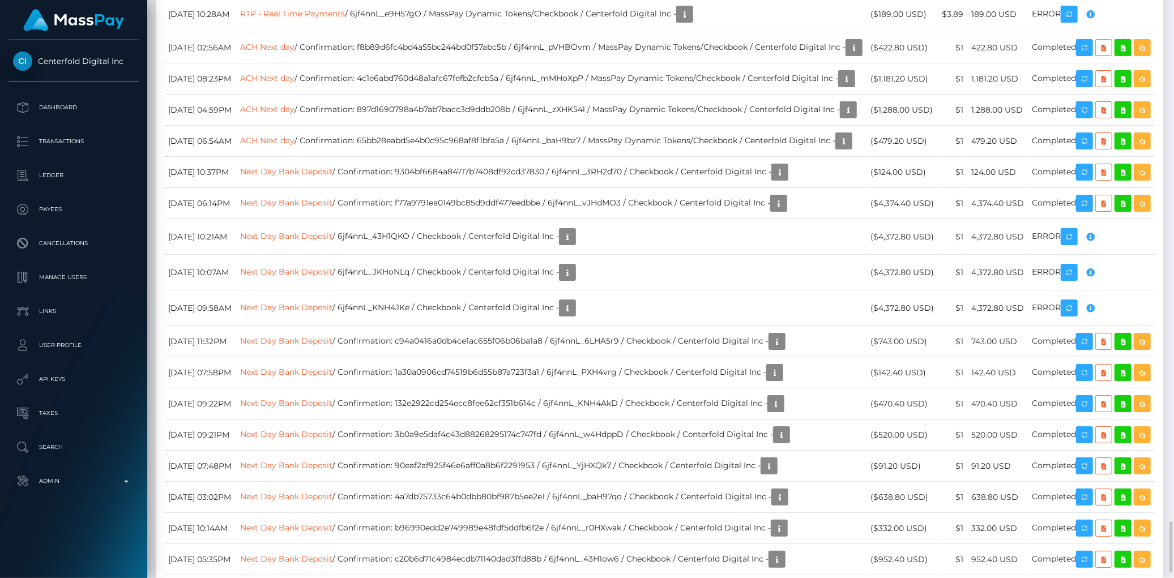
scroll to position [4970, 0]
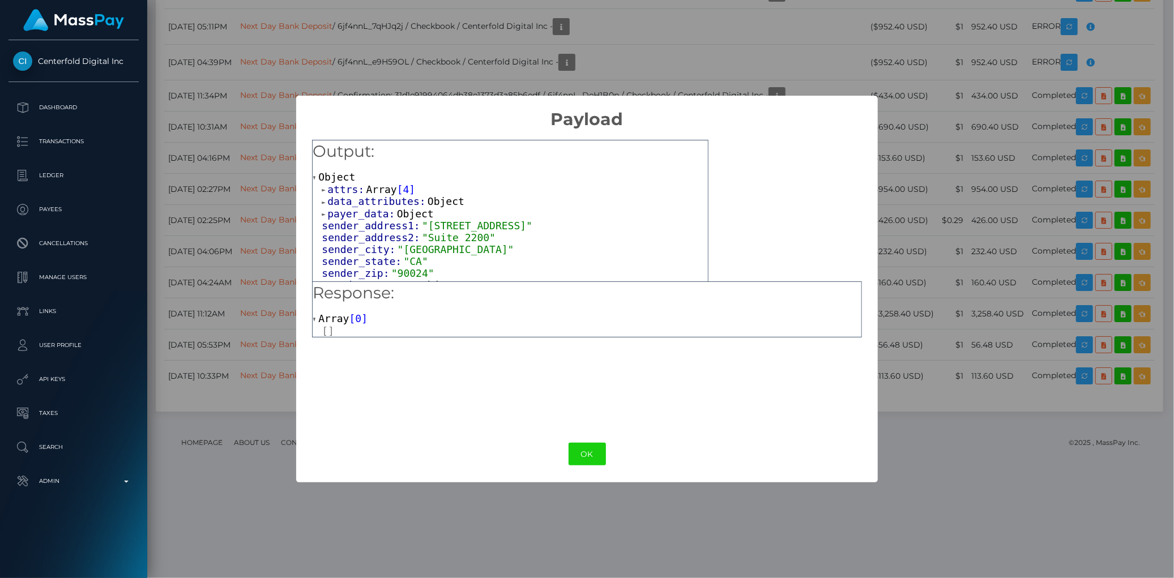
click at [483, 81] on div "× Payload Output: Object attrs: Array [ 4 ] data_attributes: Object payer_data:…" at bounding box center [587, 289] width 1174 height 578
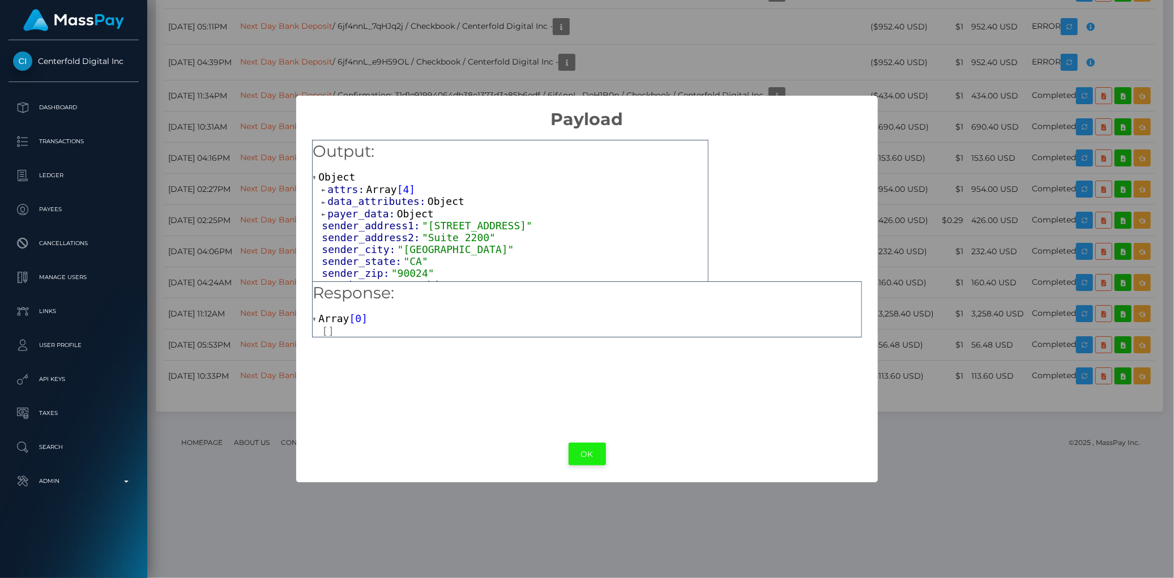
click at [593, 443] on button "OK" at bounding box center [586, 454] width 37 height 23
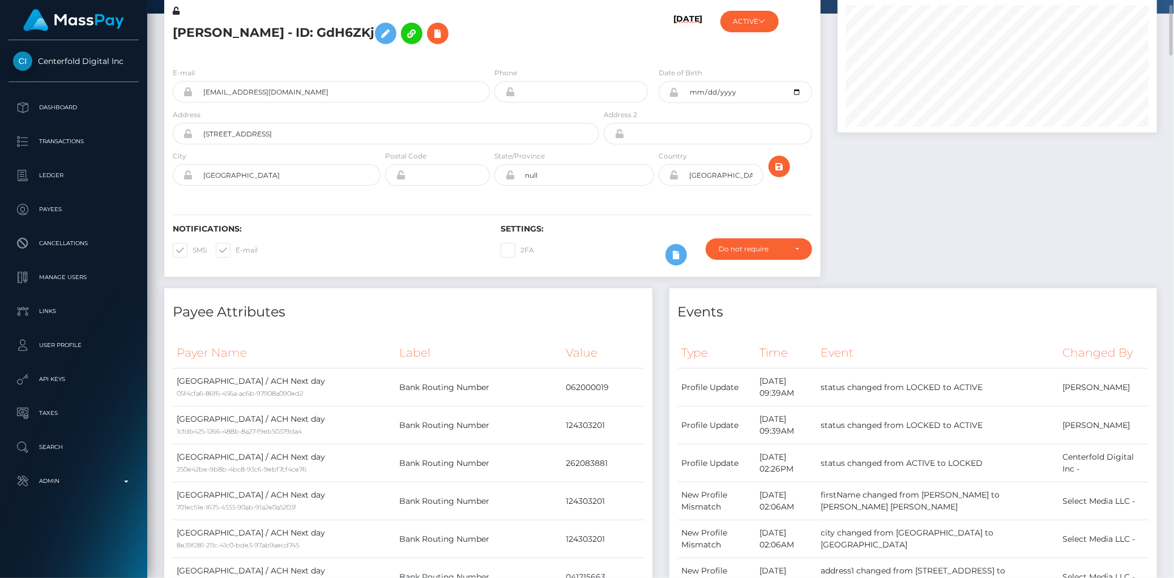
scroll to position [0, 0]
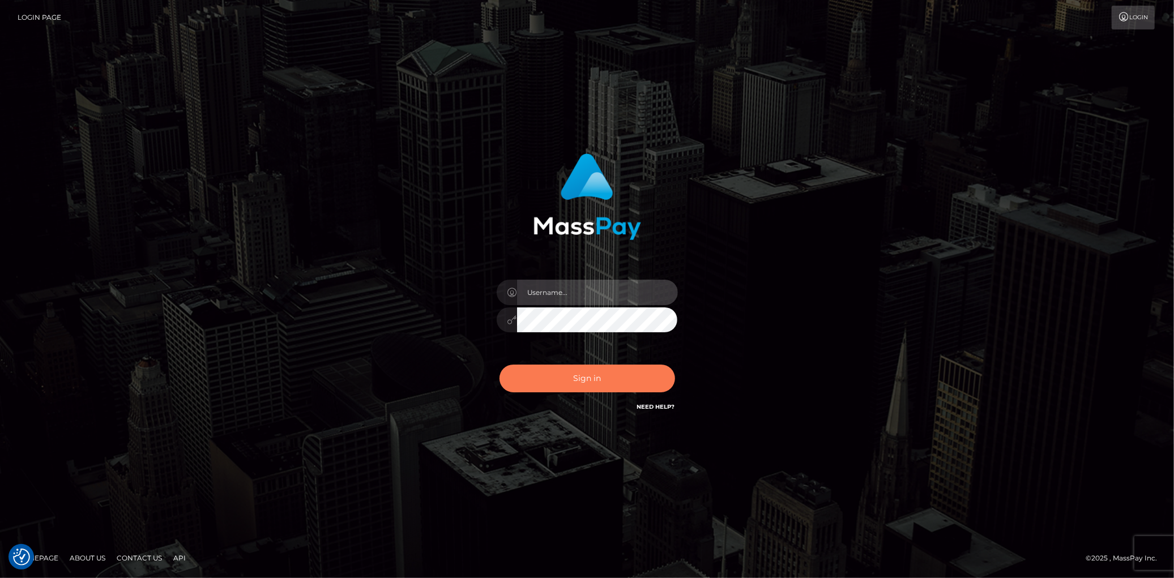
type input "[PERSON_NAME]"
click at [545, 380] on button "Sign in" at bounding box center [587, 379] width 176 height 28
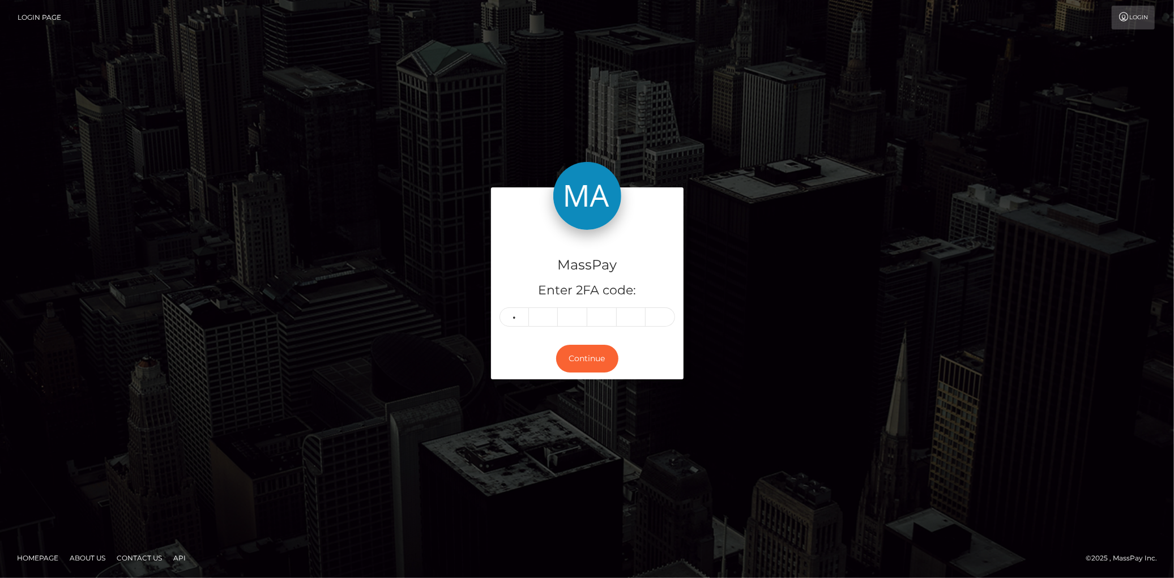
type input "3"
type input "7"
type input "2"
type input "7"
type input "6"
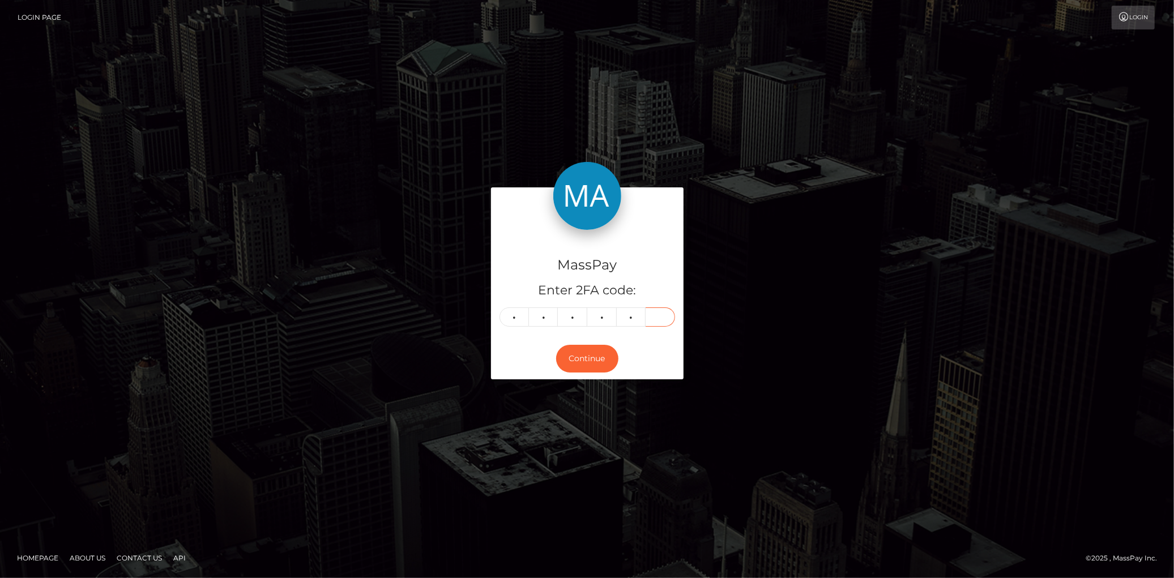
type input "3"
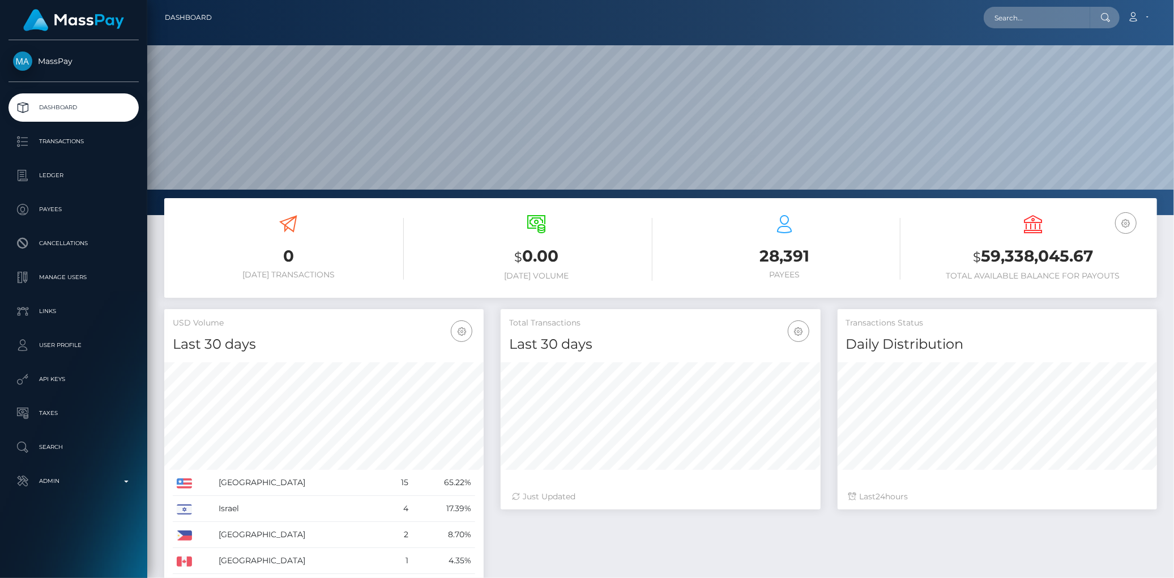
scroll to position [200, 319]
click at [1039, 19] on input "text" at bounding box center [1036, 18] width 106 height 22
paste input "[PERSON_NAME][EMAIL_ADDRESS][DOMAIN_NAME]"
type input "[PERSON_NAME][EMAIL_ADDRESS][DOMAIN_NAME]"
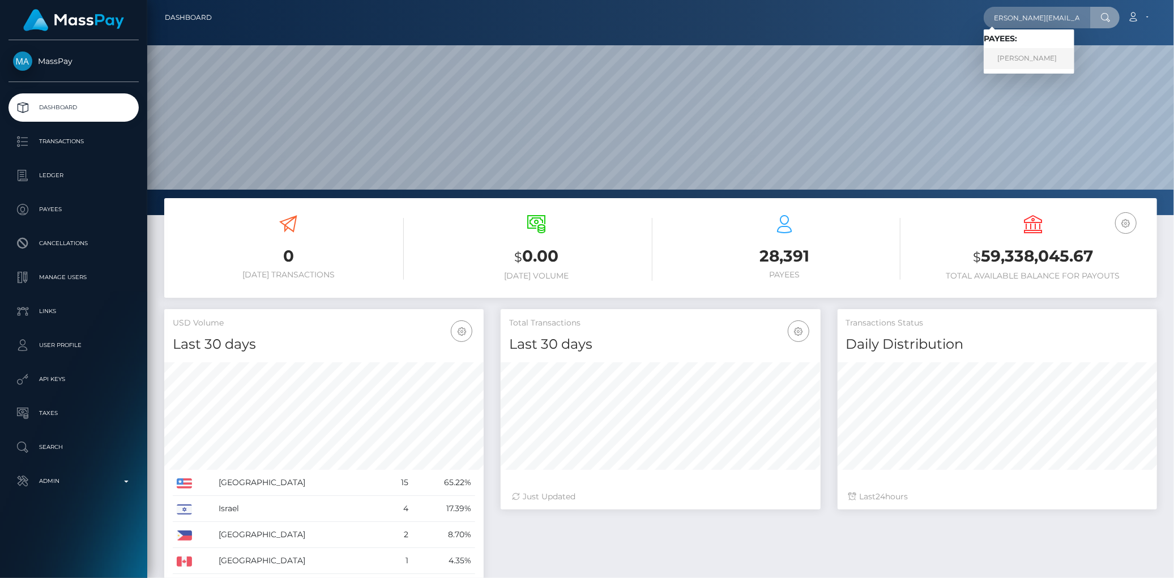
click at [1020, 55] on link "LISA ANNA HOEKSTRA" at bounding box center [1028, 58] width 91 height 21
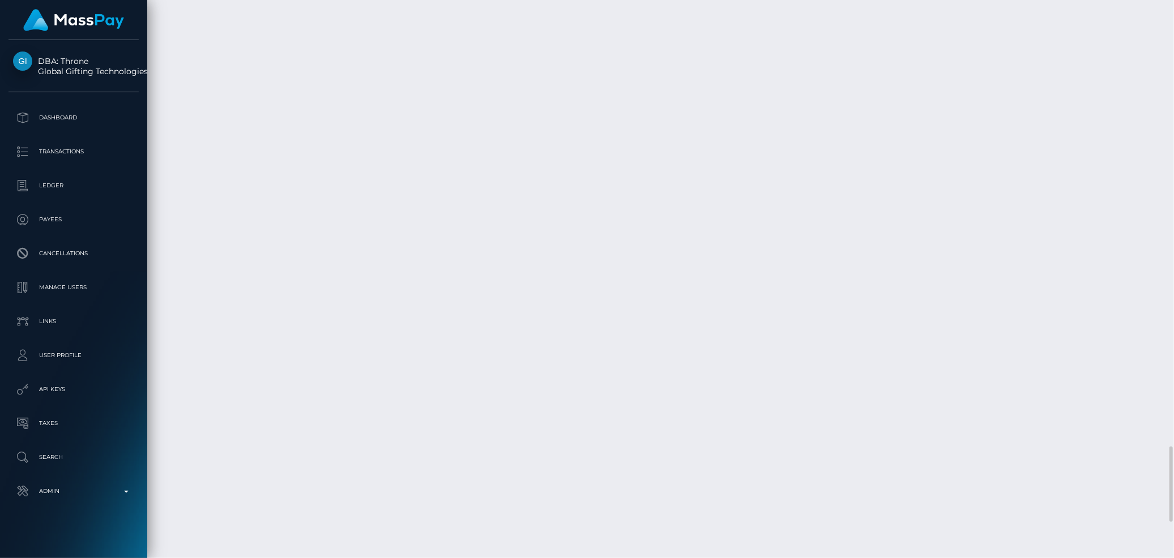
scroll to position [136, 319]
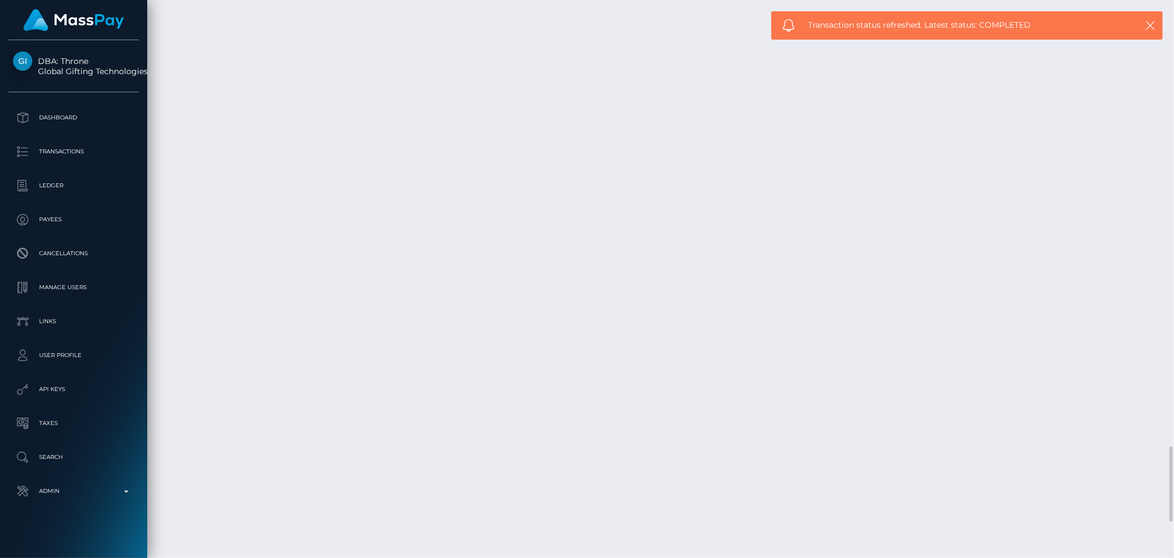
drag, startPoint x: 166, startPoint y: 355, endPoint x: 1088, endPoint y: 354, distance: 921.2
copy tr "August 20, 2025 09:35PM SEPA transfer / Confirmation: 7f9fd43d-7dfc-11f0-8023-0…"
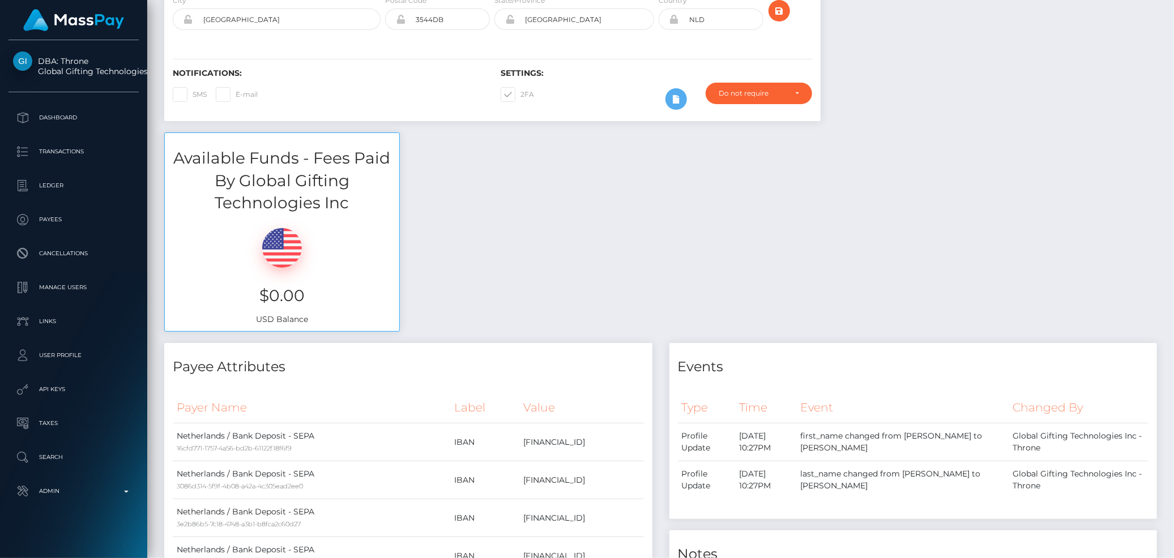
scroll to position [0, 0]
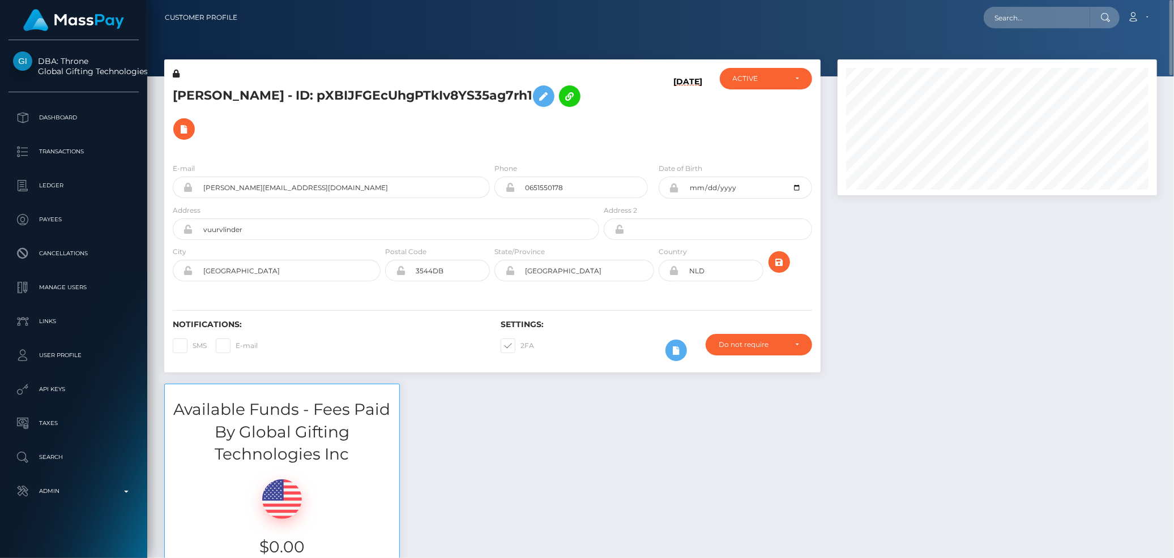
click at [284, 88] on h5 "LISA ANNA HOEKSTRA - ID: pXBIJFGEcUhgPTkIv8YS35ag7rh1" at bounding box center [383, 113] width 420 height 66
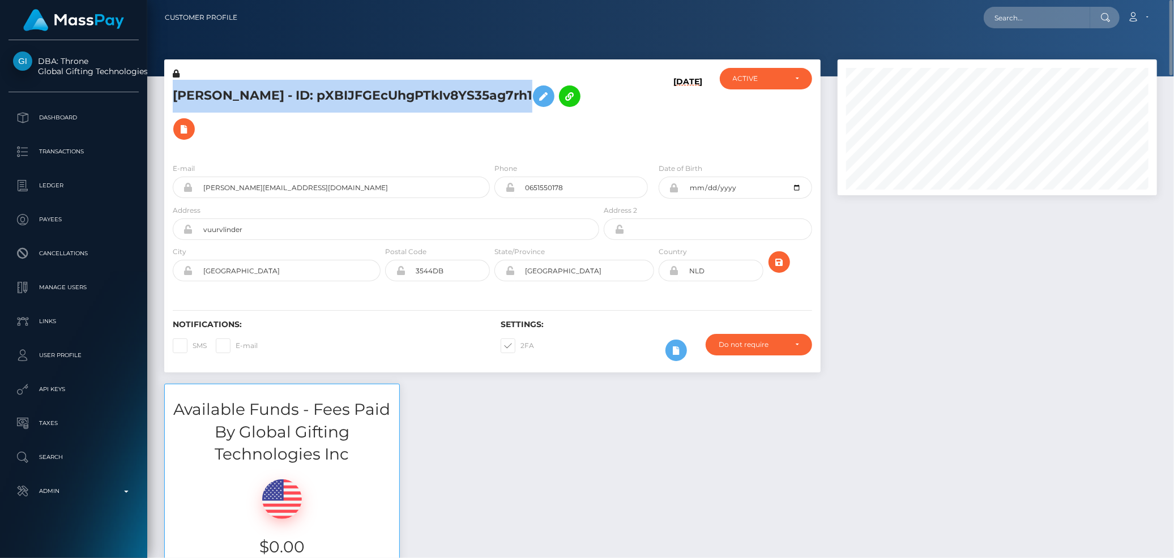
click at [284, 88] on h5 "LISA ANNA HOEKSTRA - ID: pXBIJFGEcUhgPTkIv8YS35ag7rh1" at bounding box center [383, 113] width 420 height 66
copy h5 "LISA ANNA HOEKSTRA - ID: pXBIJFGEcUhgPTkIv8YS35ag7rh1"
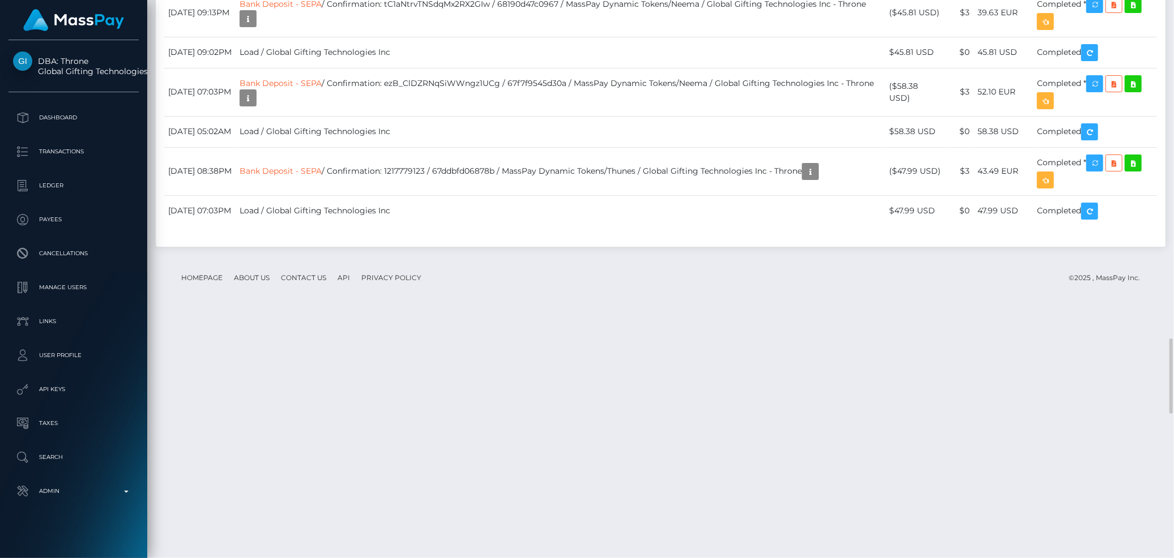
scroll to position [2516, 0]
drag, startPoint x: 493, startPoint y: 223, endPoint x: 535, endPoint y: 222, distance: 42.5
drag, startPoint x: 529, startPoint y: 287, endPoint x: 581, endPoint y: 286, distance: 52.7
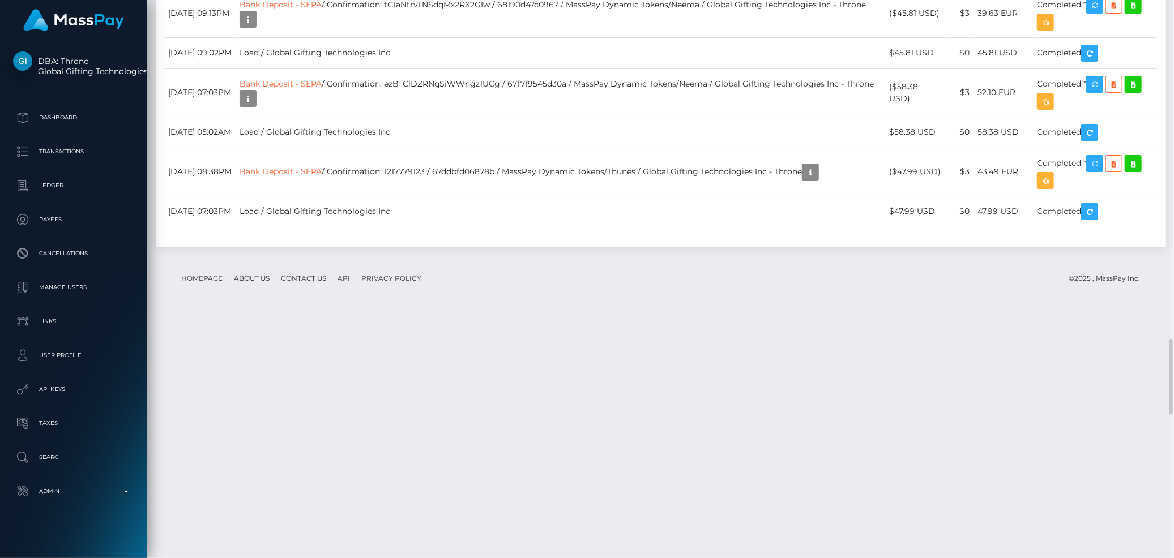
drag, startPoint x: 536, startPoint y: 361, endPoint x: 589, endPoint y: 362, distance: 53.8
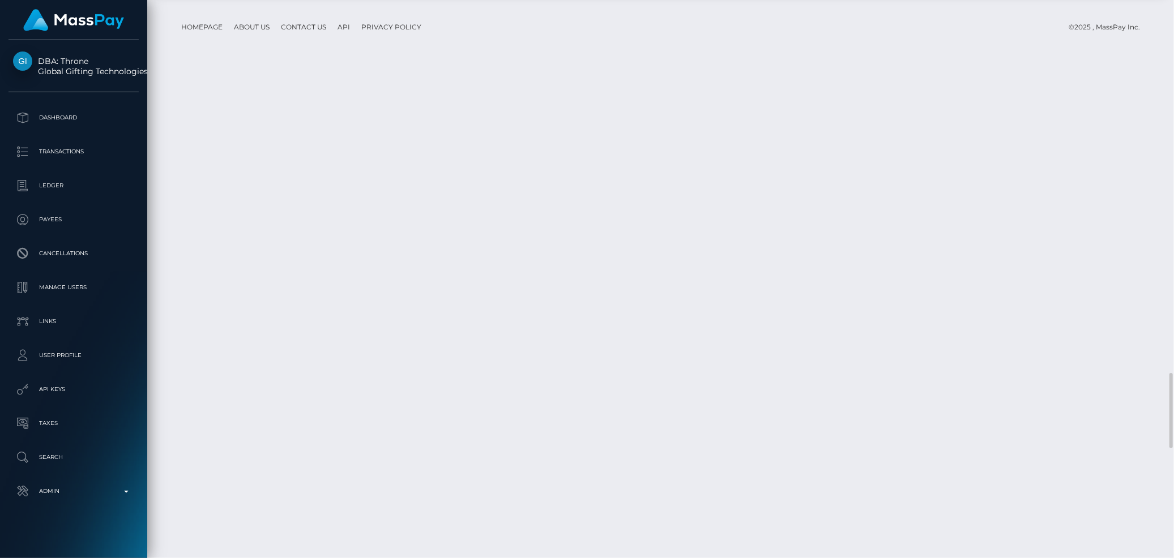
scroll to position [2831, 0]
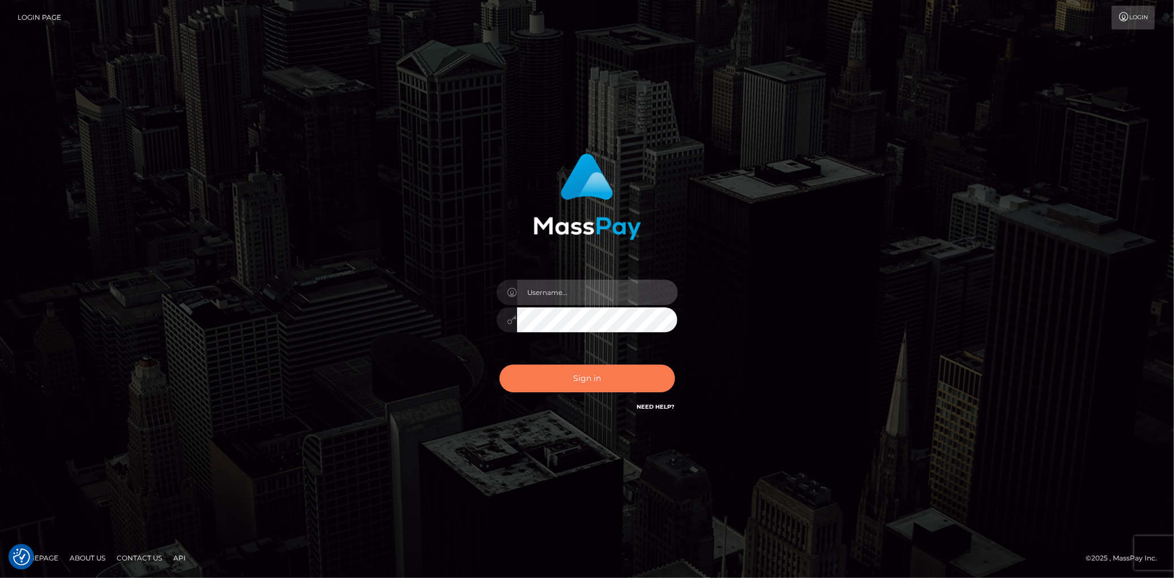
type input "[PERSON_NAME]"
click at [570, 366] on button "Sign in" at bounding box center [587, 379] width 176 height 28
type input "[PERSON_NAME]"
click at [570, 392] on button "Sign in" at bounding box center [587, 379] width 176 height 28
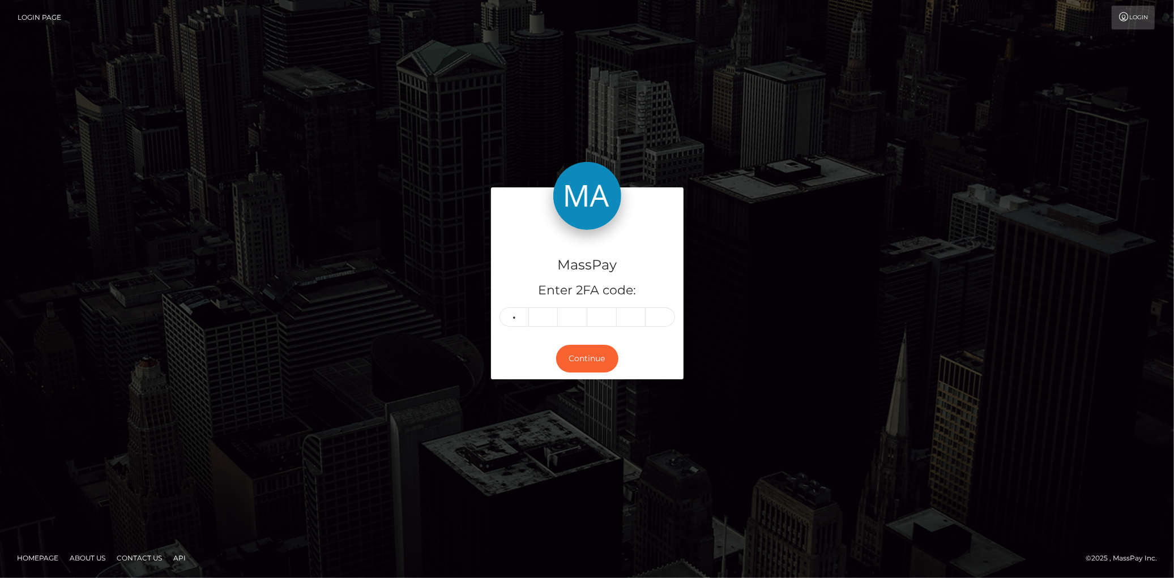
type input "7"
type input "9"
type input "3"
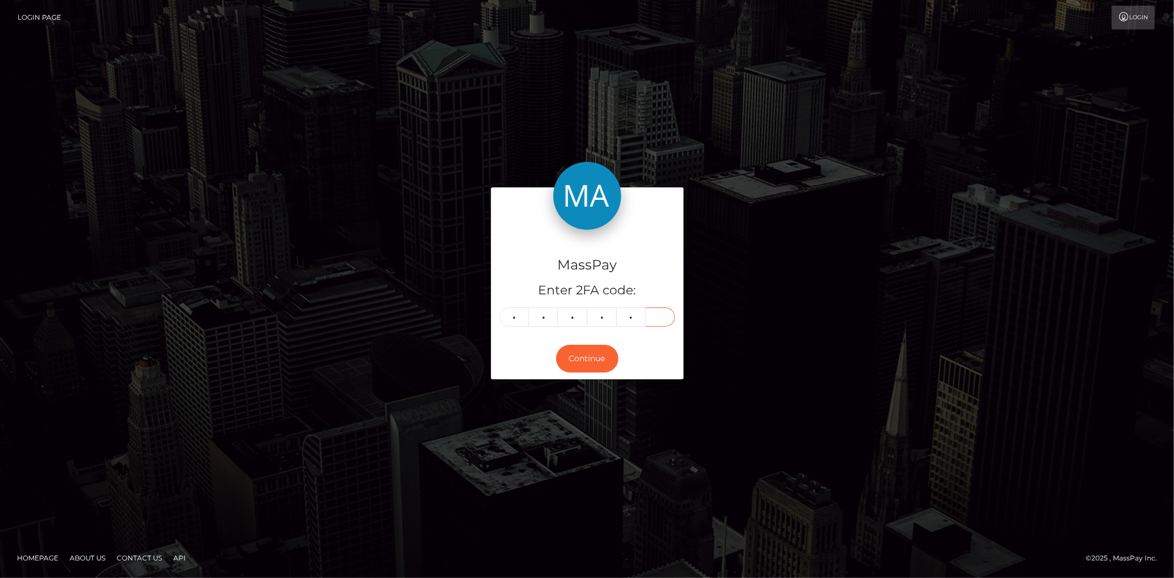
type input "1"
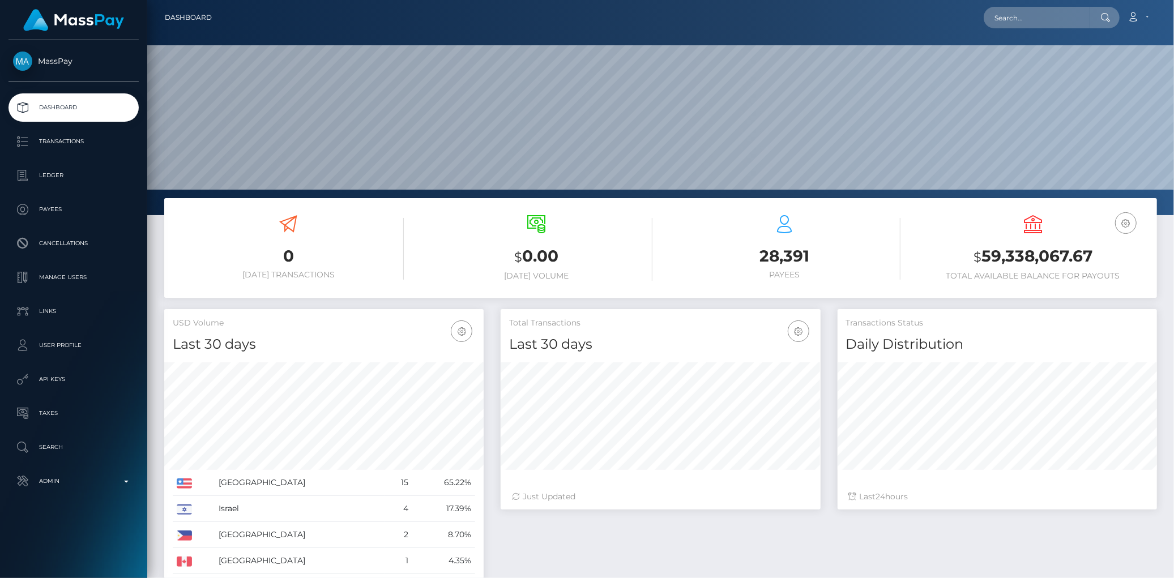
scroll to position [200, 319]
click at [980, 29] on div "Loading... Loading... Account Edit Profile Logout" at bounding box center [688, 18] width 935 height 24
click at [998, 23] on input "text" at bounding box center [1036, 18] width 106 height 22
paste input "Ticket ‭#131078‬"
type input "Ticket ‭#131078‬"
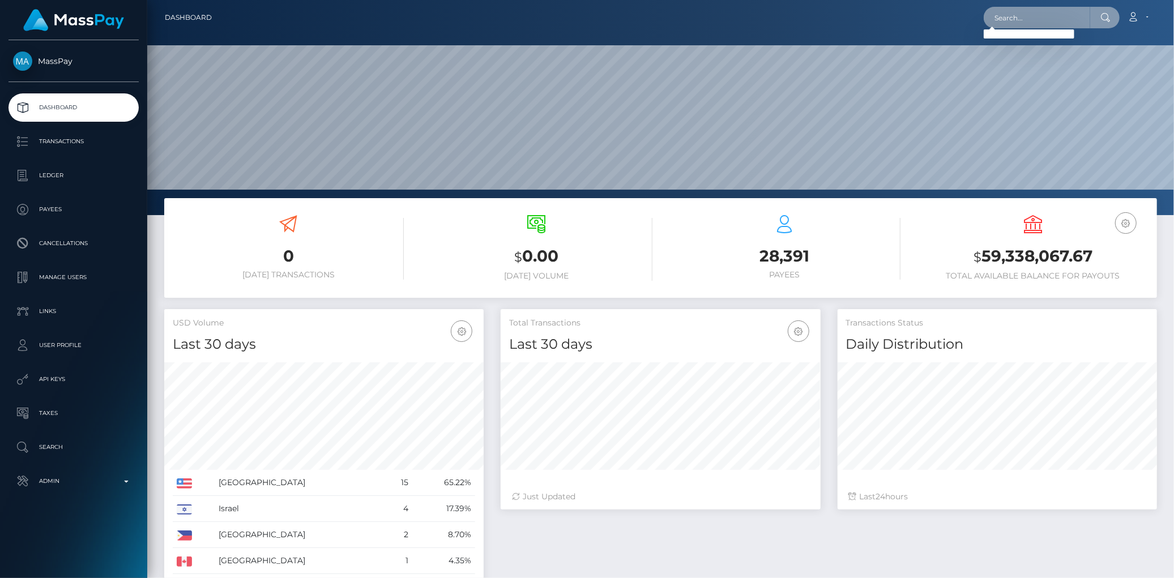
paste input "poact_HzS75GW5180l"
type input "poact_HzS75GW5180l"
click at [1028, 53] on link "ABIJITH SHIL" at bounding box center [1028, 58] width 91 height 21
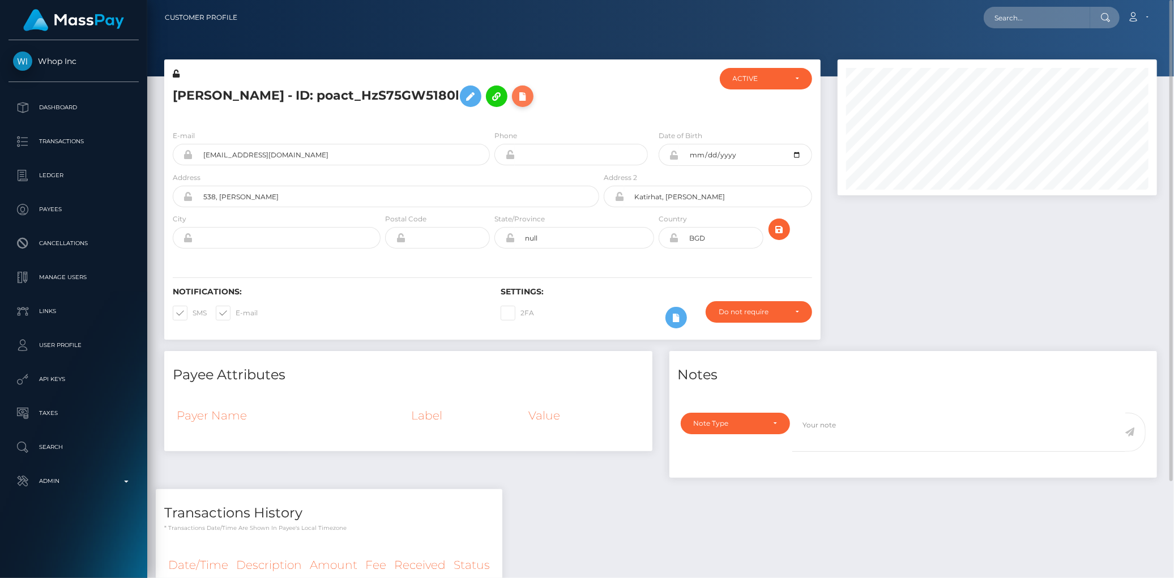
click at [516, 103] on icon at bounding box center [523, 96] width 14 height 14
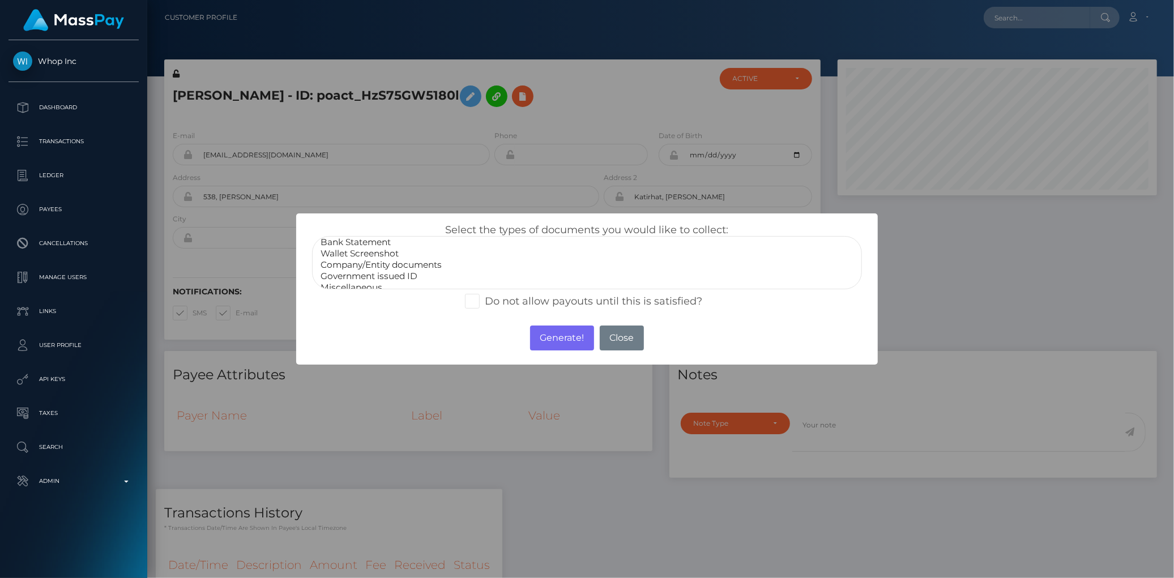
scroll to position [21, 0]
select select "Government issued ID"
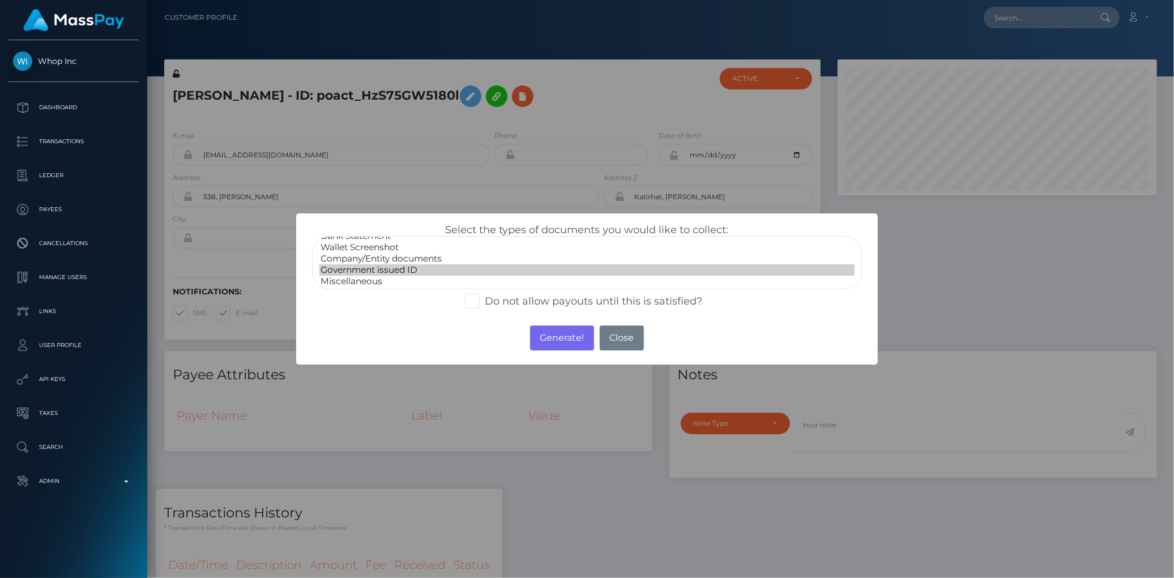
click at [422, 267] on option "Government issued ID" at bounding box center [586, 269] width 534 height 11
click at [557, 331] on button "Generate!" at bounding box center [562, 338] width 64 height 25
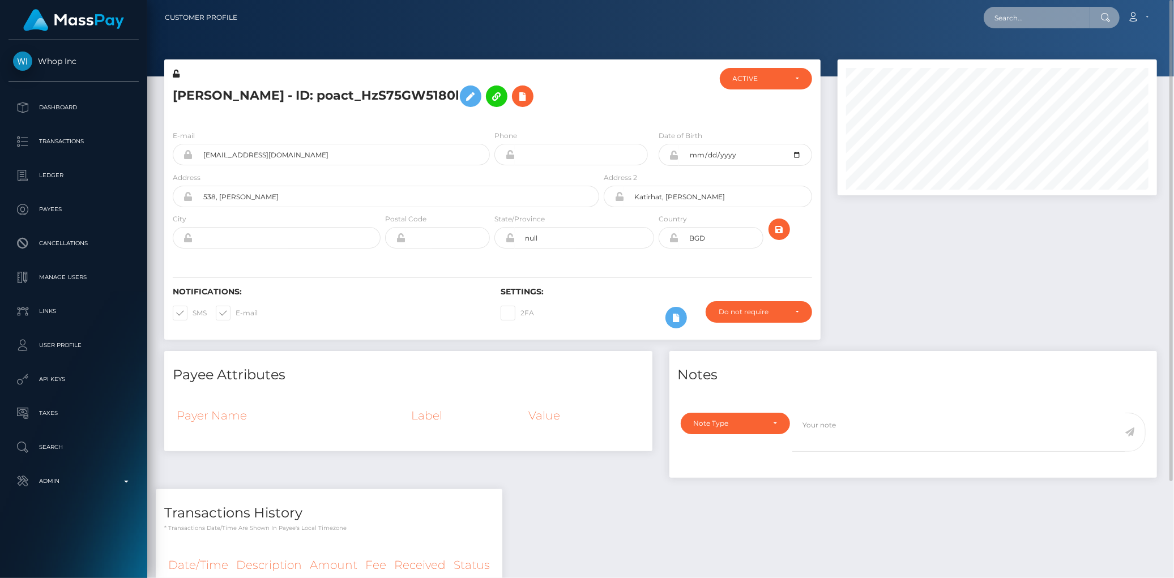
click at [1000, 19] on input "text" at bounding box center [1036, 18] width 106 height 22
paste input "poact_infhustMoO5N"
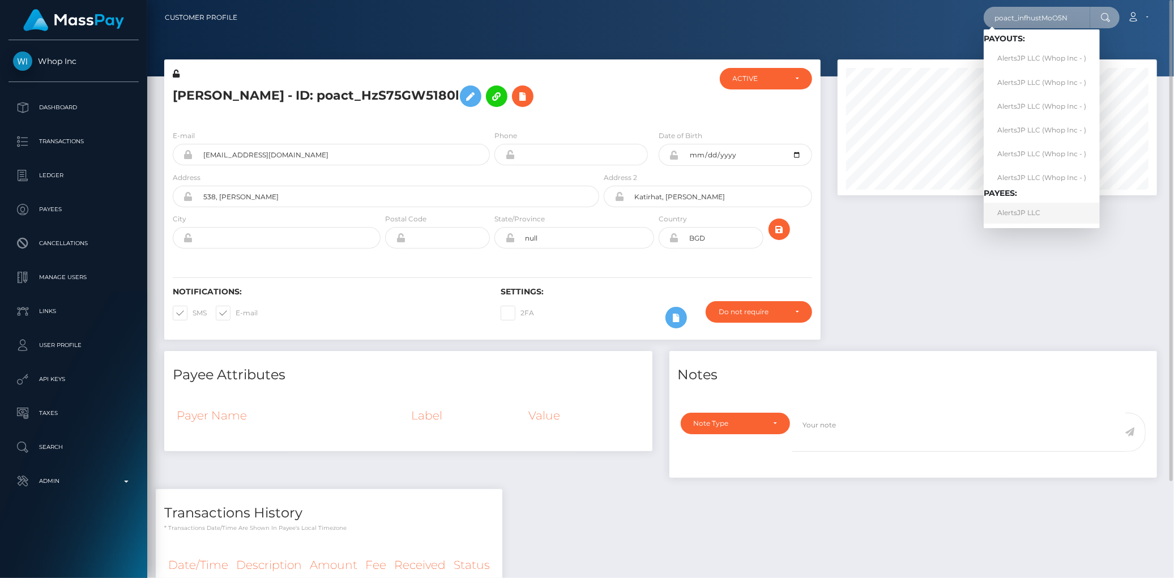
type input "poact_infhustMoO5N"
click at [1016, 217] on link "AlertsJP LLC" at bounding box center [1041, 213] width 116 height 21
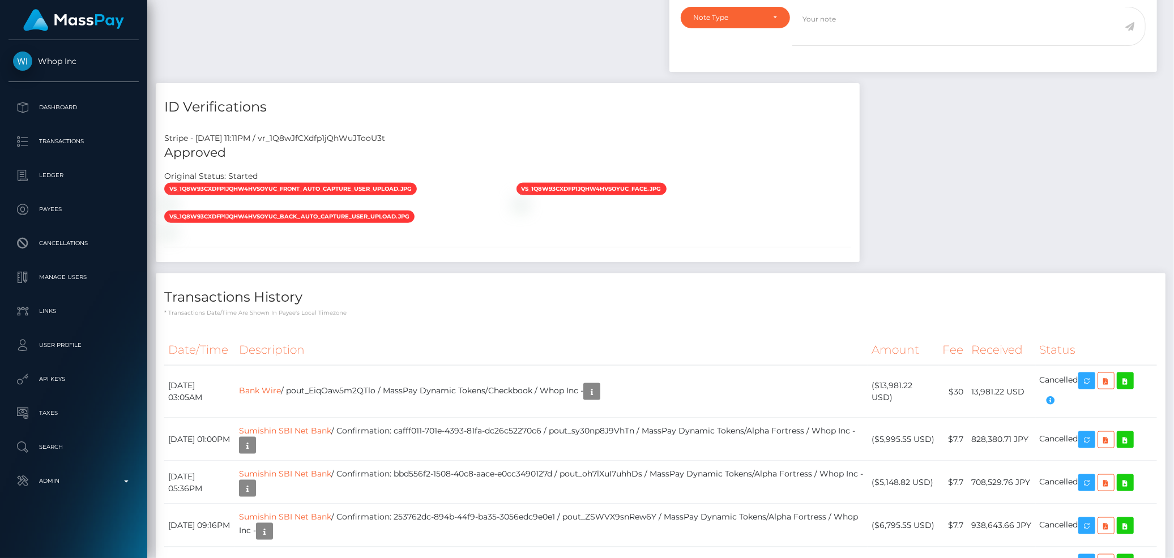
scroll to position [1572, 0]
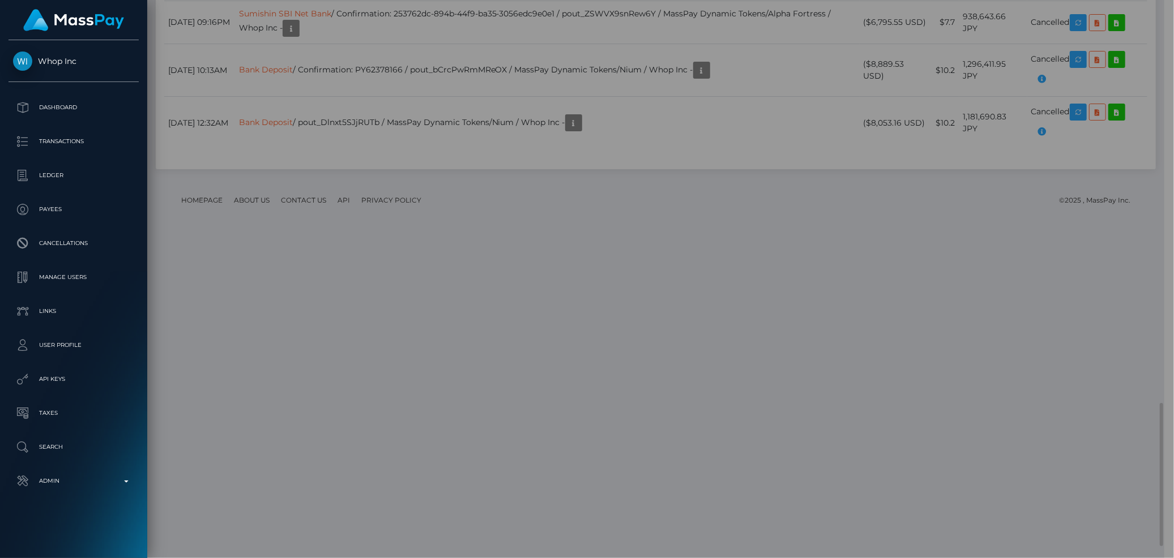
scroll to position [566061, 565880]
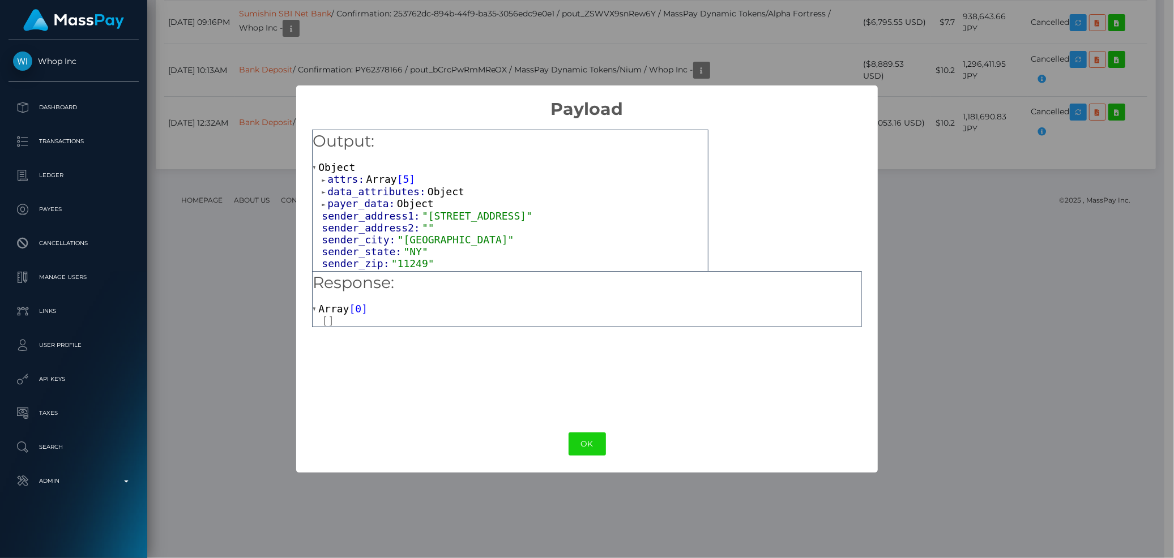
click at [374, 204] on span "payer_data:" at bounding box center [361, 204] width 69 height 12
click at [373, 195] on span "data_attributes:" at bounding box center [377, 192] width 100 height 12
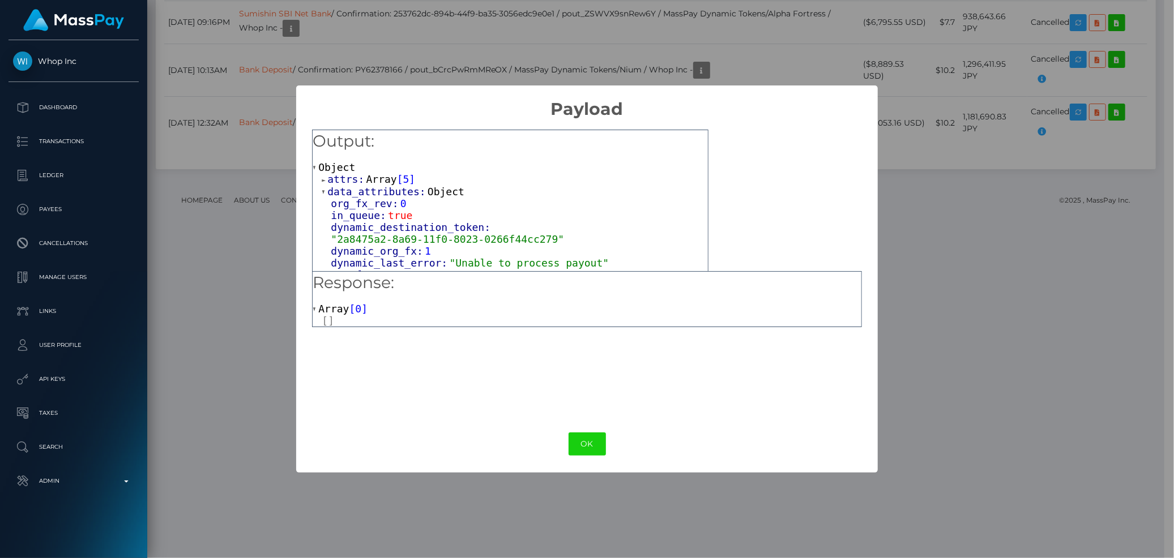
click at [371, 180] on span "Array" at bounding box center [381, 179] width 31 height 12
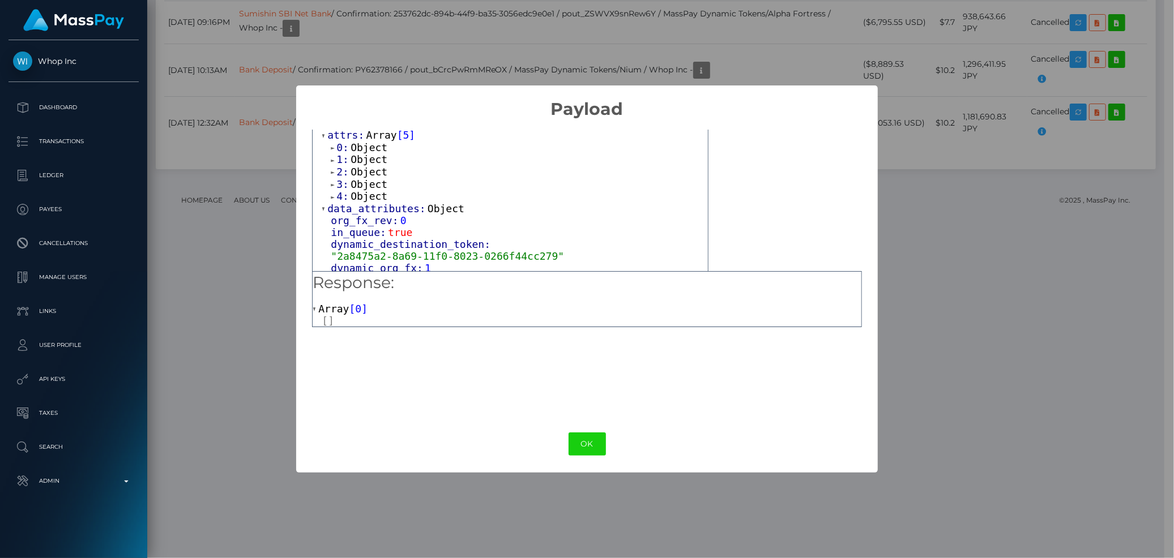
scroll to position [63, 0]
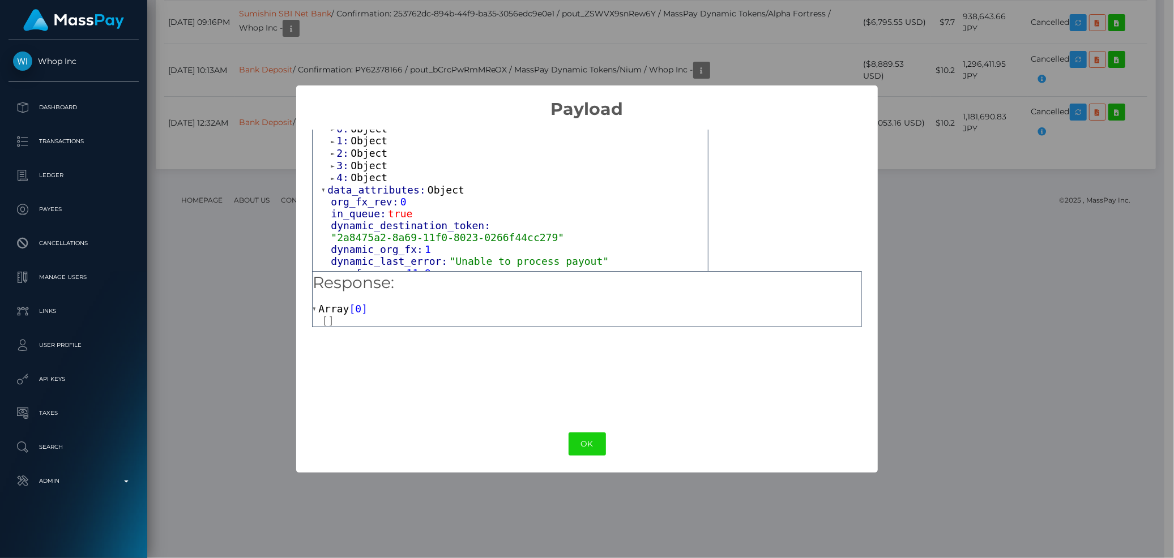
click at [364, 177] on span "Object" at bounding box center [368, 178] width 37 height 12
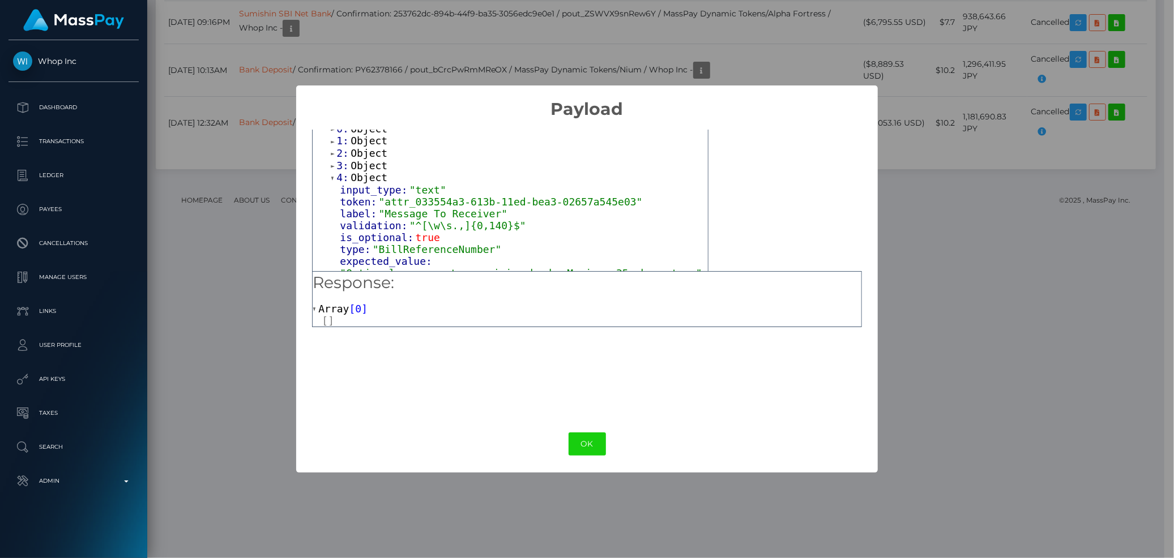
click at [364, 167] on span "Object" at bounding box center [368, 166] width 37 height 12
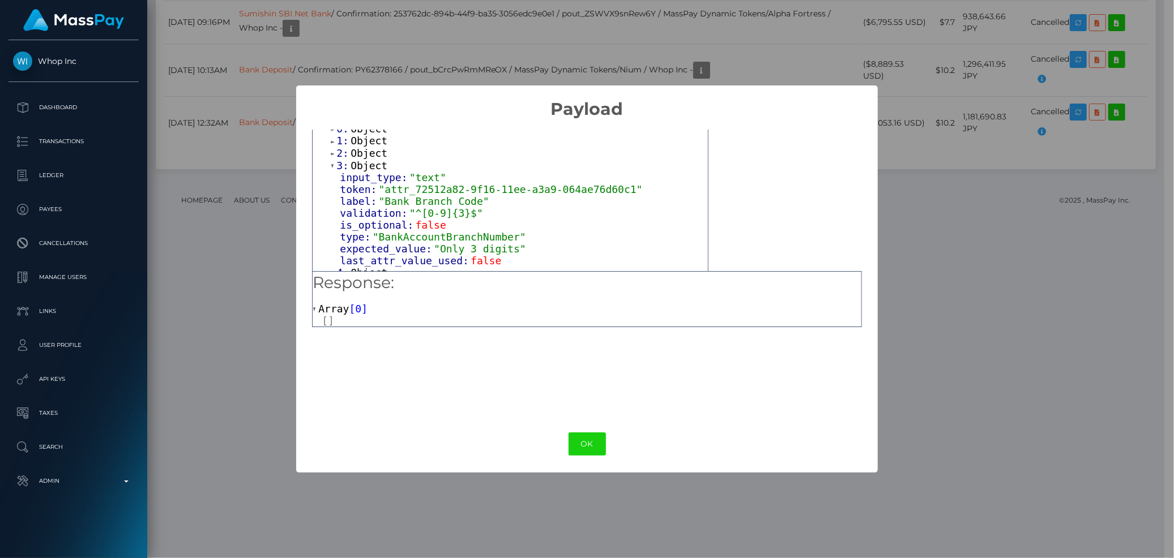
click at [364, 151] on span "Object" at bounding box center [368, 153] width 37 height 12
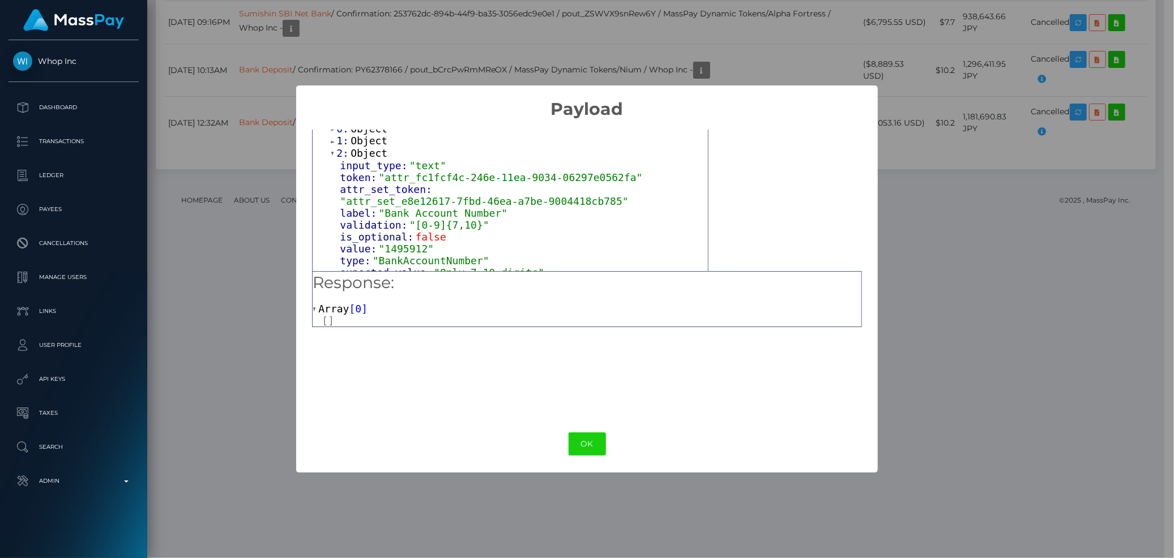
click at [364, 144] on span "Object" at bounding box center [368, 141] width 37 height 12
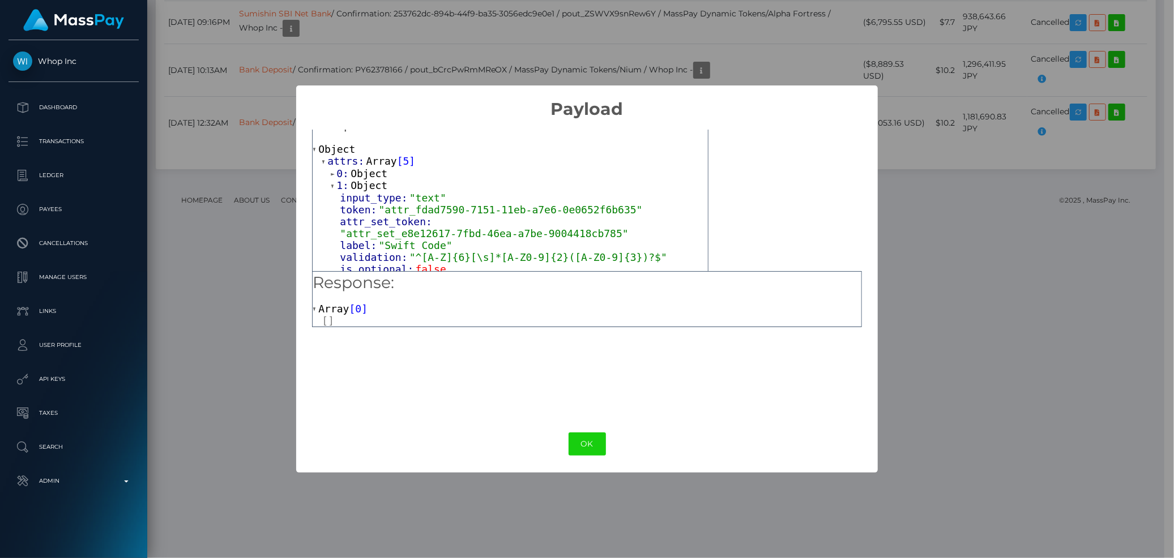
scroll to position [0, 0]
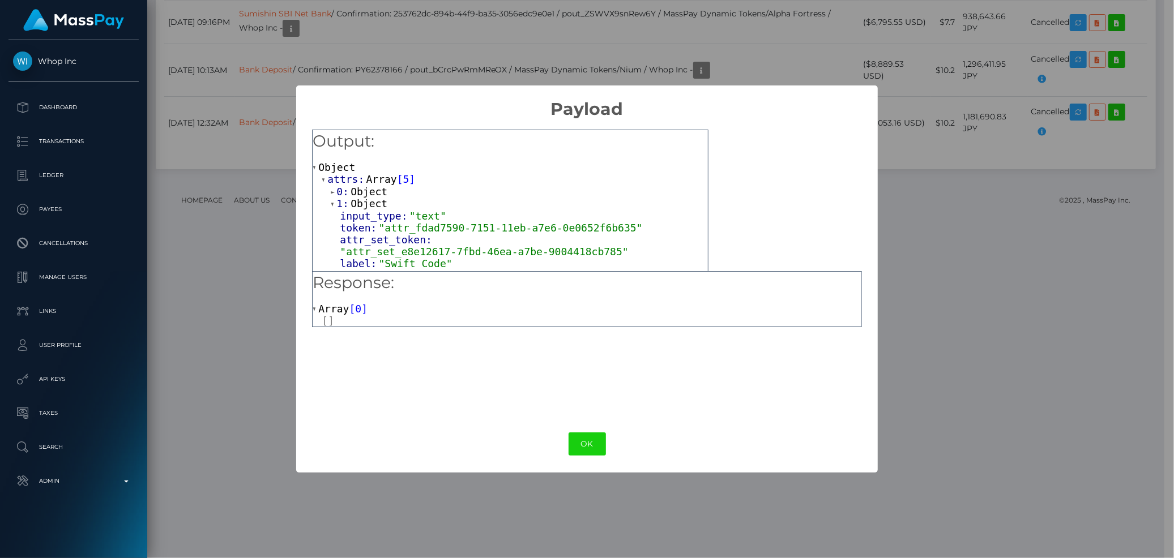
click at [358, 195] on span "Object" at bounding box center [368, 192] width 37 height 12
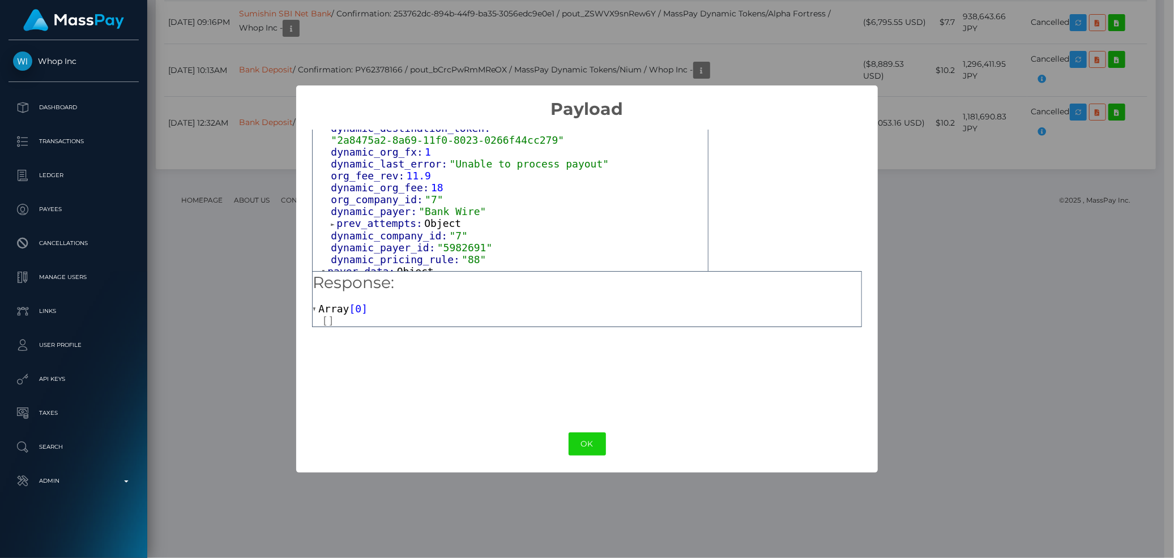
scroll to position [782, 0]
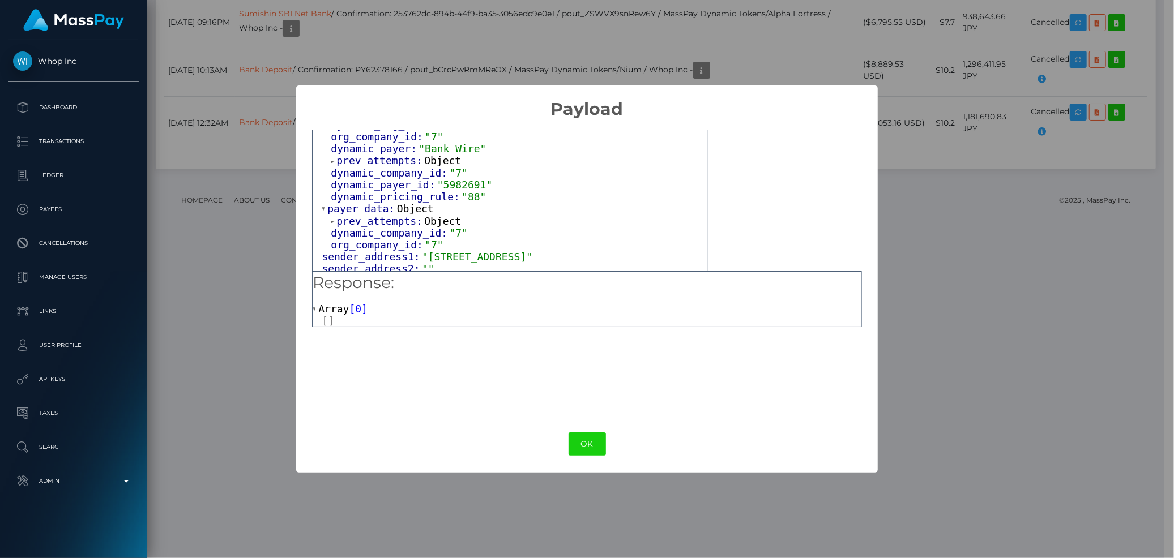
click at [404, 227] on span "dynamic_company_id: "7"" at bounding box center [399, 233] width 137 height 12
click at [402, 215] on span "prev_attempts:" at bounding box center [380, 221] width 88 height 12
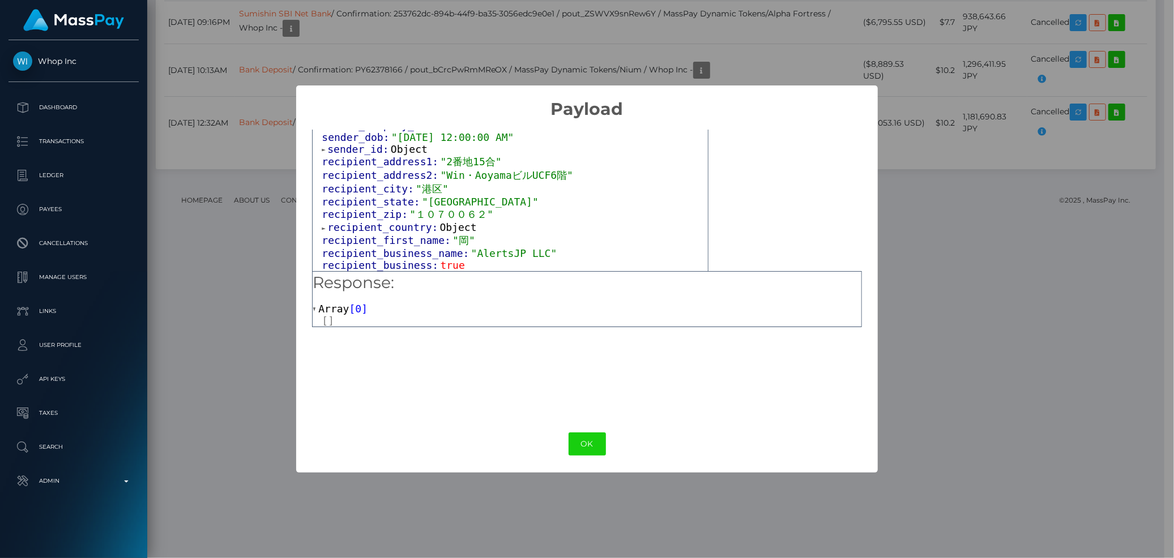
scroll to position [1033, 0]
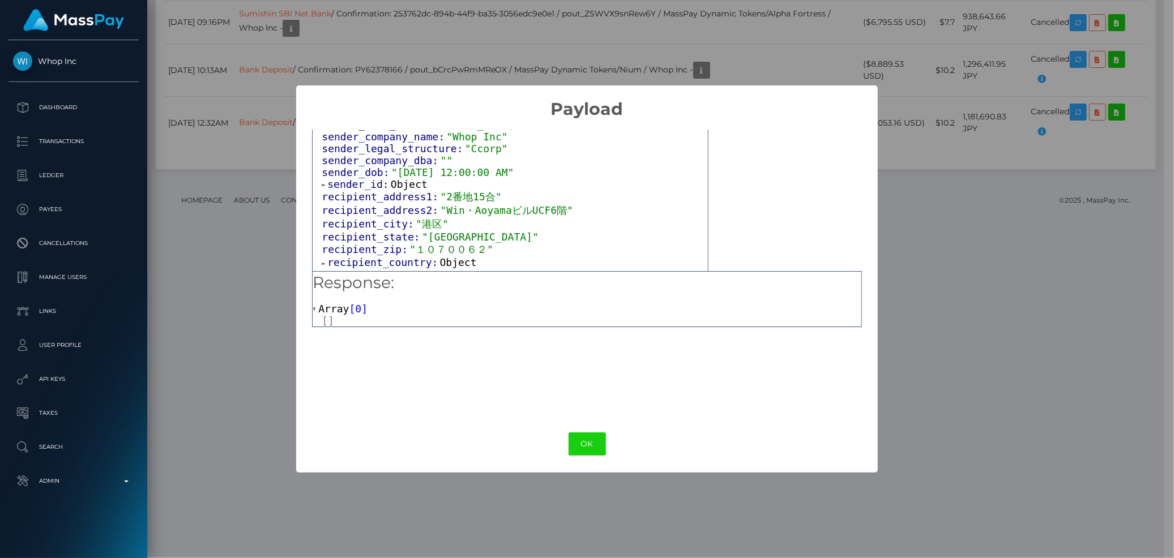
click at [387, 256] on span "recipient_country:" at bounding box center [383, 262] width 112 height 12
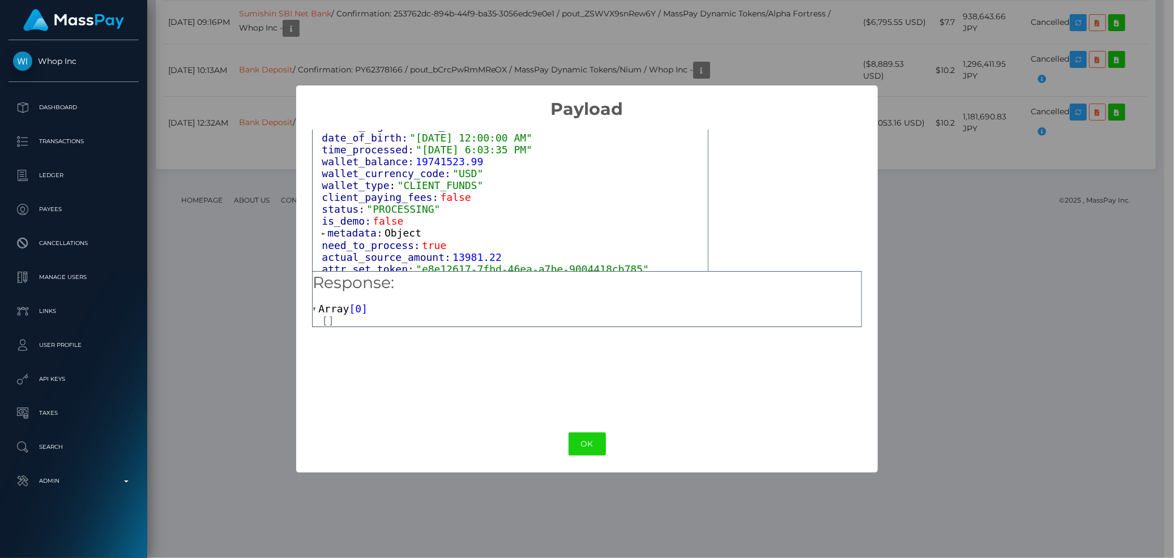
scroll to position [1569, 0]
click at [353, 225] on span "metadata:" at bounding box center [355, 231] width 57 height 12
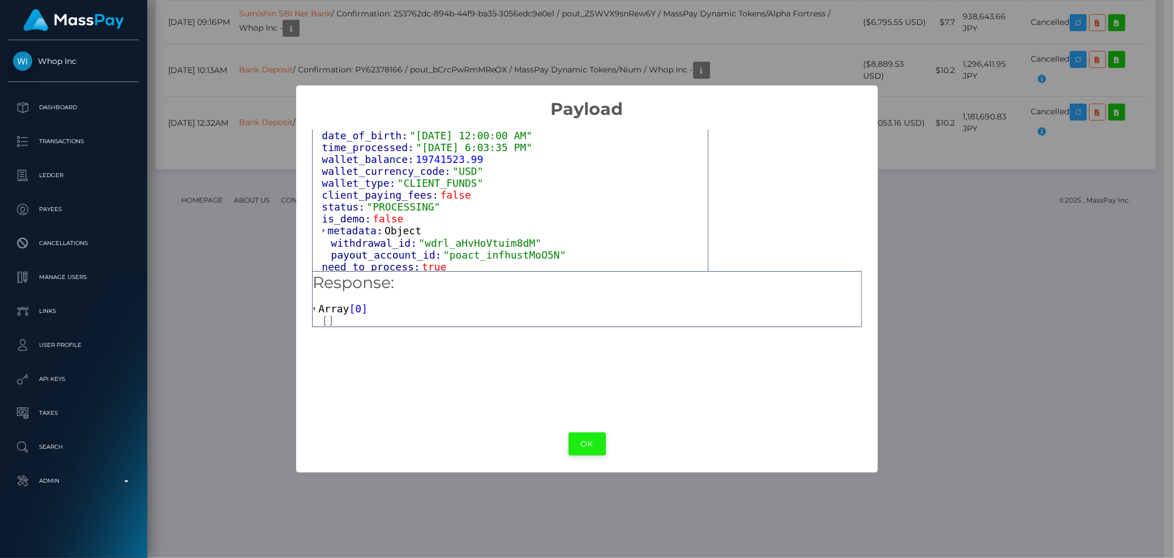
click at [581, 442] on button "OK" at bounding box center [586, 444] width 37 height 23
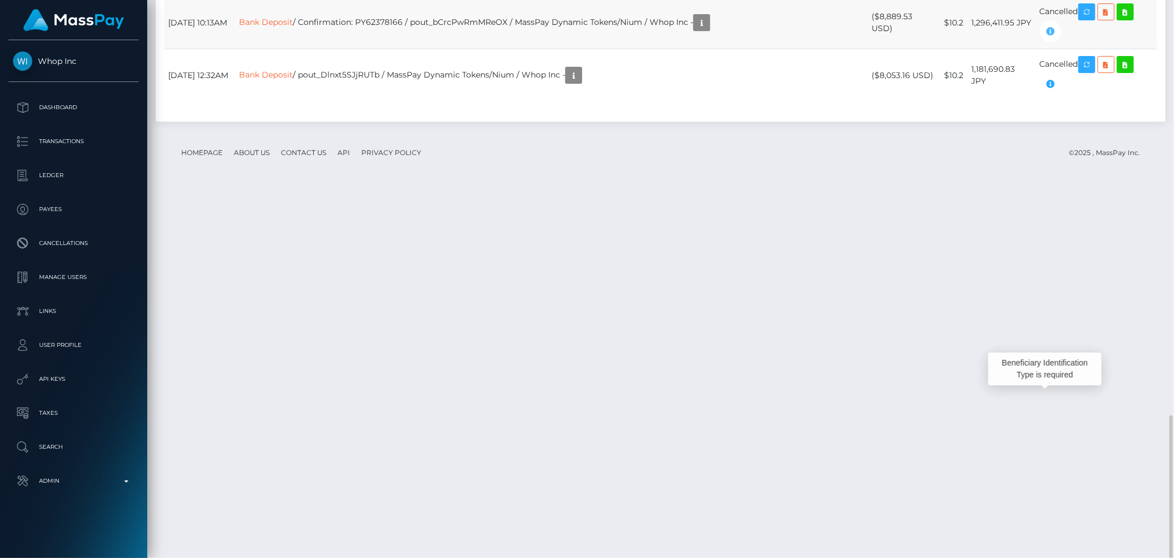
scroll to position [136, 319]
click at [293, 27] on link "Bank Deposit" at bounding box center [266, 22] width 54 height 10
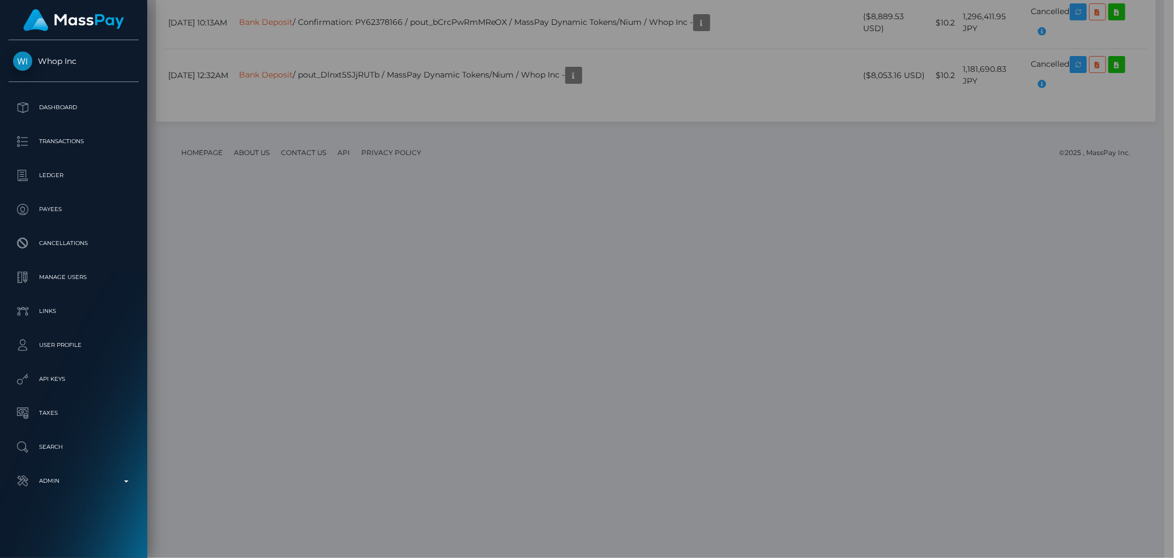
scroll to position [566061, 565880]
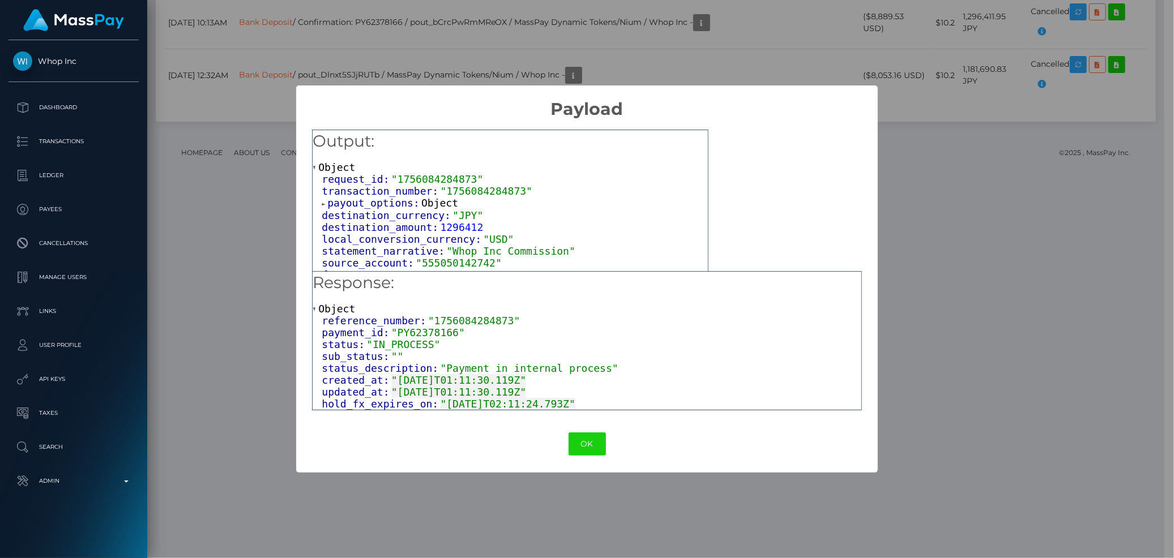
click at [400, 202] on span "payout_options:" at bounding box center [374, 203] width 94 height 12
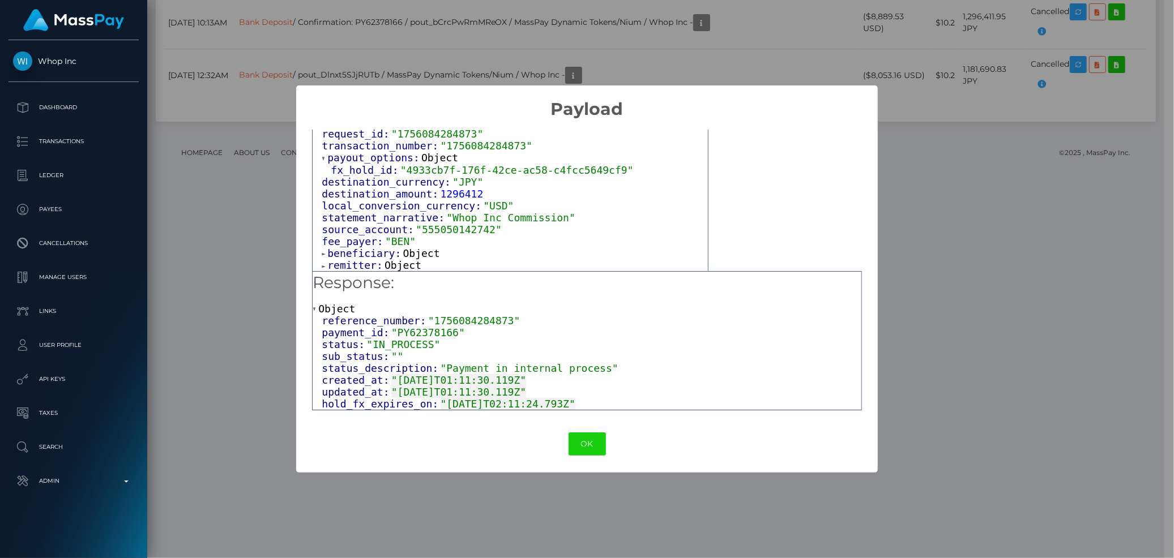
scroll to position [63, 0]
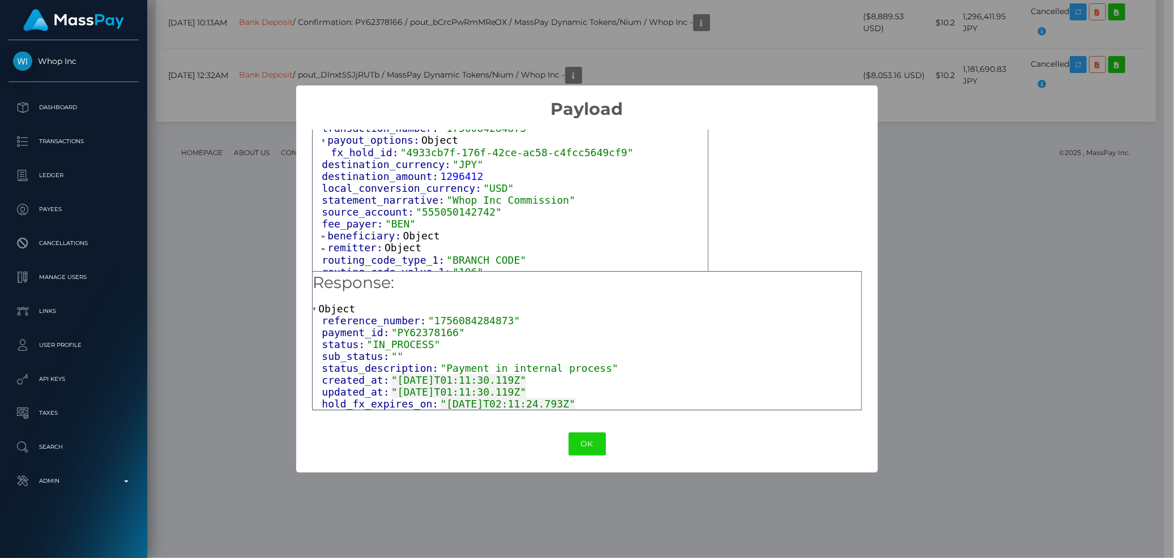
click at [385, 237] on span "beneficiary:" at bounding box center [364, 236] width 75 height 12
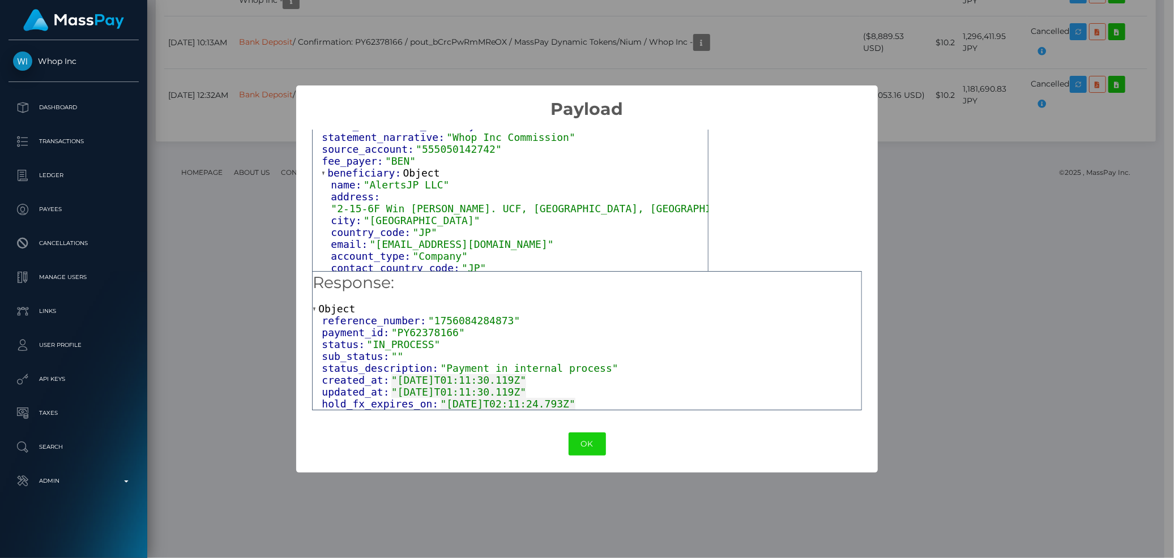
scroll to position [189, 0]
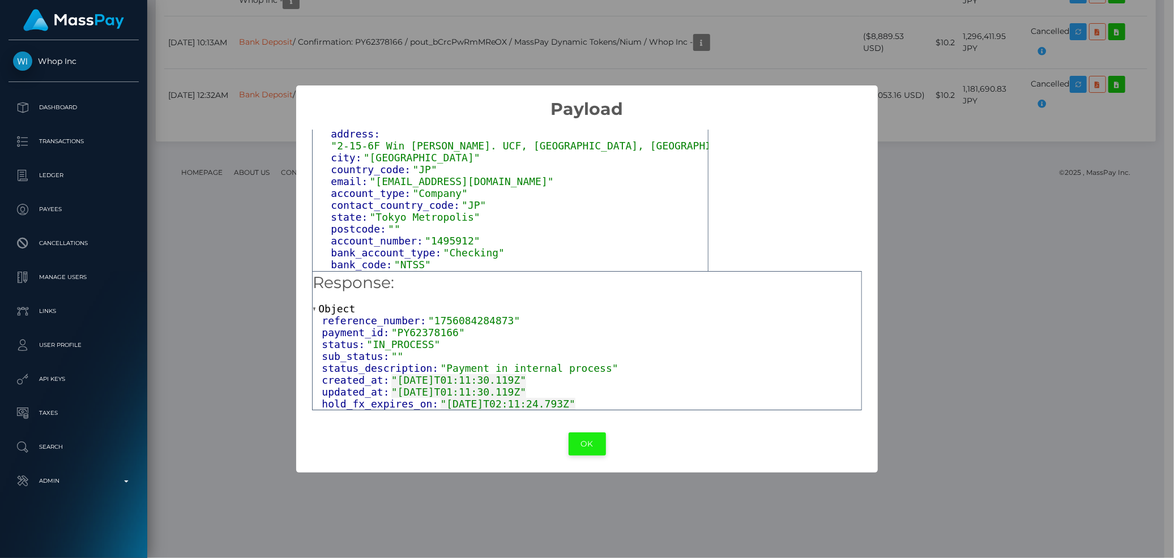
click at [576, 436] on button "OK" at bounding box center [586, 444] width 37 height 23
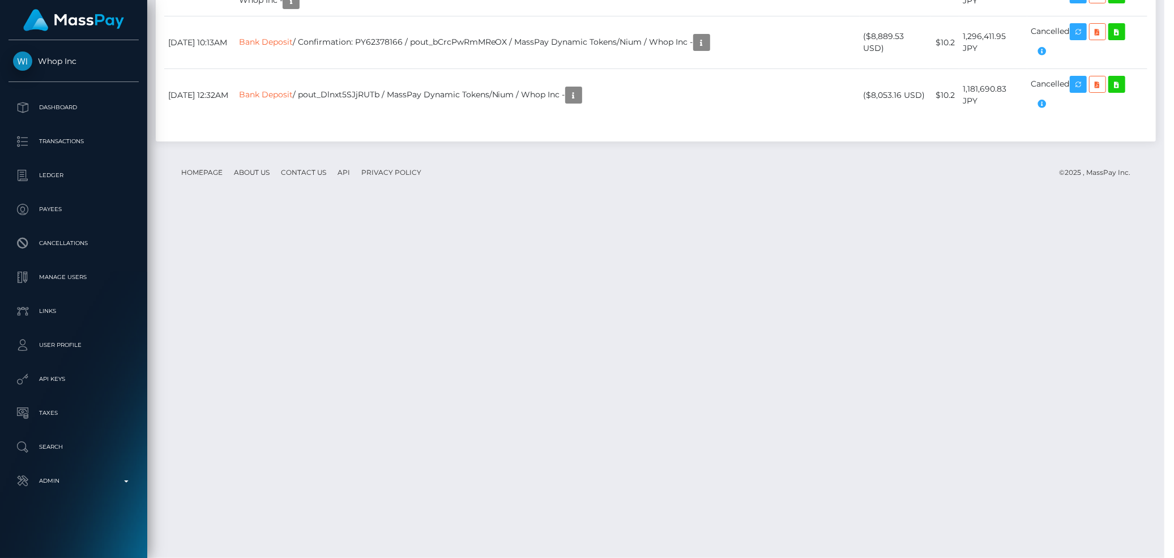
scroll to position [136, 319]
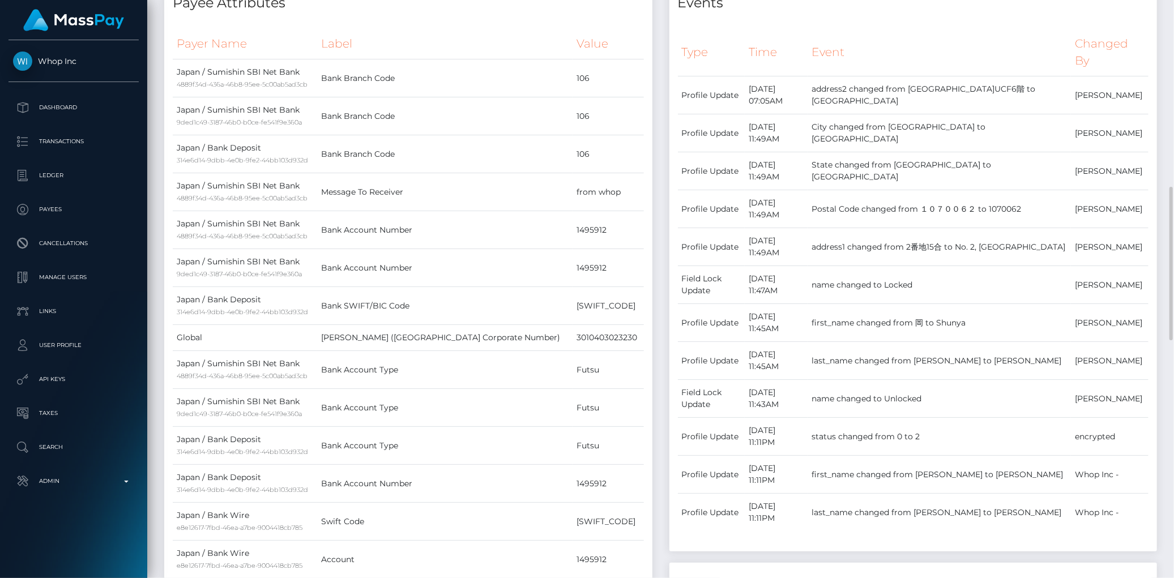
scroll to position [468, 0]
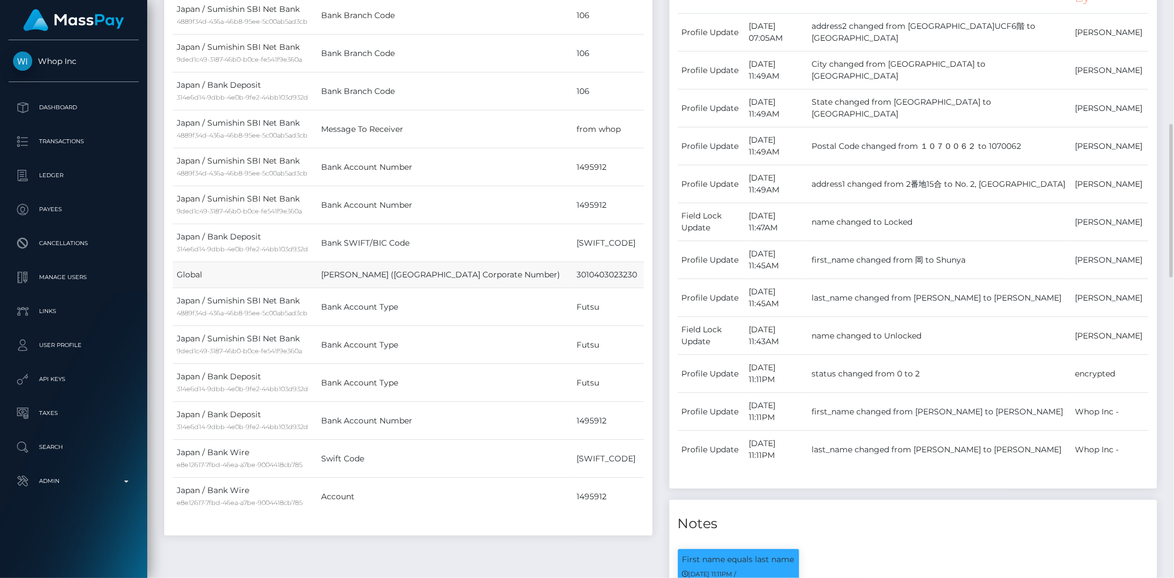
click at [584, 272] on td "3010403023230" at bounding box center [607, 275] width 71 height 26
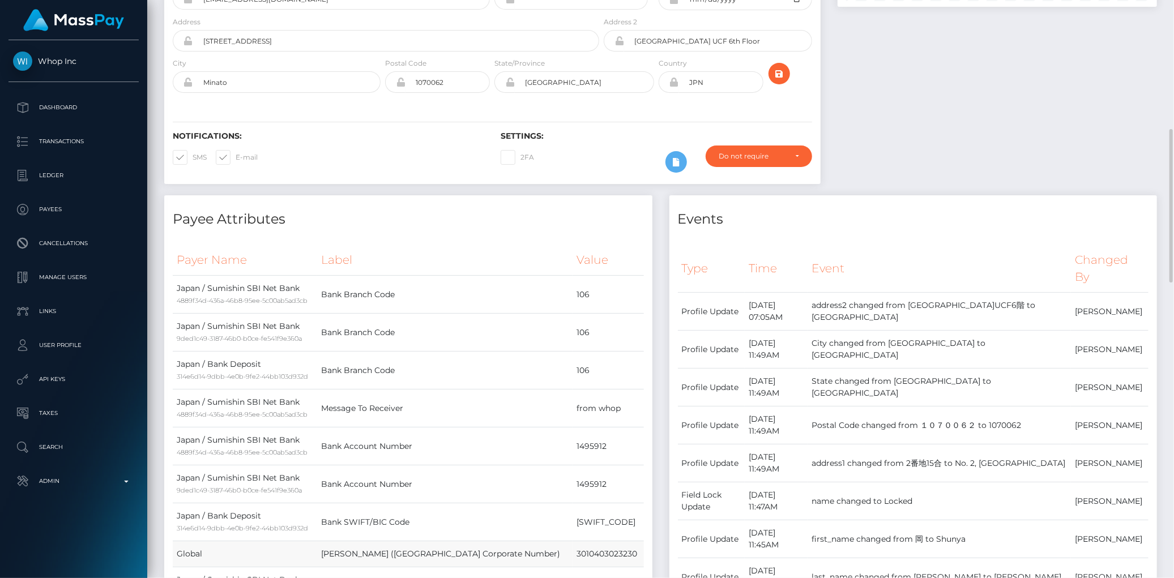
scroll to position [251, 0]
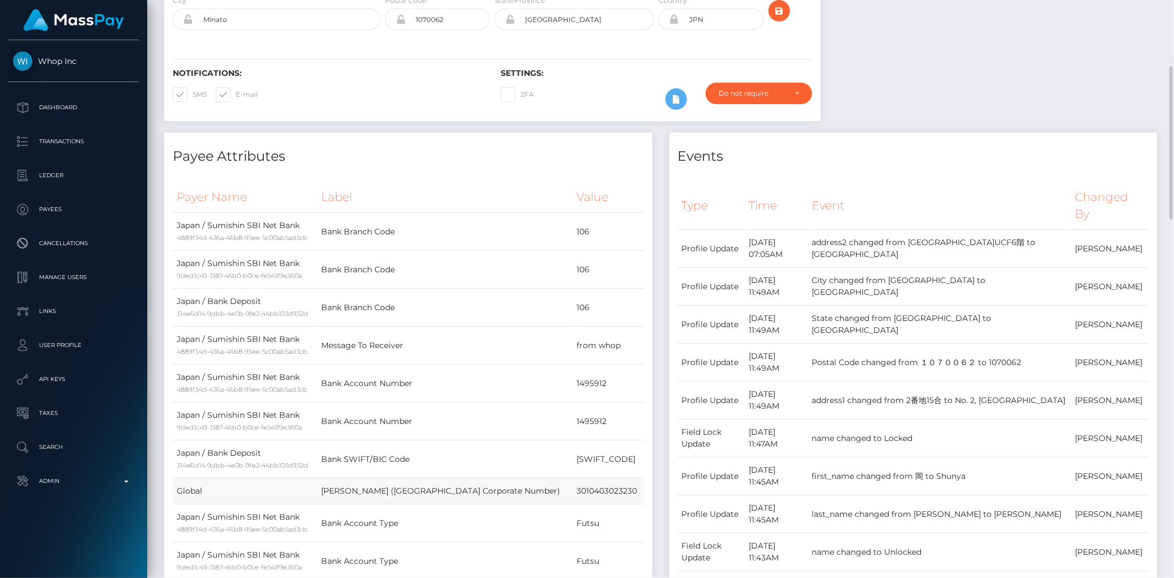
drag, startPoint x: 351, startPoint y: 490, endPoint x: 400, endPoint y: 493, distance: 48.8
click at [400, 493] on td "Hōjin Bangō (Japan Corporate Number)" at bounding box center [444, 491] width 255 height 26
copy td "Hōjin Bangō"
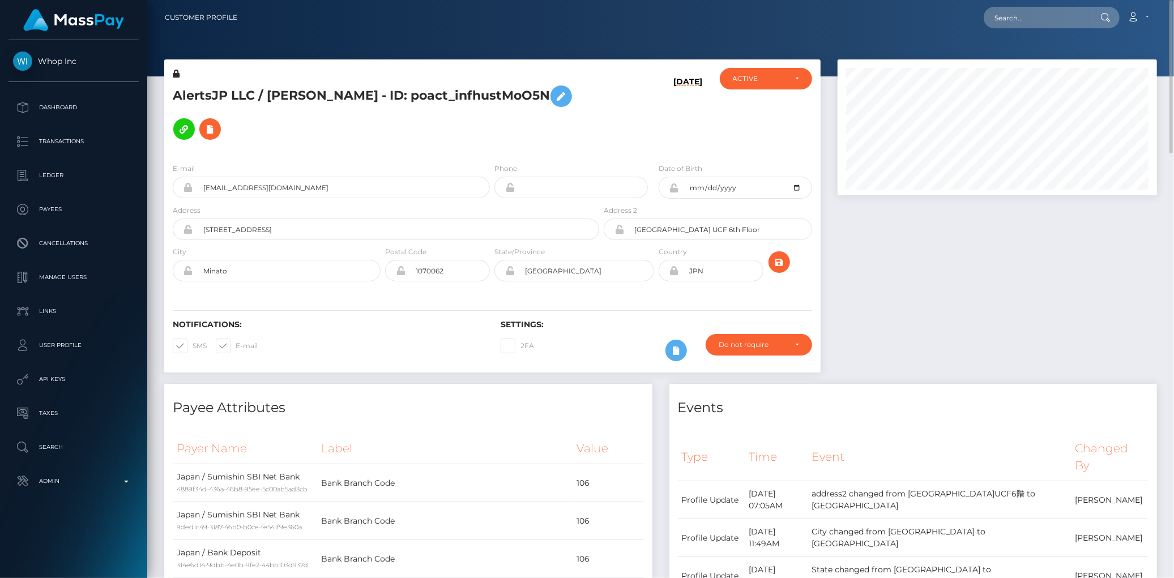
click at [983, 15] on div "Loading... Loading... Account Edit Profile Logout" at bounding box center [701, 18] width 910 height 24
click at [993, 14] on input "text" at bounding box center [1036, 18] width 106 height 22
paste input "thoseprettytoes3@gmail.com"
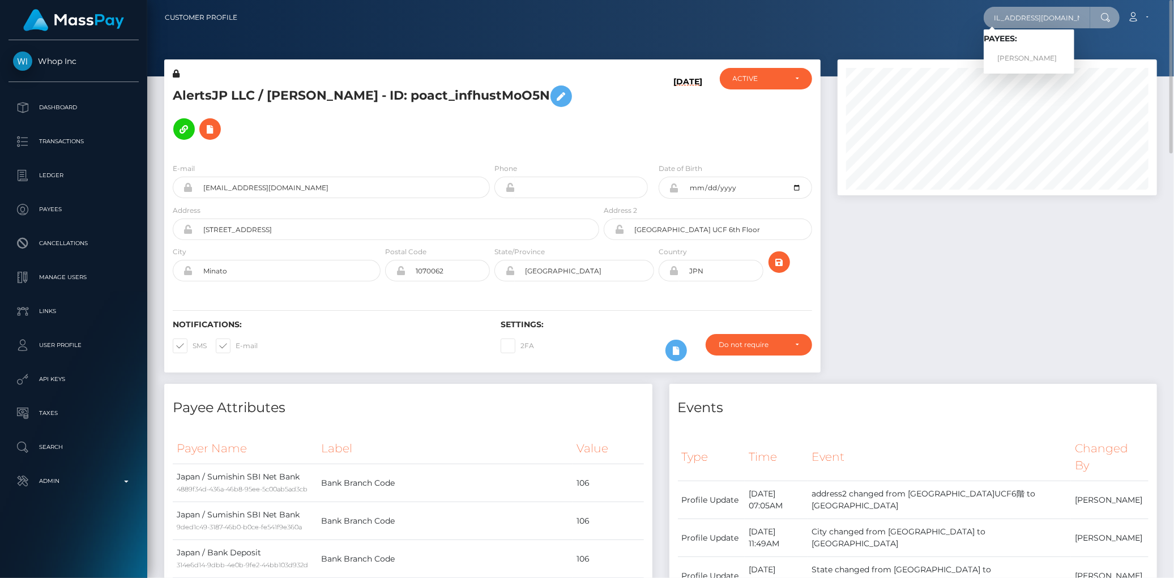
type input "thoseprettytoes3@gmail.com"
click at [1029, 54] on link "NATALIE REY" at bounding box center [1028, 58] width 91 height 21
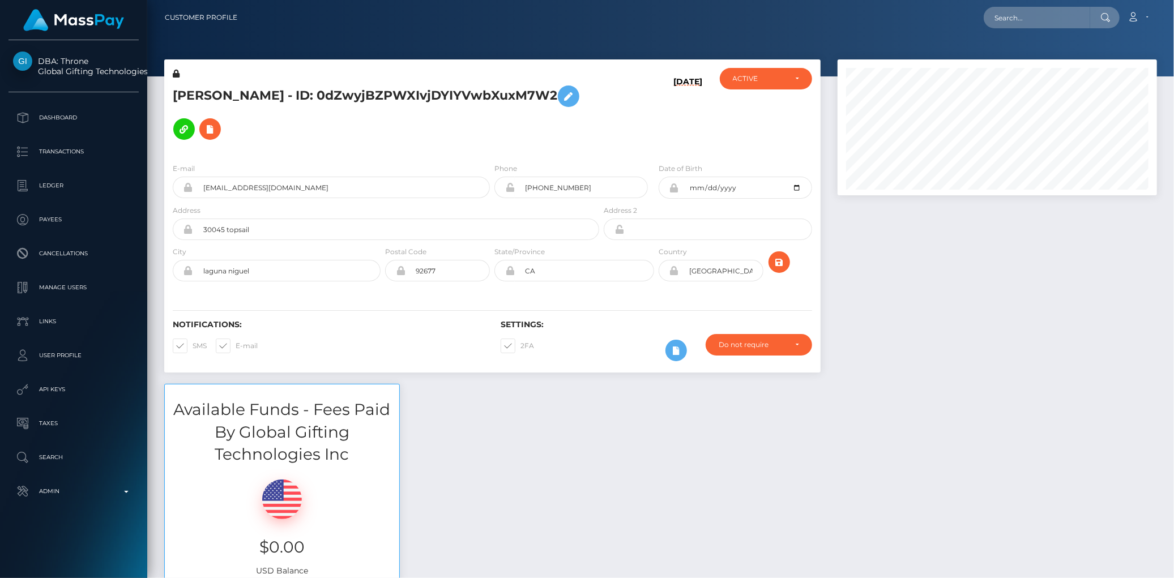
scroll to position [136, 319]
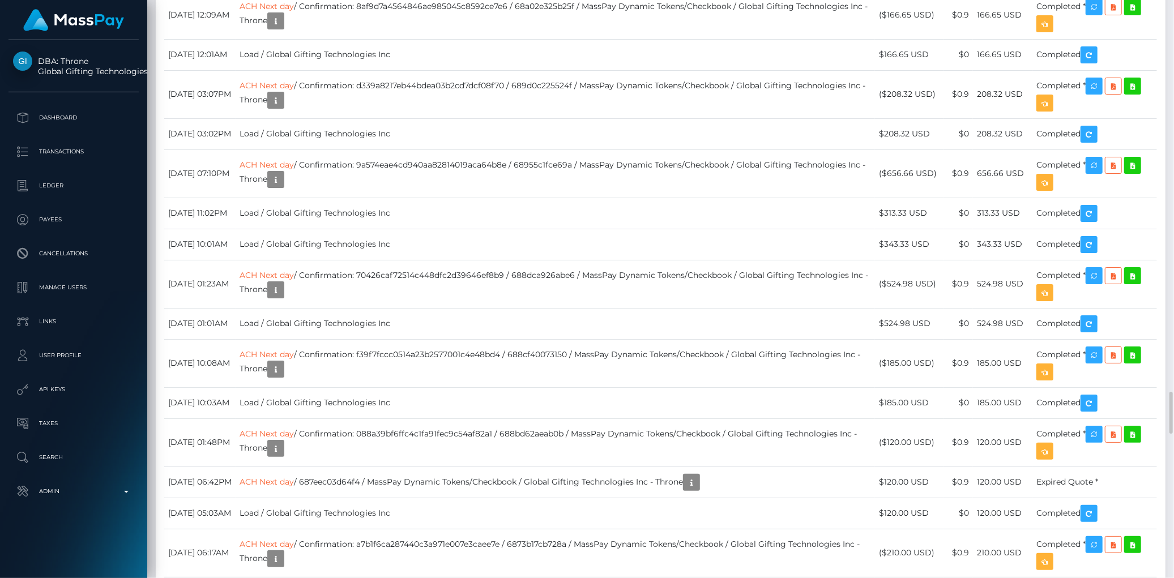
scroll to position [5662, 0]
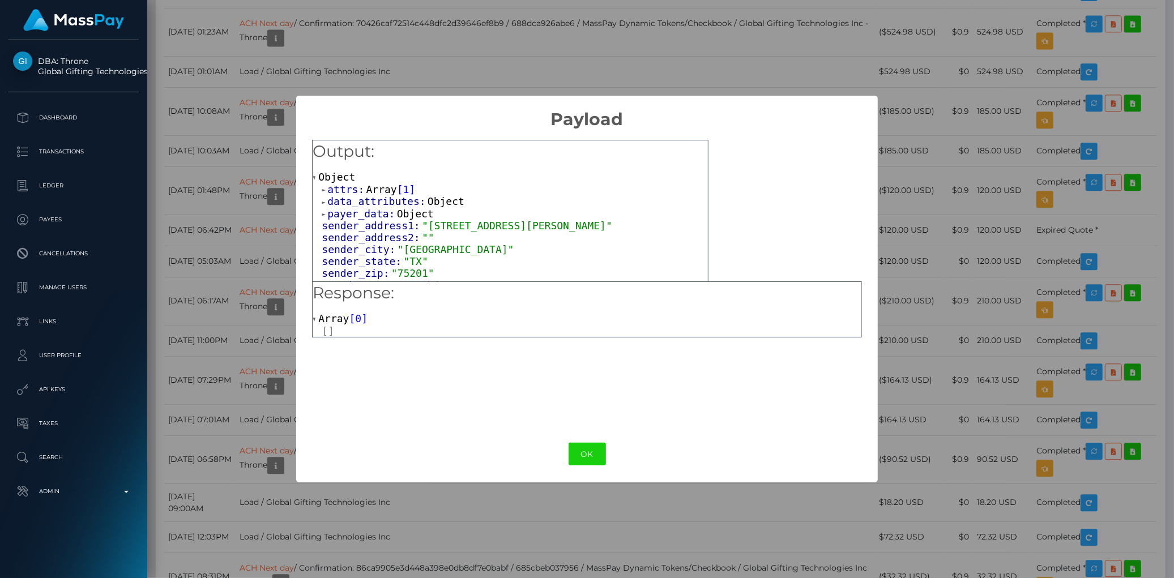
click at [350, 185] on span "attrs:" at bounding box center [346, 189] width 39 height 12
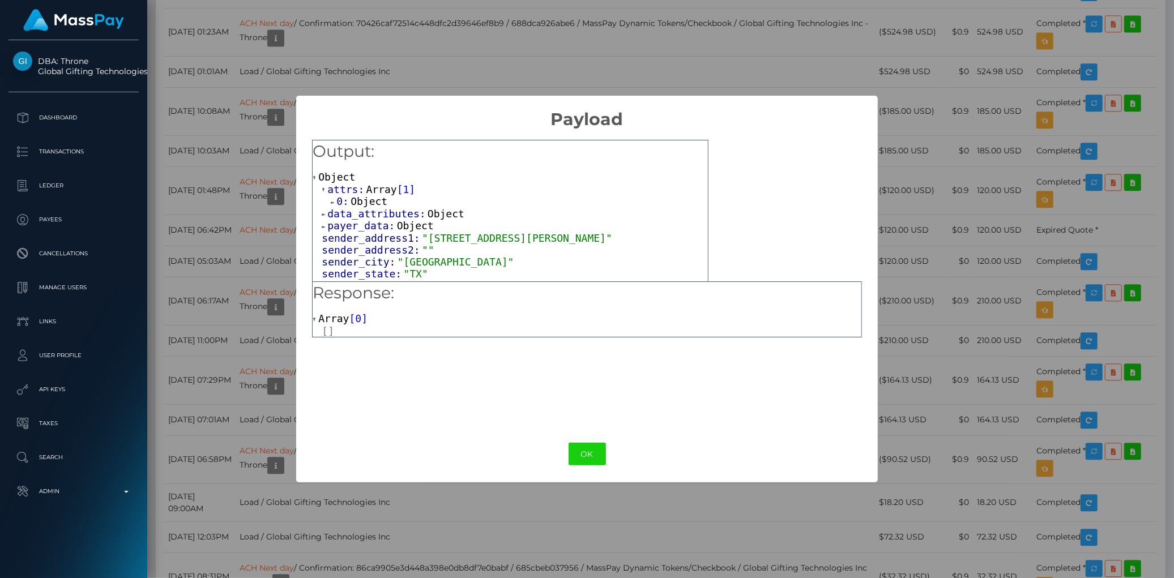
click at [357, 199] on span "Object" at bounding box center [368, 201] width 37 height 12
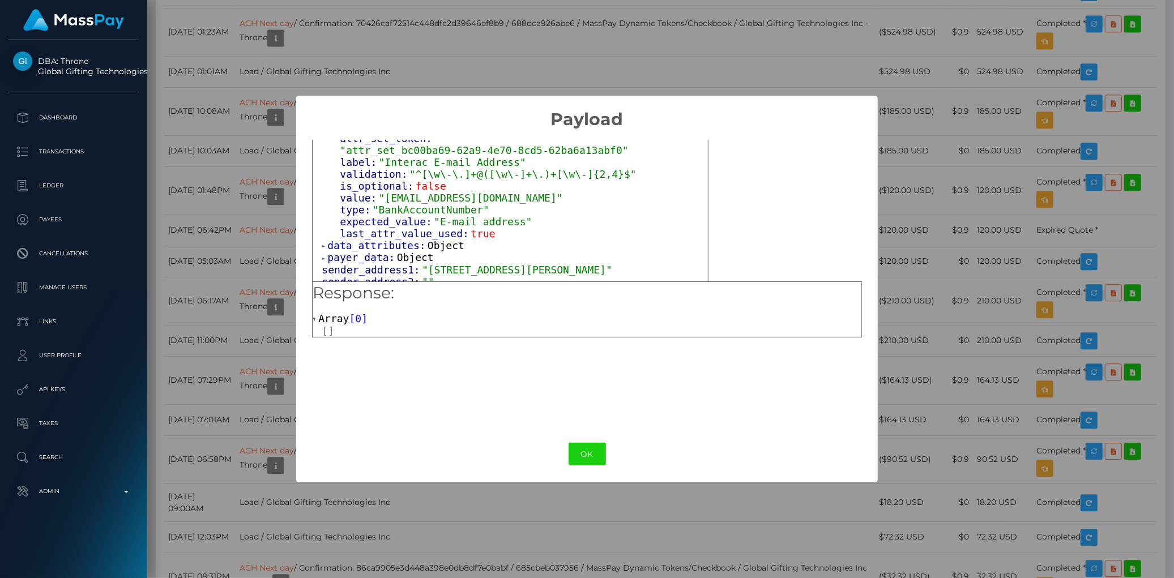
scroll to position [126, 0]
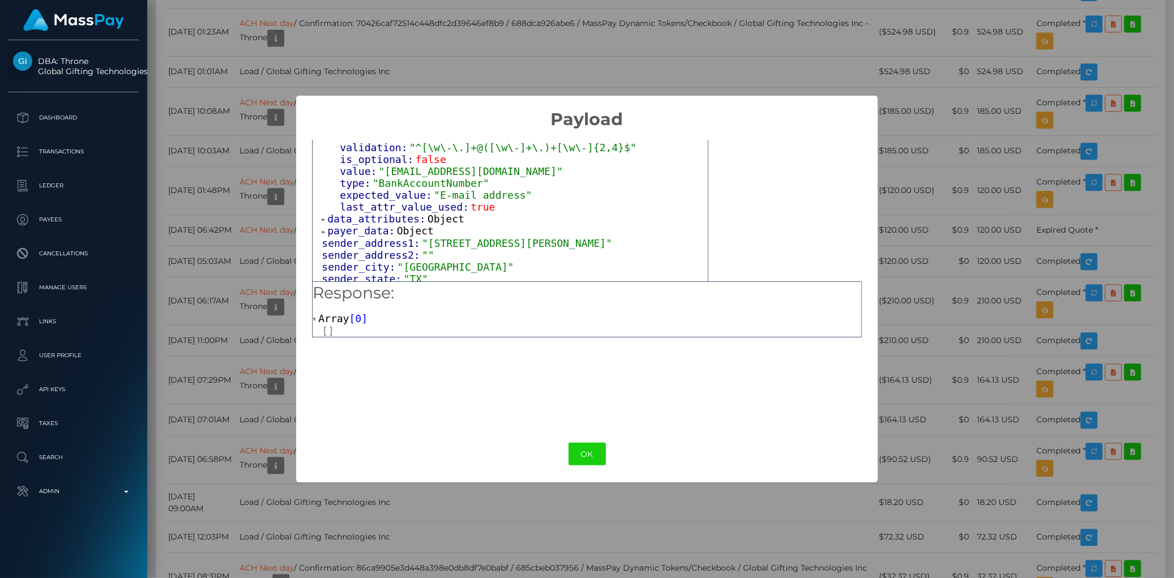
click at [262, 299] on div "× Payload Output: Object attrs: Array [ 1 ] 0: Object input_type: "text" token:…" at bounding box center [587, 289] width 1174 height 578
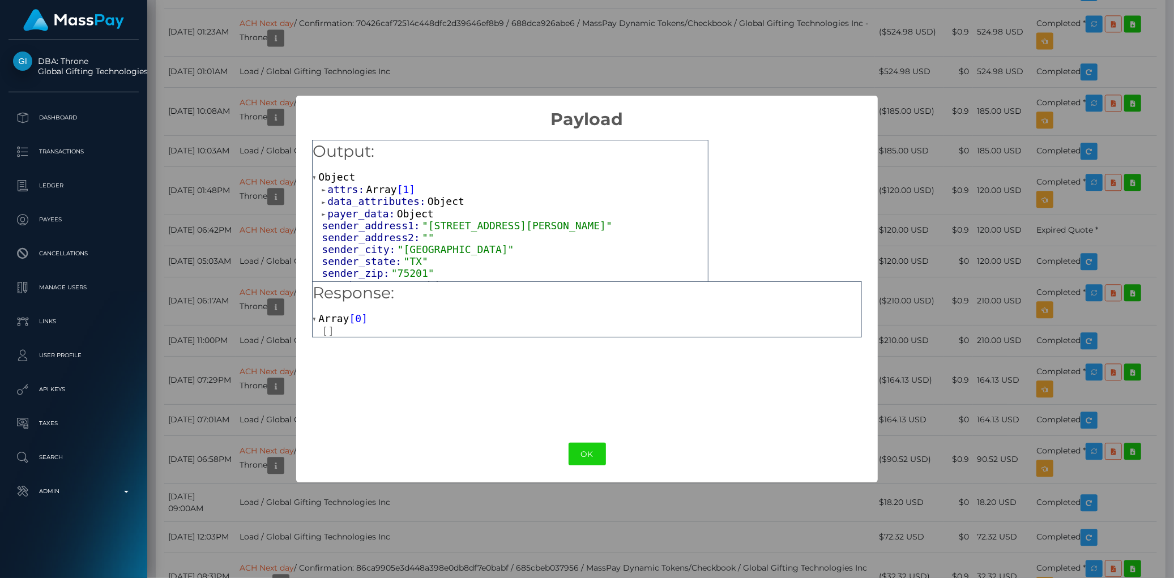
click at [378, 191] on span "Array" at bounding box center [381, 189] width 31 height 12
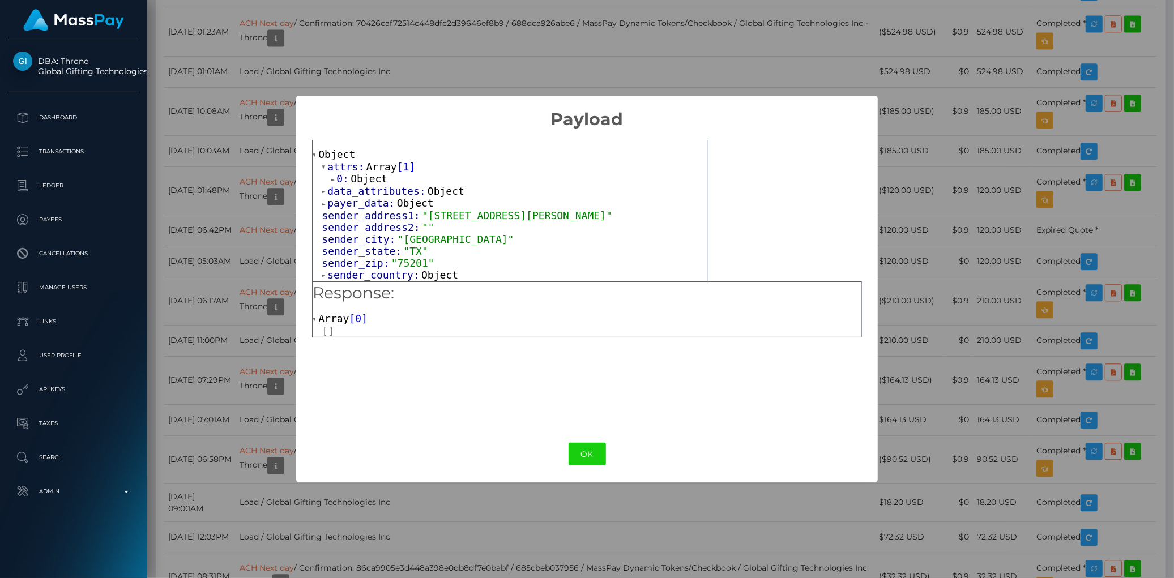
scroll to position [0, 0]
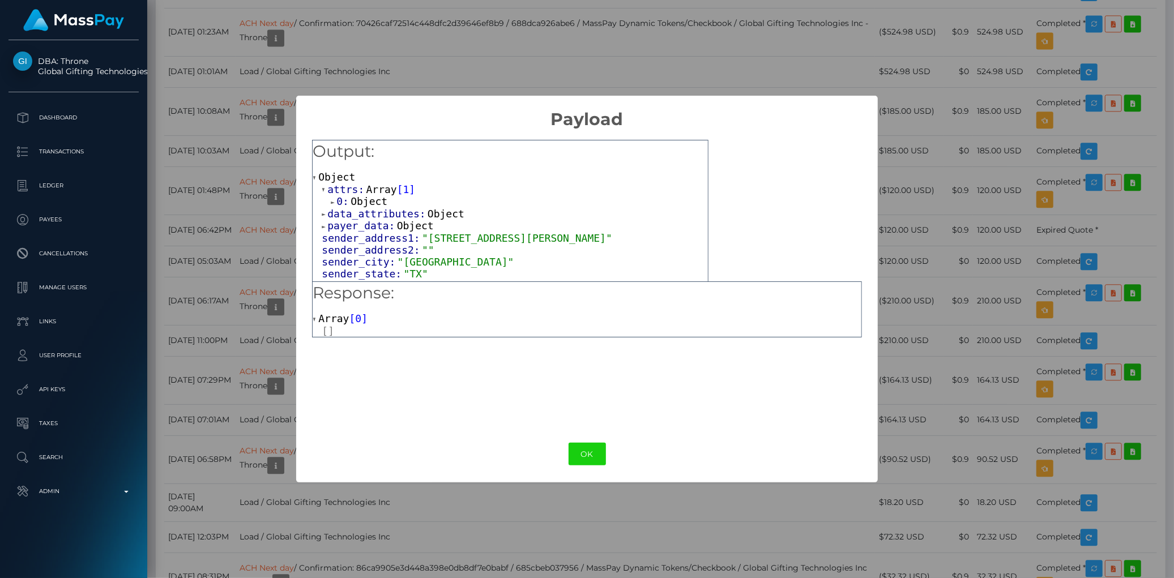
click at [365, 204] on span "Object" at bounding box center [368, 201] width 37 height 12
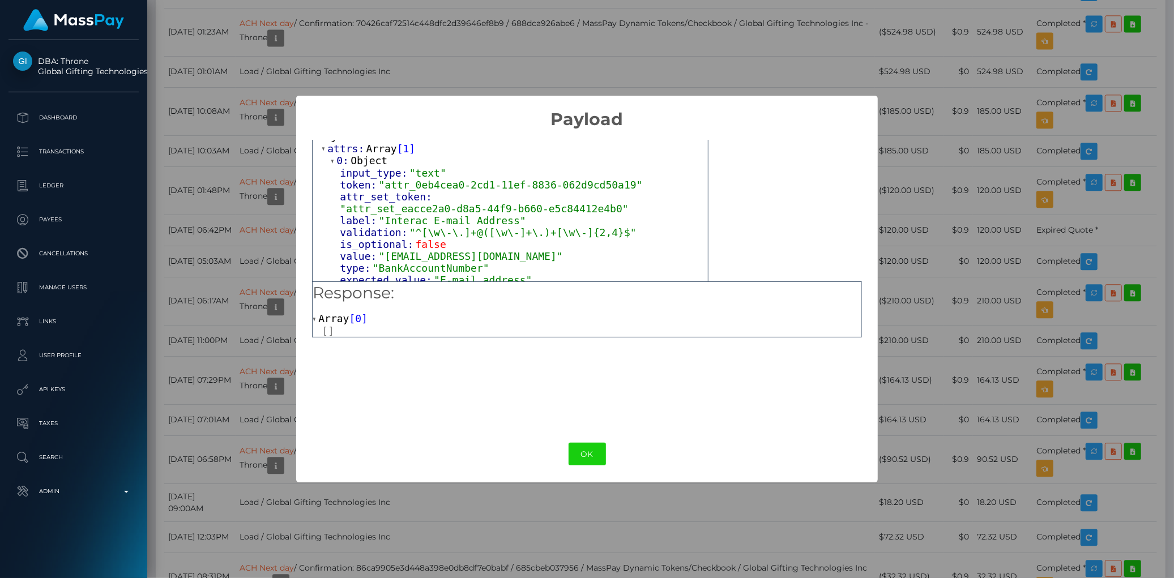
scroll to position [63, 0]
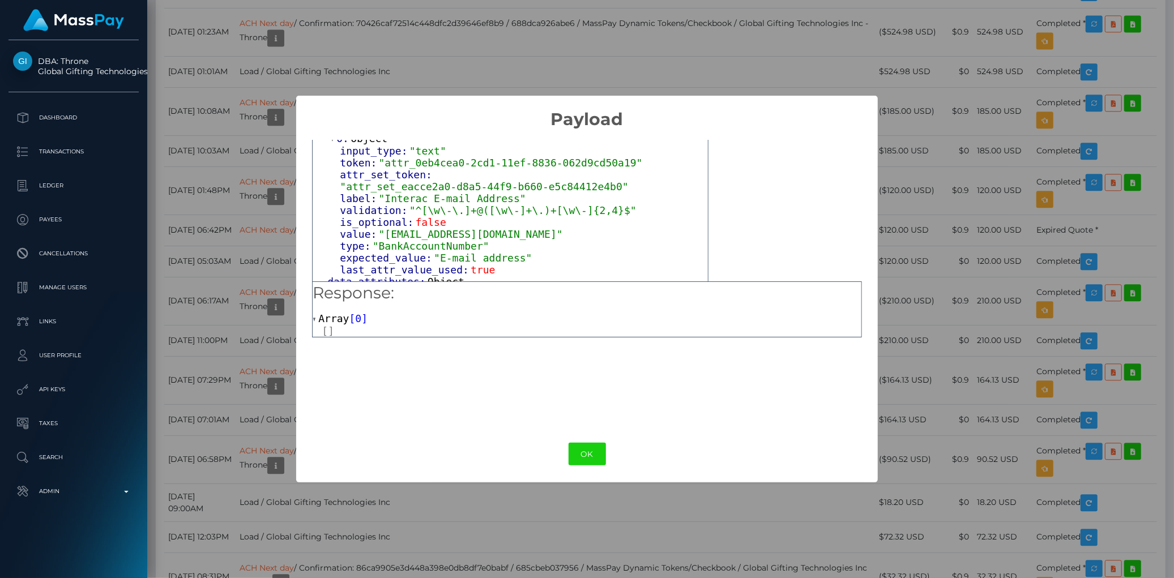
click at [247, 272] on div "× Payload Output: Object attrs: Array [ 1 ] 0: Object input_type: "text" token:…" at bounding box center [587, 289] width 1174 height 578
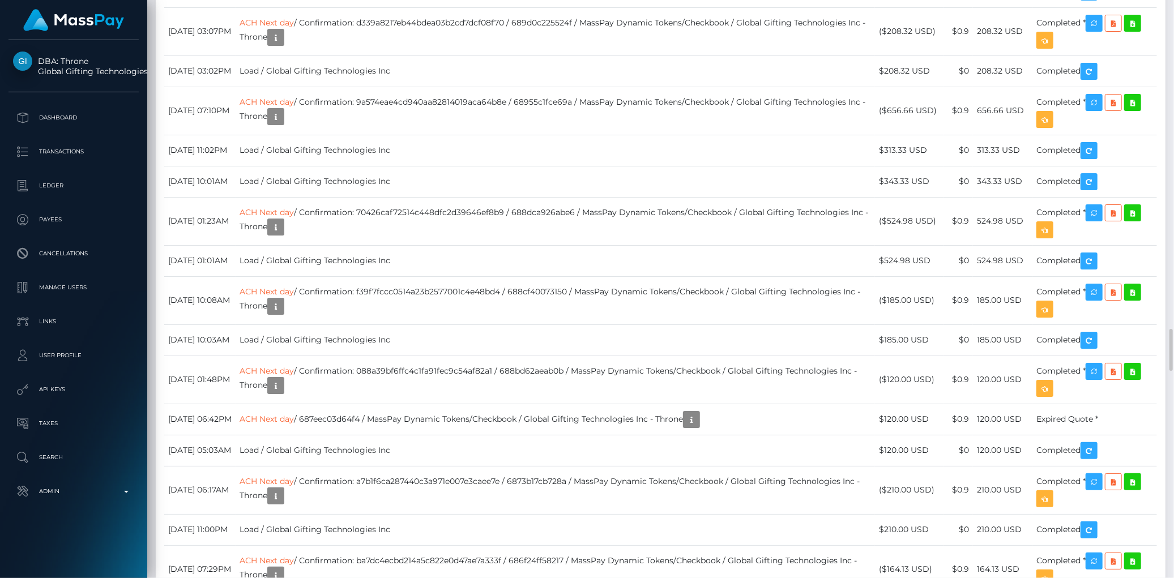
scroll to position [5347, 0]
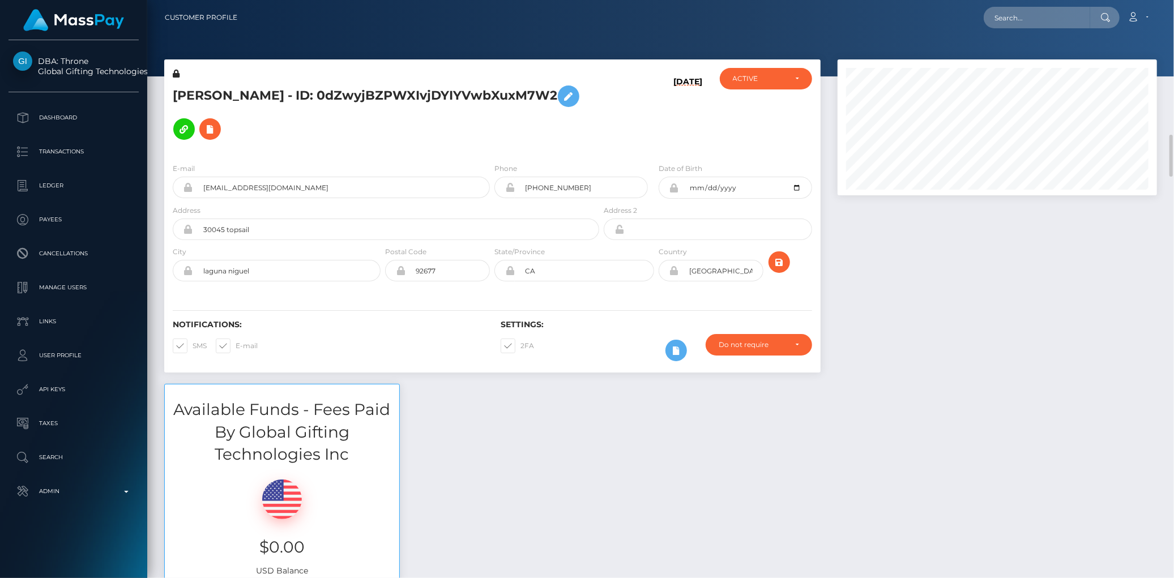
scroll to position [126, 0]
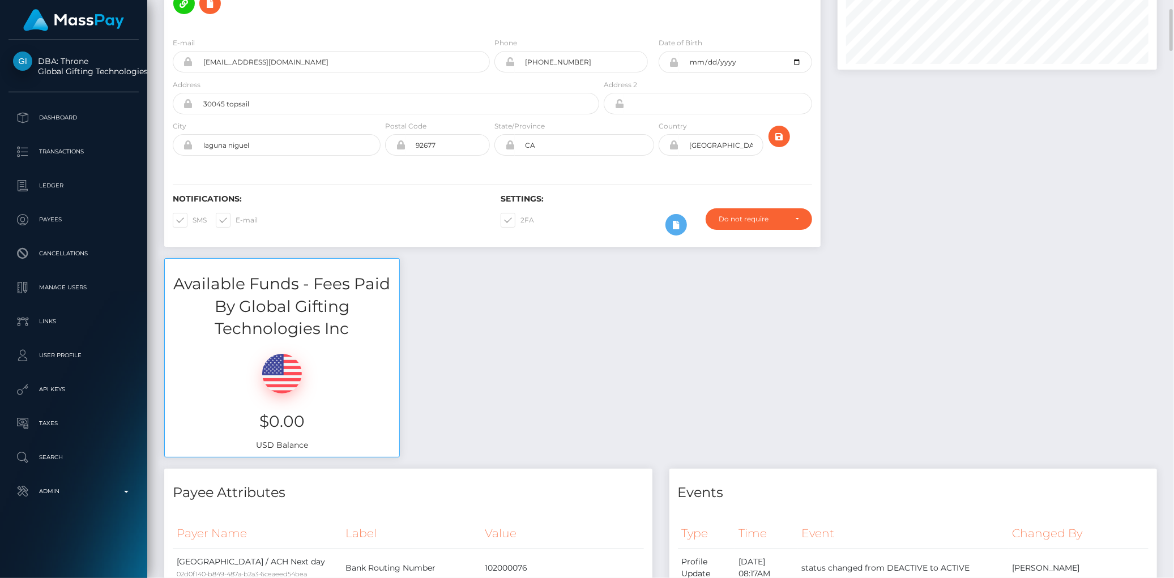
click at [520, 221] on span at bounding box center [520, 220] width 0 height 8
click at [520, 220] on input "2FA" at bounding box center [523, 216] width 7 height 7
checkbox input "false"
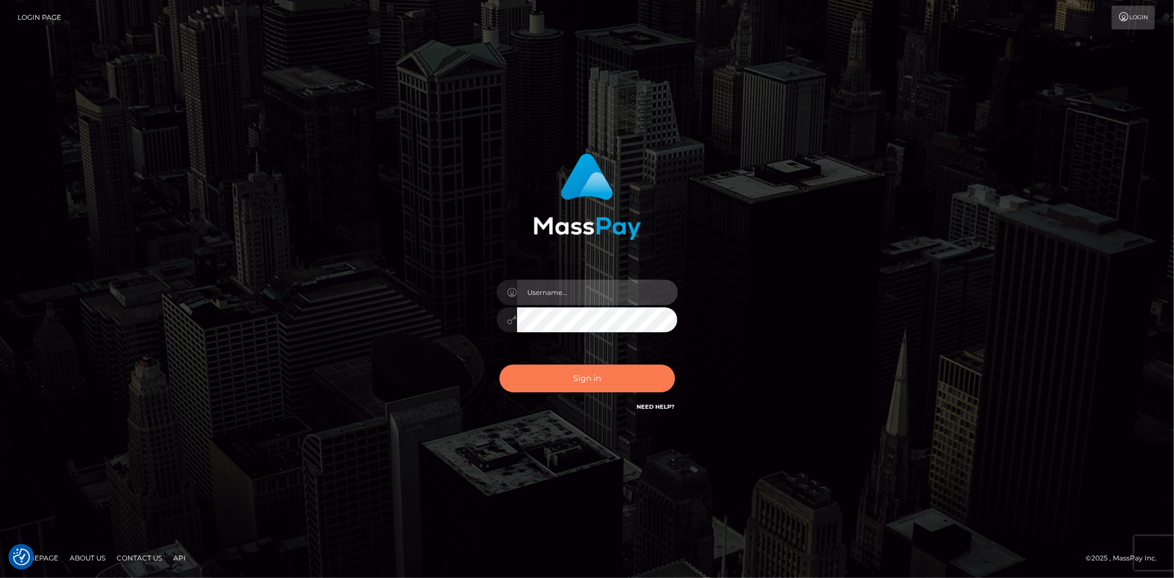
type input "[PERSON_NAME]"
click at [600, 384] on button "Sign in" at bounding box center [587, 379] width 176 height 28
type input "Eduard Gavrilescu"
click at [581, 392] on div "Sign in Need Help?" at bounding box center [587, 383] width 198 height 50
click at [574, 386] on button "Sign in" at bounding box center [587, 379] width 176 height 28
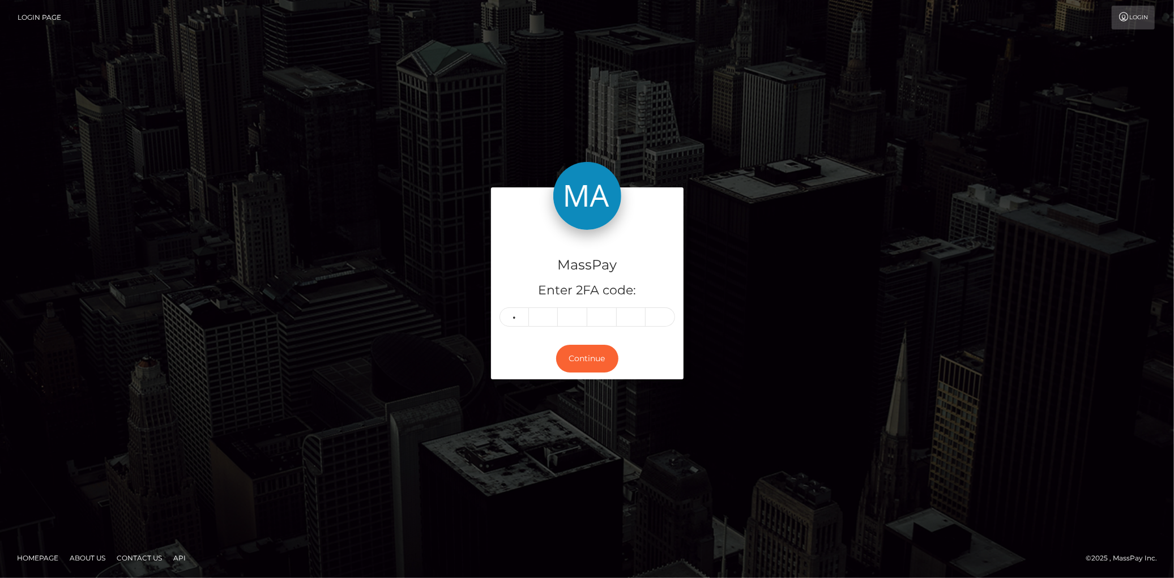
type input "2"
type input "3"
type input "2"
type input "4"
type input "6"
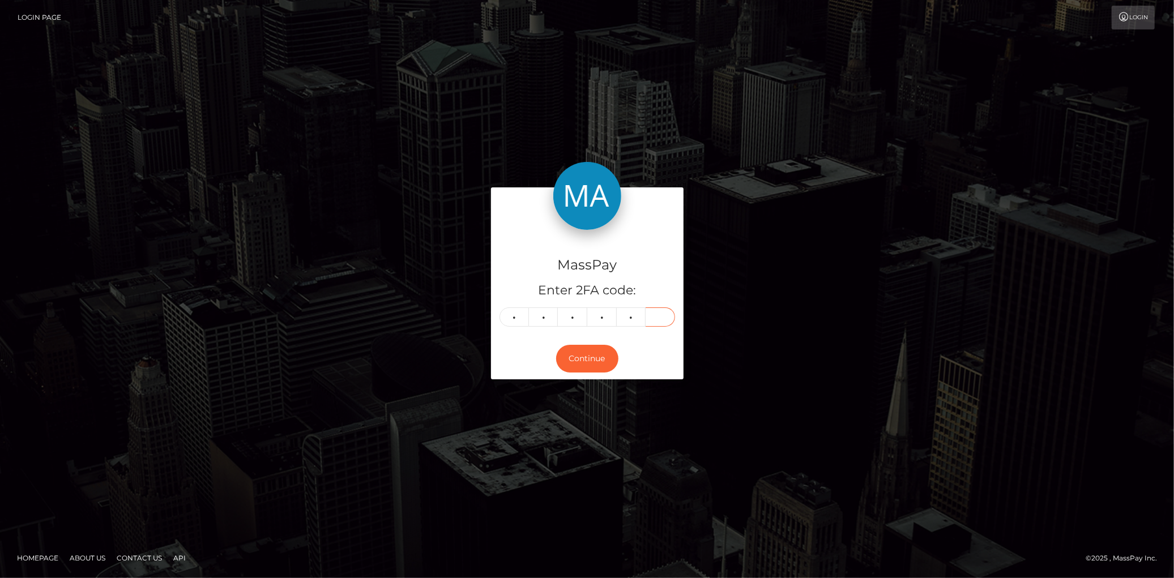
type input "8"
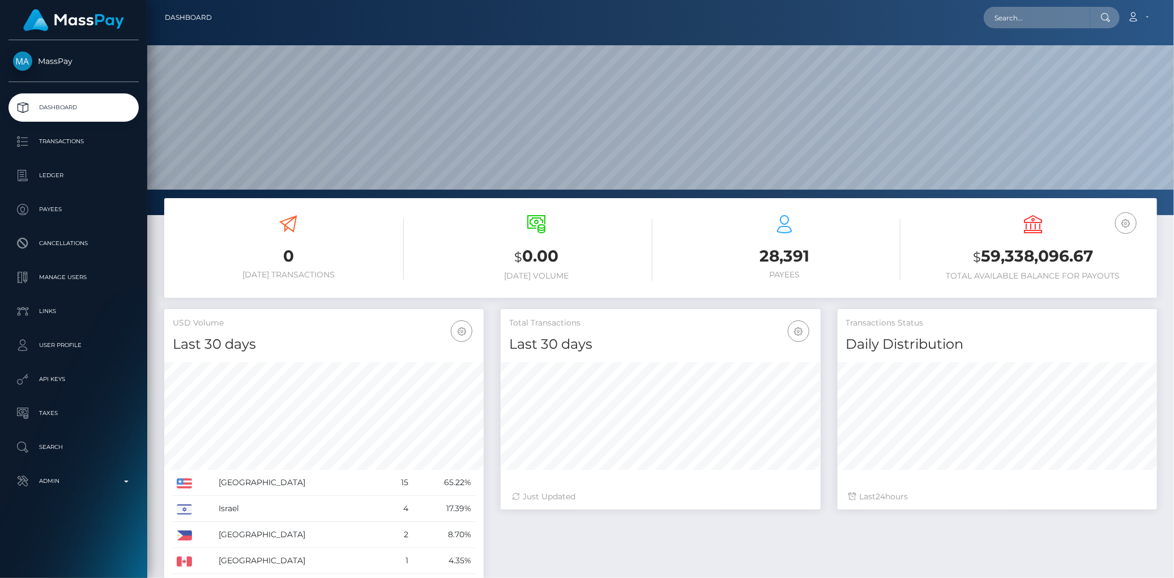
scroll to position [200, 319]
click at [1008, 24] on input "text" at bounding box center [1036, 18] width 106 height 22
paste input "CPMF79MGTJVGV"
paste input "RAPLYM"
type input "CPMF79MRAPLYM"
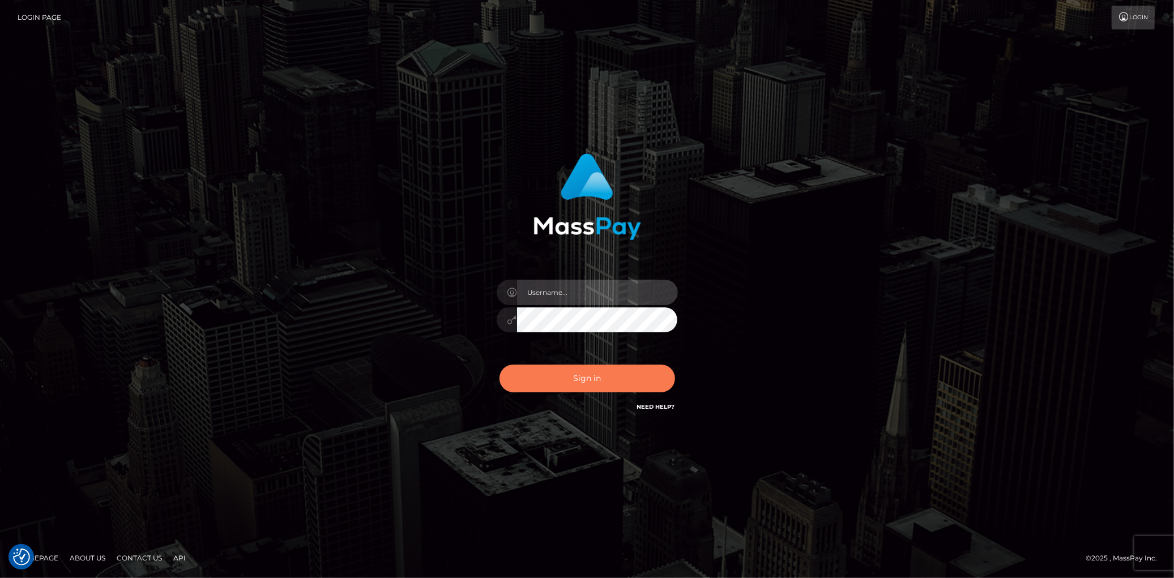
type input "[PERSON_NAME]"
click at [610, 384] on button "Sign in" at bounding box center [587, 379] width 176 height 28
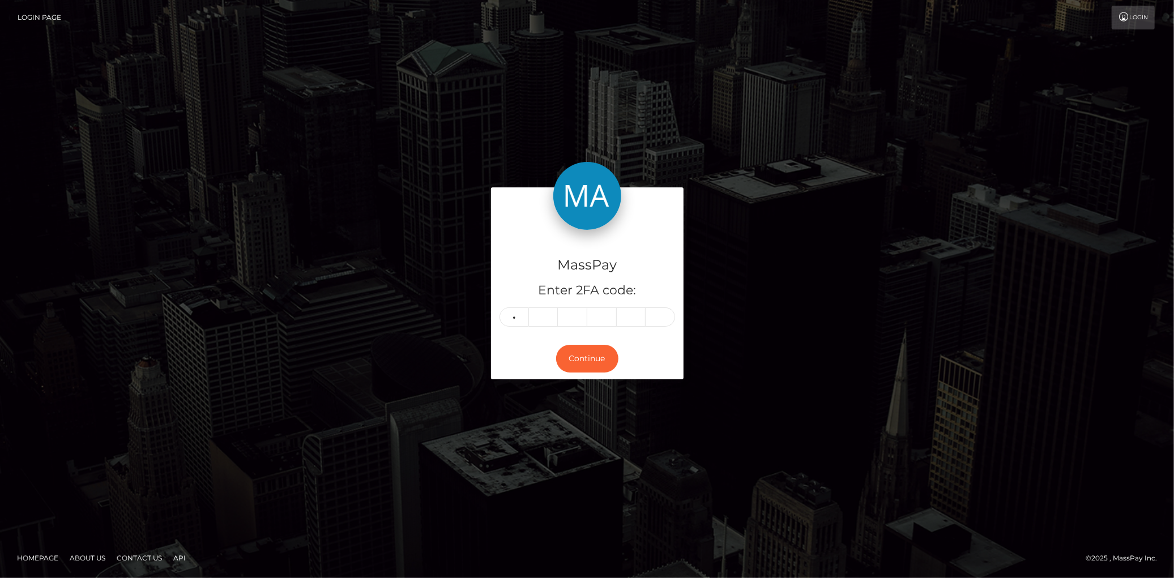
type input "5"
type input "2"
type input "7"
type input "3"
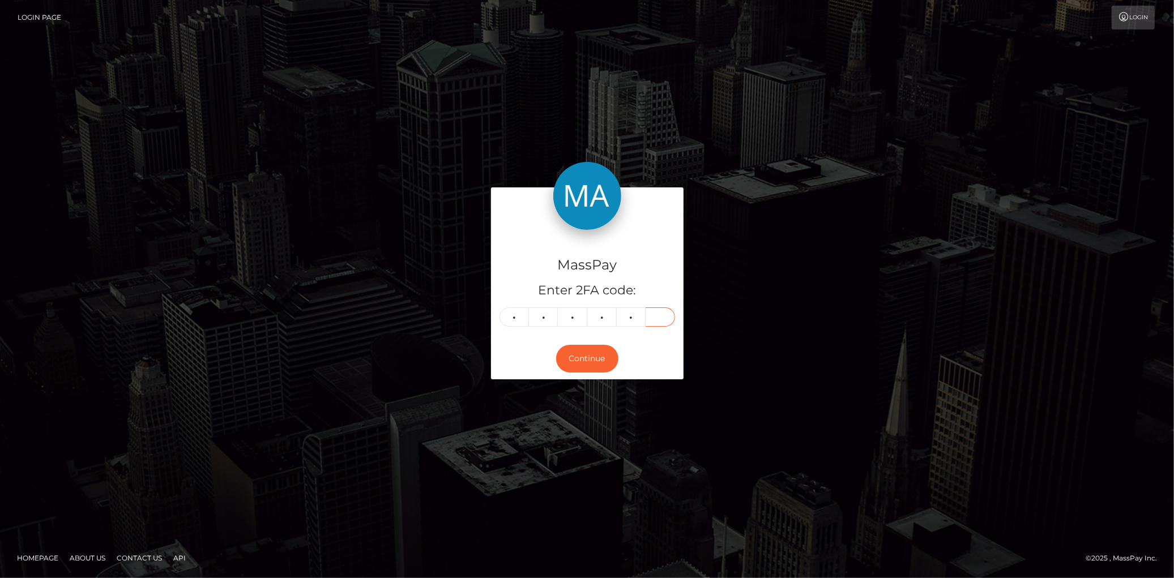
type input "7"
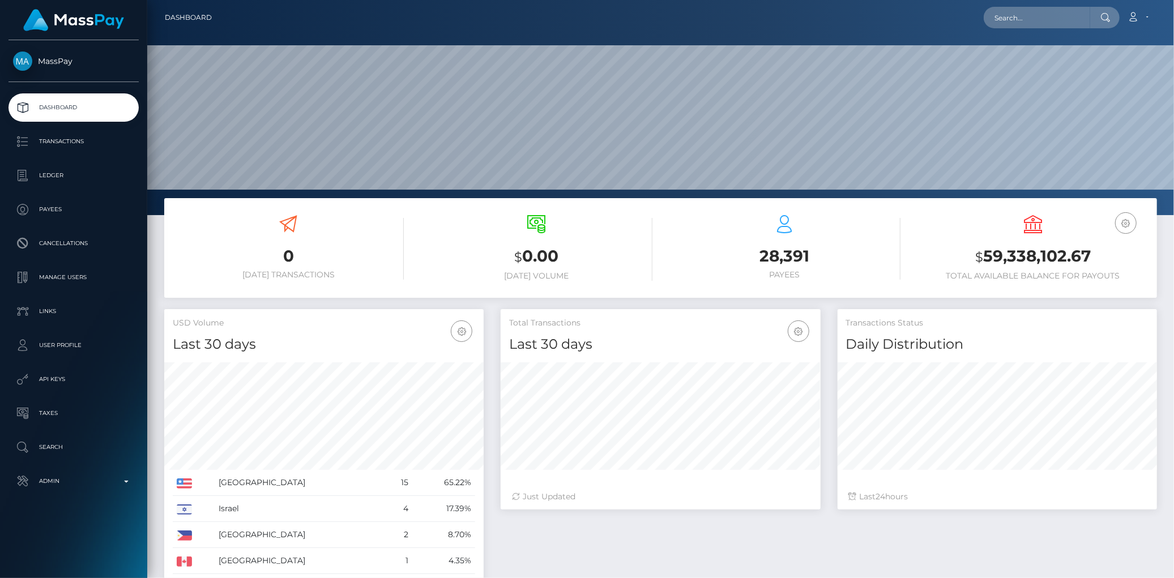
scroll to position [200, 319]
click at [994, 32] on nav "Dashboard Loading... Loading... Account Edit Profile" at bounding box center [660, 17] width 1027 height 35
click at [995, 31] on nav "Dashboard Loading... Loading... Account Edit Profile" at bounding box center [660, 17] width 1027 height 35
click at [997, 29] on div "Loading... Loading... Account Edit Profile Logout" at bounding box center [688, 18] width 935 height 24
click at [999, 20] on input "text" at bounding box center [1036, 18] width 106 height 22
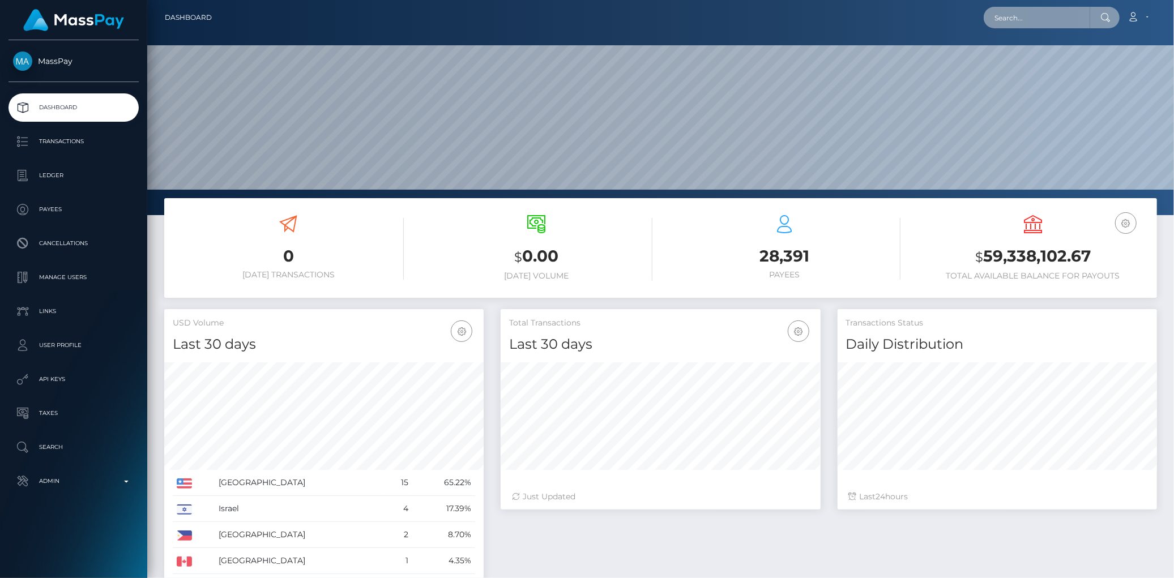
paste input "pj.vasquez1026@yahoo.com"
type input "pj.vasquez1026@yahoo.com"
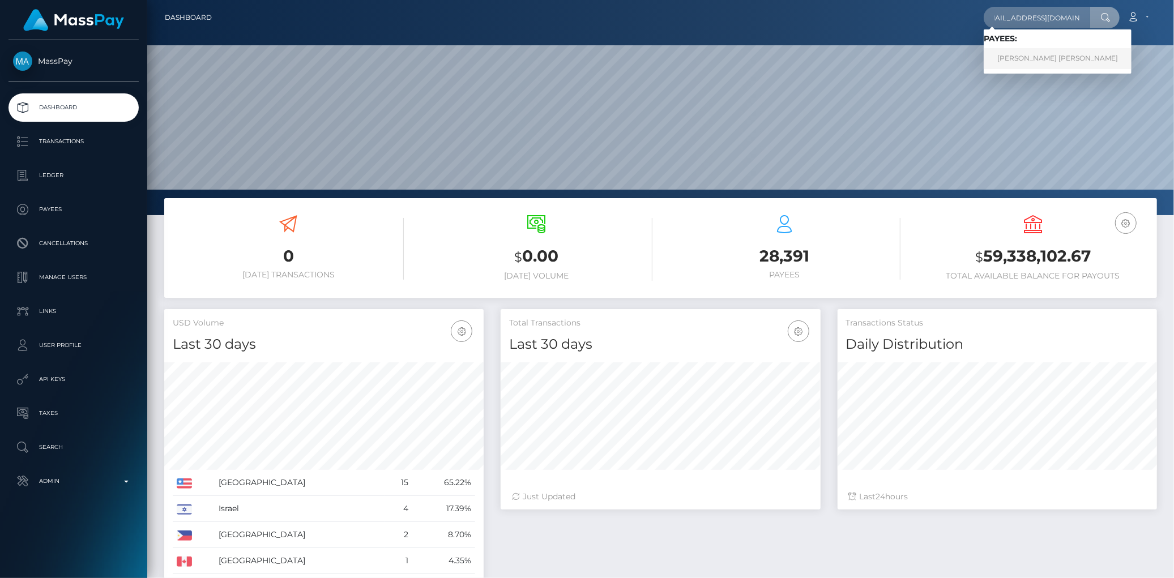
click at [1051, 62] on link "PAUL ANGEL JR VASQUEZ" at bounding box center [1057, 58] width 148 height 21
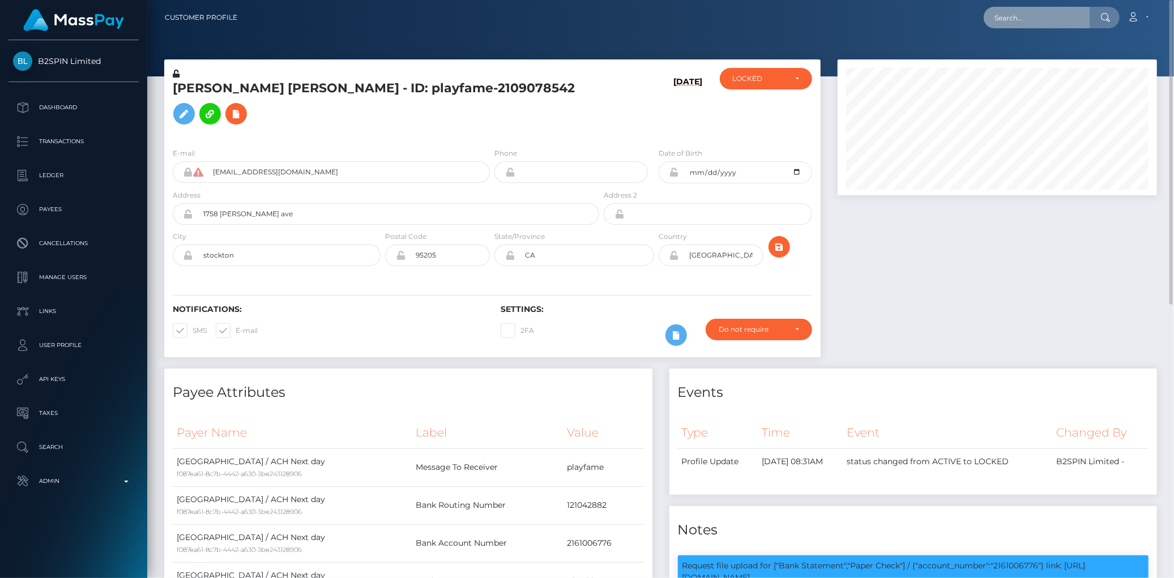
click at [1006, 21] on input "text" at bounding box center [1036, 18] width 106 height 22
paste input "XJvwJiFpY3eZsRCUyo3CDExnCV83"
type input "XJvwJiFpY3eZsRCUyo3CDExnCV83"
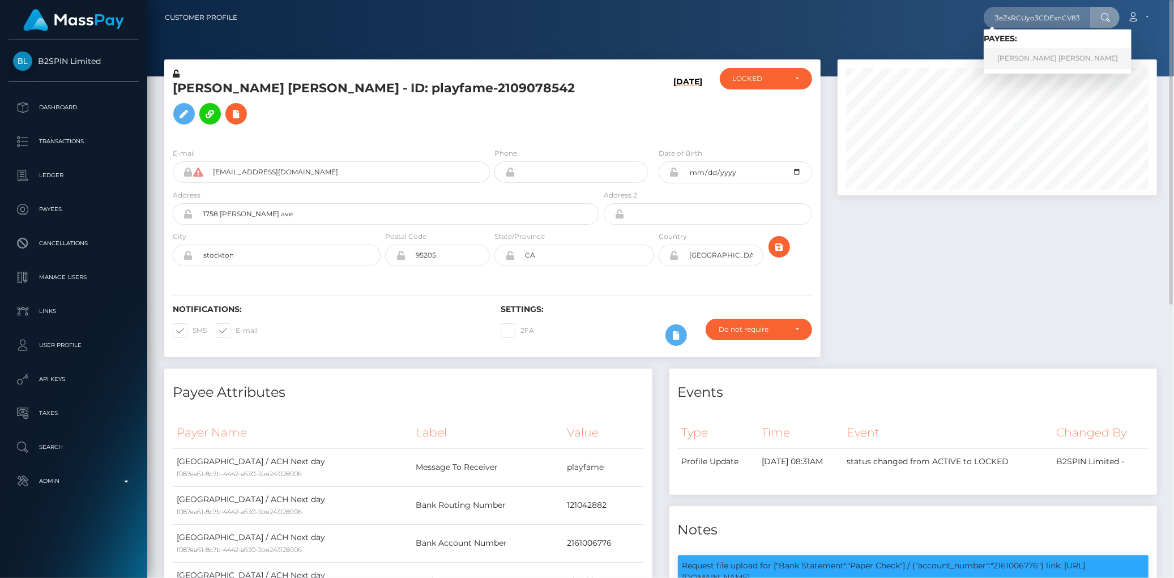
click at [1011, 55] on link "AALIYAH NAKEISHA BOLLS" at bounding box center [1057, 58] width 148 height 21
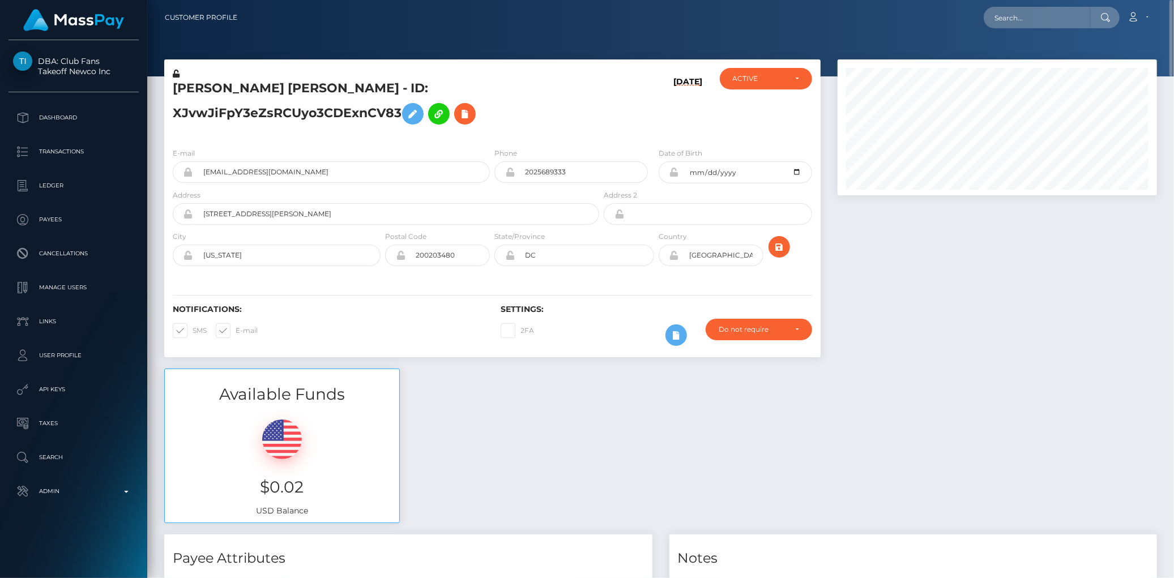
click at [324, 84] on h5 "[PERSON_NAME] [PERSON_NAME] - ID: XJvwJiFpY3eZsRCUyo3CDExnCV83" at bounding box center [383, 105] width 420 height 50
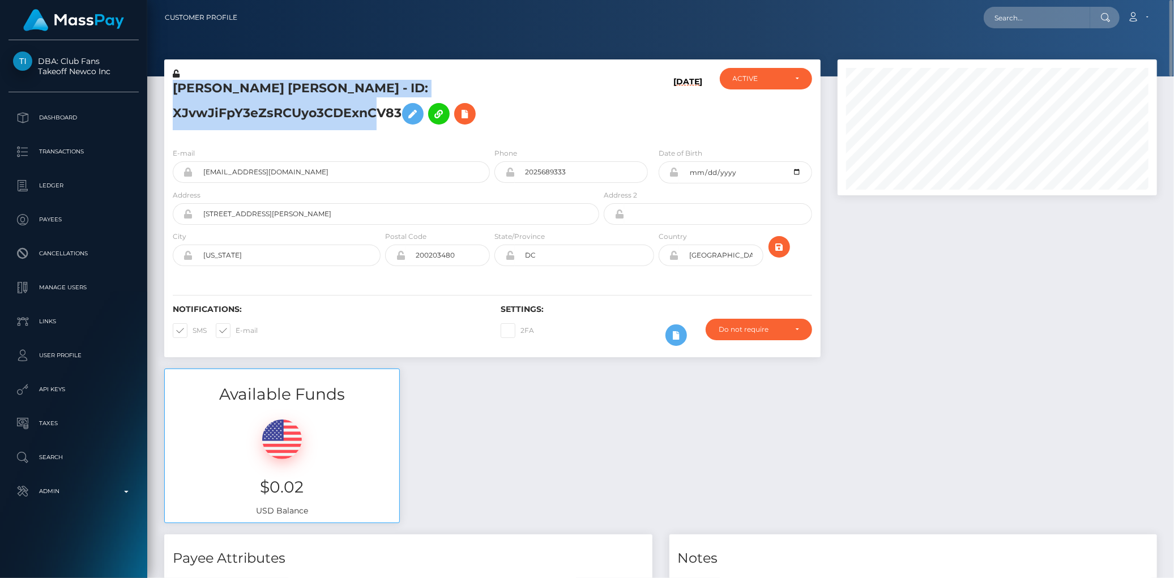
click at [324, 84] on h5 "AALIYAH NAKEISHA BOLLS - ID: XJvwJiFpY3eZsRCUyo3CDExnCV83" at bounding box center [383, 105] width 420 height 50
copy h5 "AALIYAH NAKEISHA BOLLS - ID: XJvwJiFpY3eZsRCUyo3CDExnCV83"
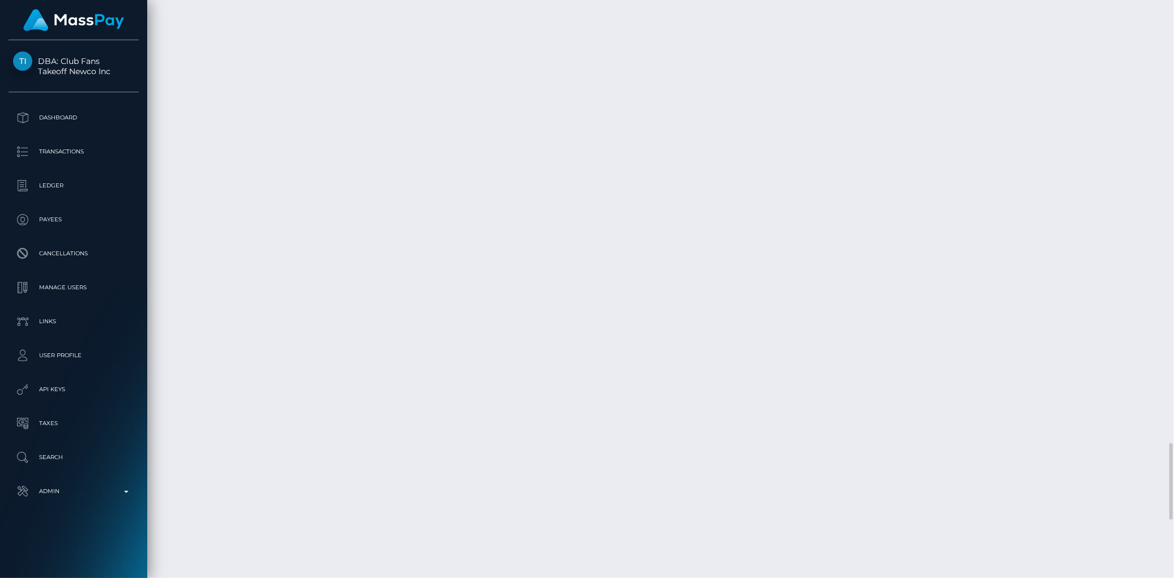
scroll to position [136, 319]
drag, startPoint x: 165, startPoint y: 224, endPoint x: 1079, endPoint y: 265, distance: 914.8
copy tbody "September 5, 2025 04:07PM Club Payout CPMF79MRAPLYM / Takeoff Newco Inc $30.47 …"
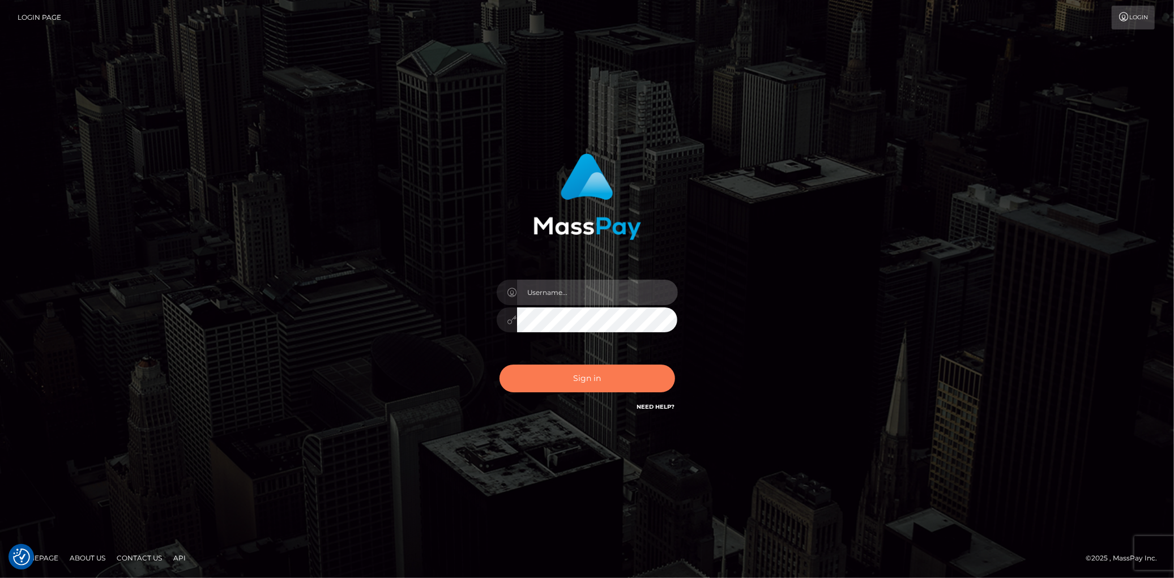
type input "[PERSON_NAME]"
click at [563, 382] on button "Sign in" at bounding box center [587, 379] width 176 height 28
type input "Eduard Gavrilescu"
click at [559, 381] on button "Sign in" at bounding box center [587, 379] width 176 height 28
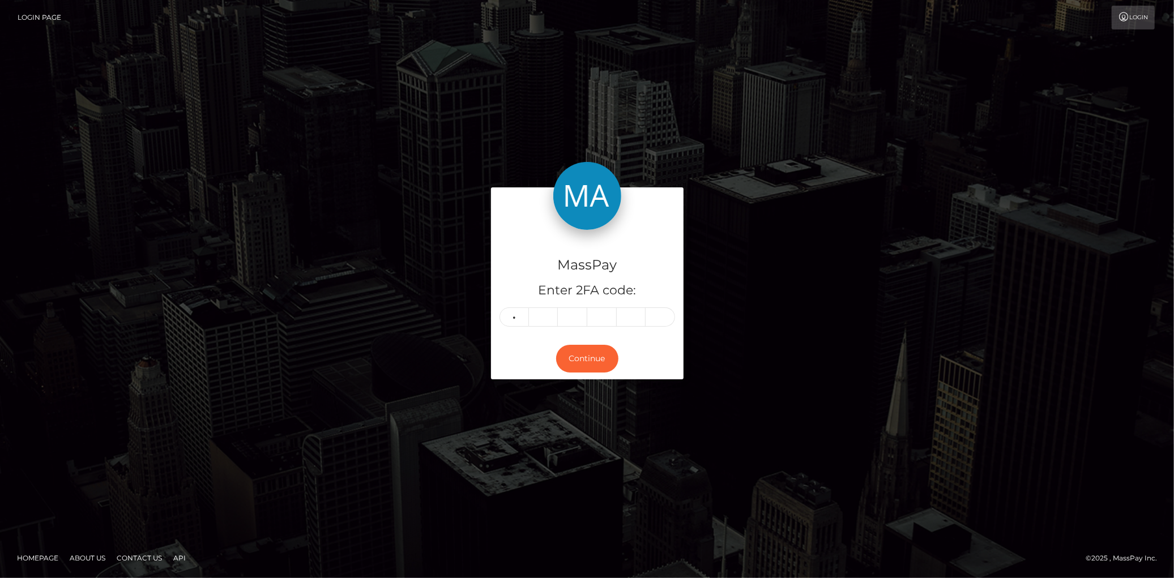
type input "6"
type input "8"
type input "5"
type input "7"
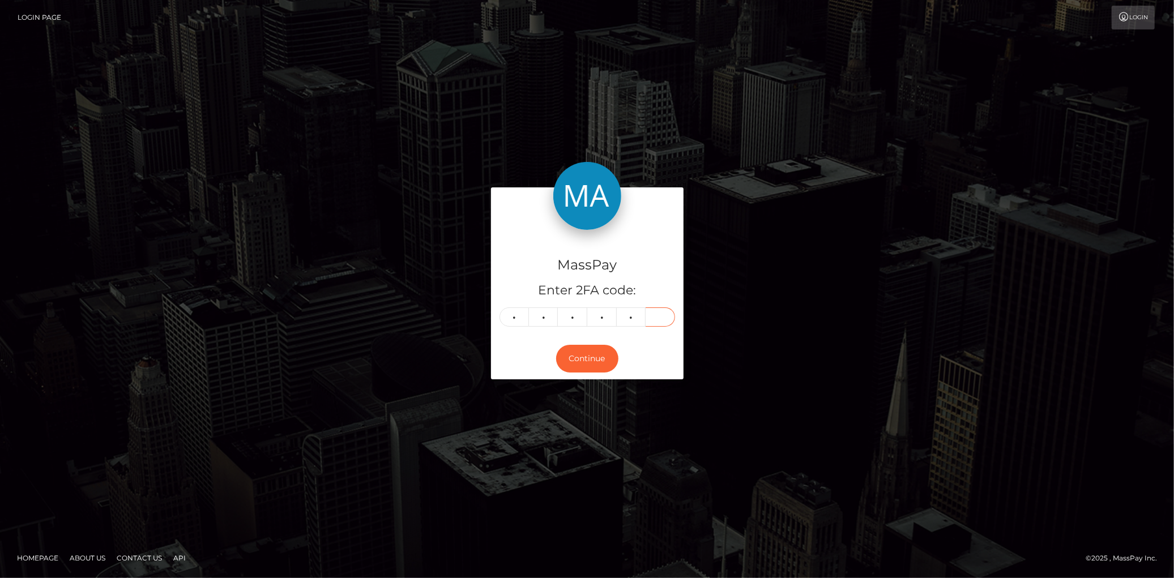
type input "0"
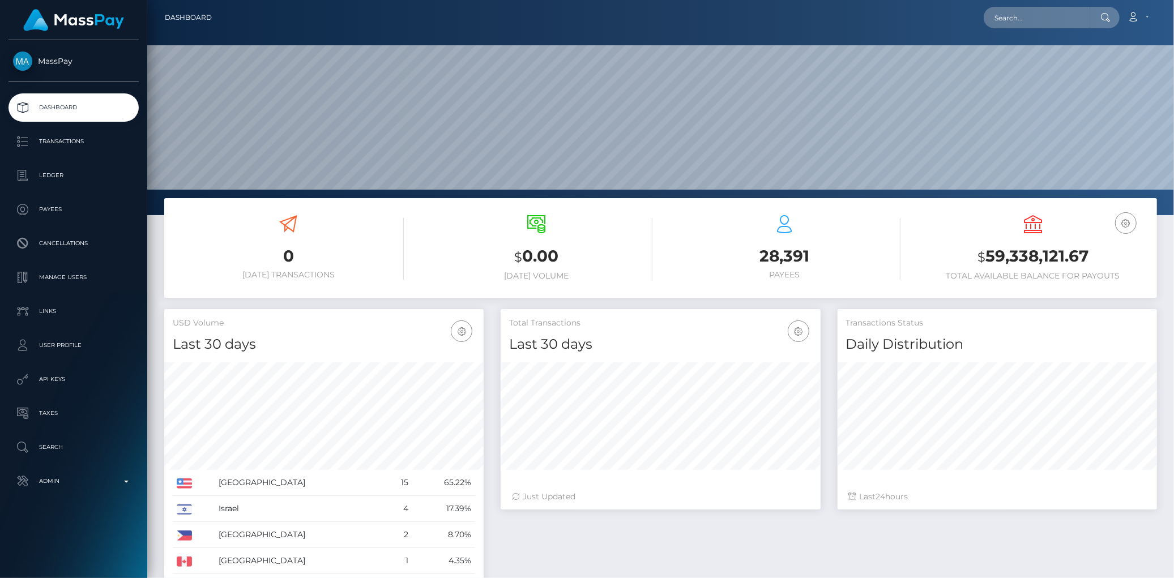
scroll to position [200, 319]
click at [1025, 19] on input "text" at bounding box center [1036, 18] width 106 height 22
paste input "PY63227738"
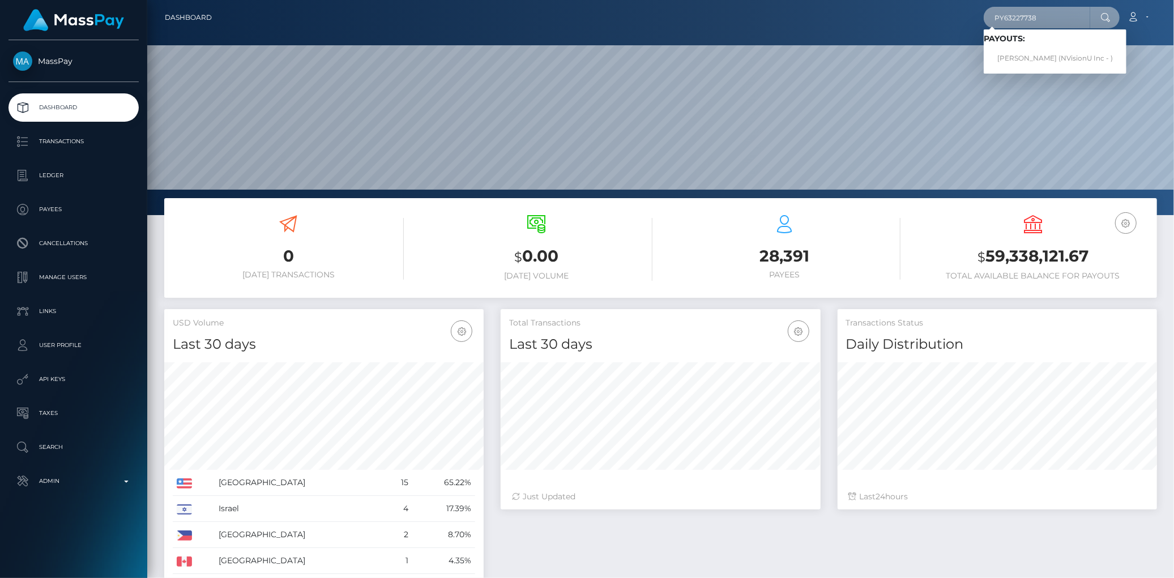
type input "PY63227738"
click at [1025, 58] on link "Gwenetha LUCILLA King-Telemaque (NVisionU Inc - )" at bounding box center [1054, 58] width 143 height 21
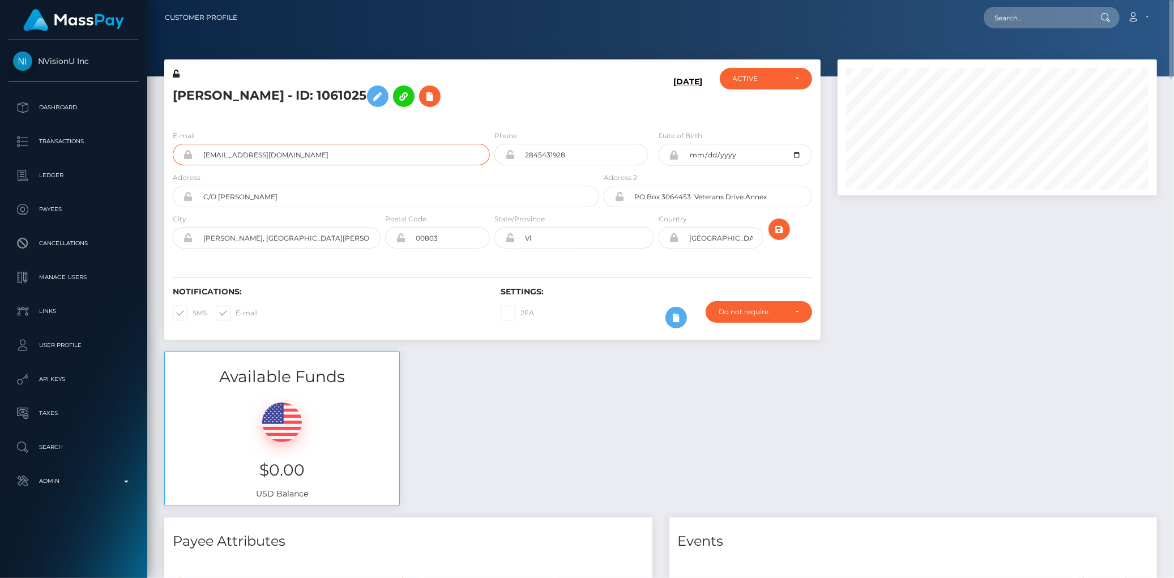
click at [221, 155] on input "gwenethat@gmail.com" at bounding box center [341, 155] width 297 height 22
click at [546, 104] on h5 "Gwenetha LUCILLA King-Telemaque - ID: 1061025" at bounding box center [383, 96] width 420 height 33
click at [437, 99] on icon at bounding box center [430, 96] width 14 height 14
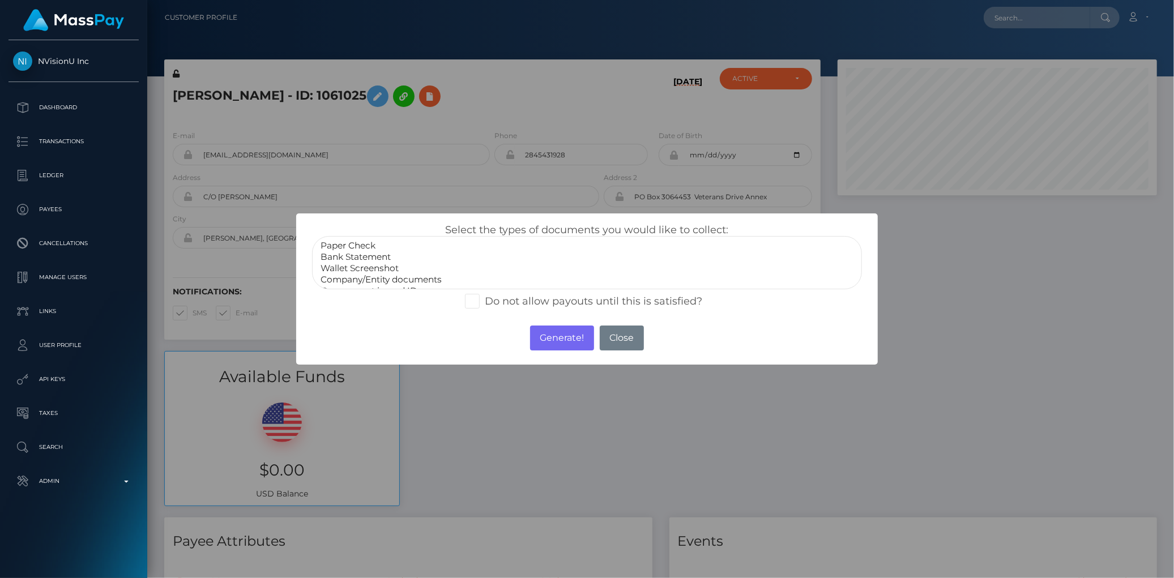
select select "Bank Statement"
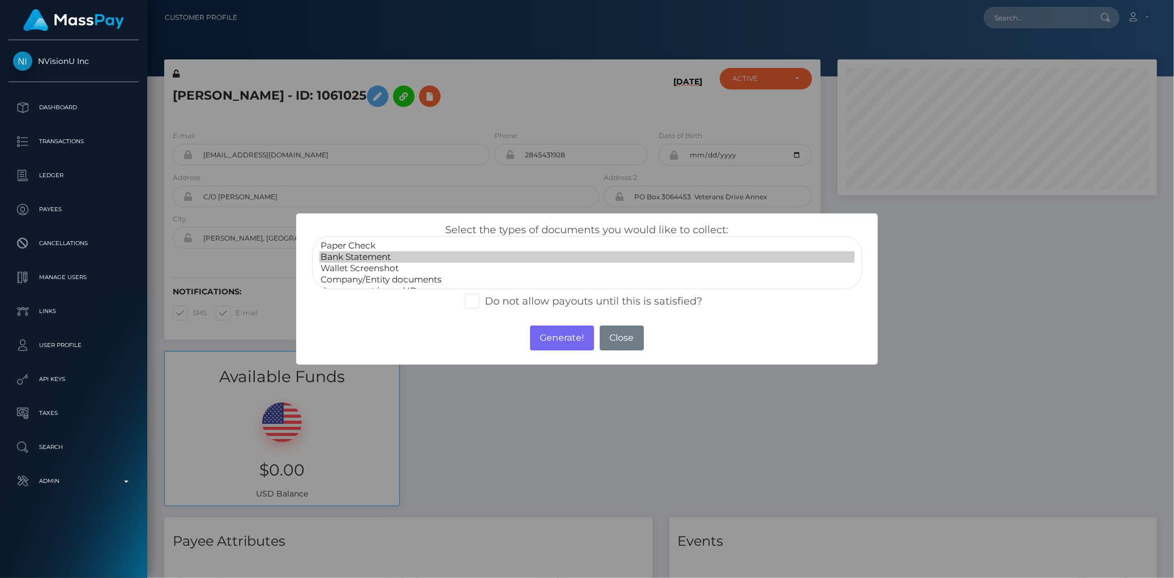
click at [388, 251] on option "Bank Statement" at bounding box center [586, 256] width 534 height 11
click at [576, 336] on button "Generate!" at bounding box center [562, 338] width 64 height 25
